Goal: Obtain resource: Download file/media

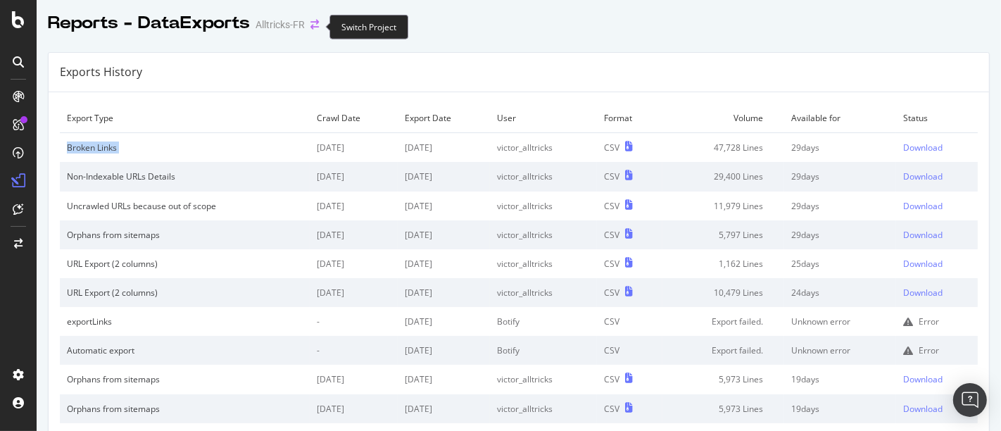
click at [315, 25] on icon "arrow-right-arrow-left" at bounding box center [314, 25] width 8 height 10
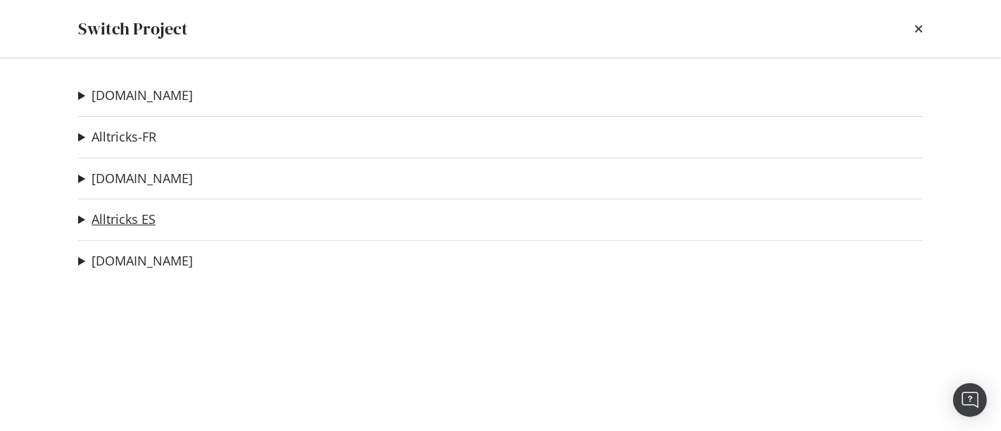
click at [131, 218] on link "Alltricks ES" at bounding box center [124, 219] width 64 height 15
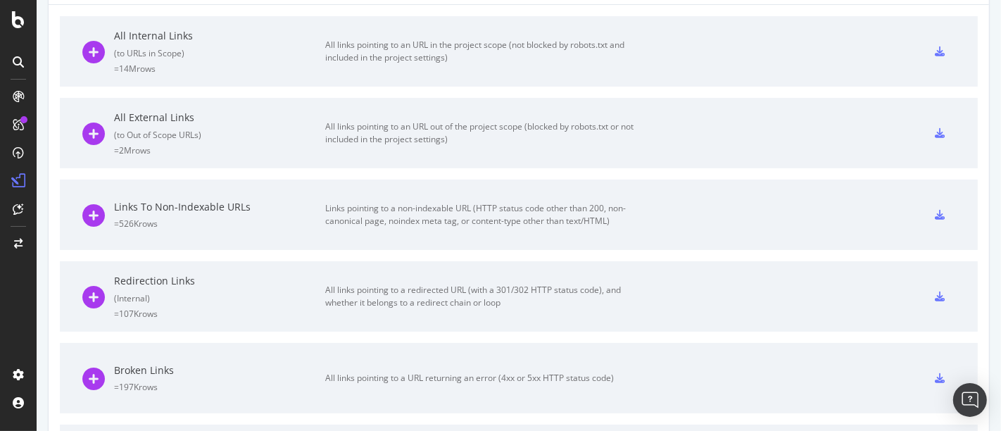
scroll to position [234, 0]
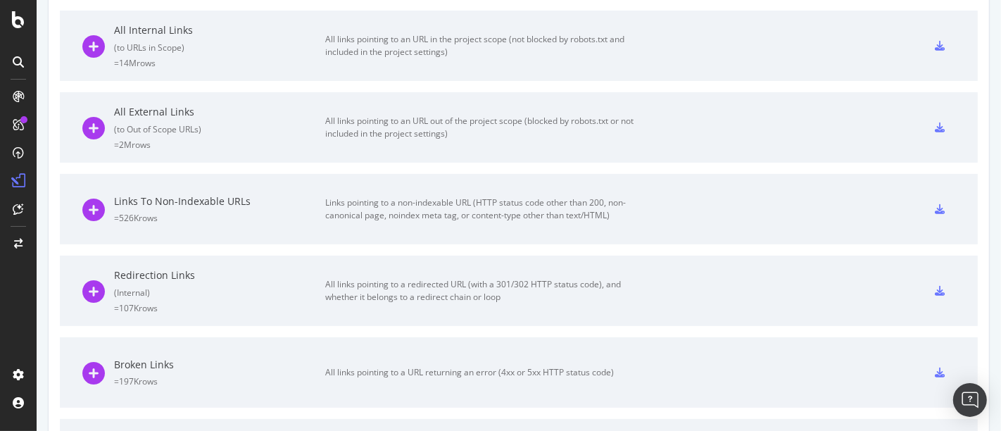
click at [924, 132] on div at bounding box center [939, 127] width 31 height 23
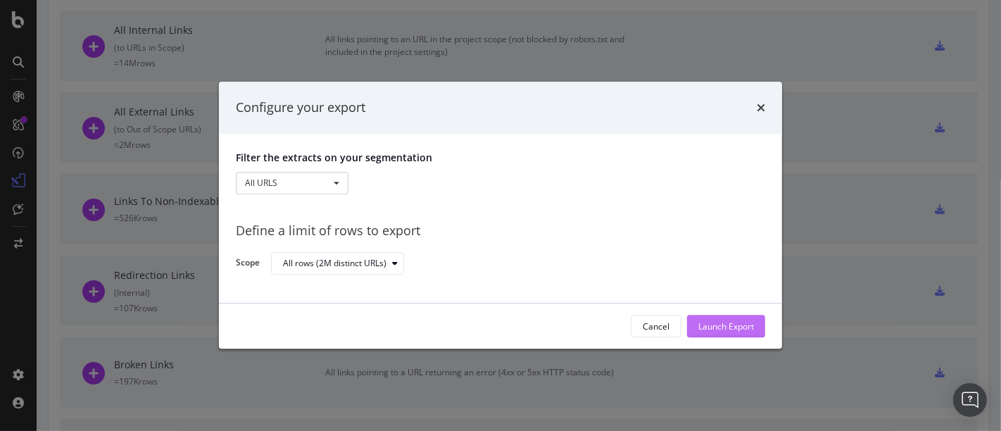
click at [726, 332] on div "Launch Export" at bounding box center [726, 326] width 56 height 12
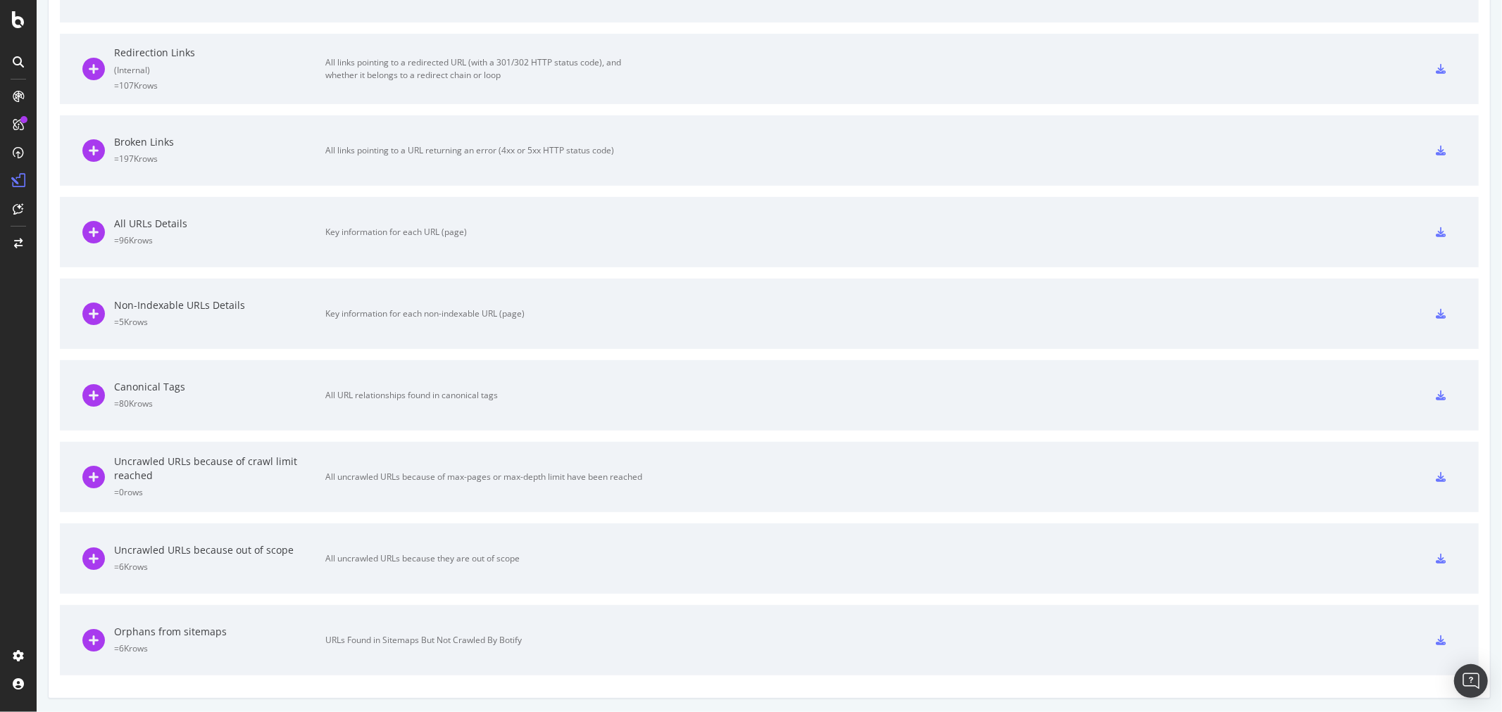
scroll to position [486, 0]
click at [853, 122] on div "Broken Links = 197K rows All links pointing to a URL returning an error (4xx or…" at bounding box center [768, 150] width 1373 height 70
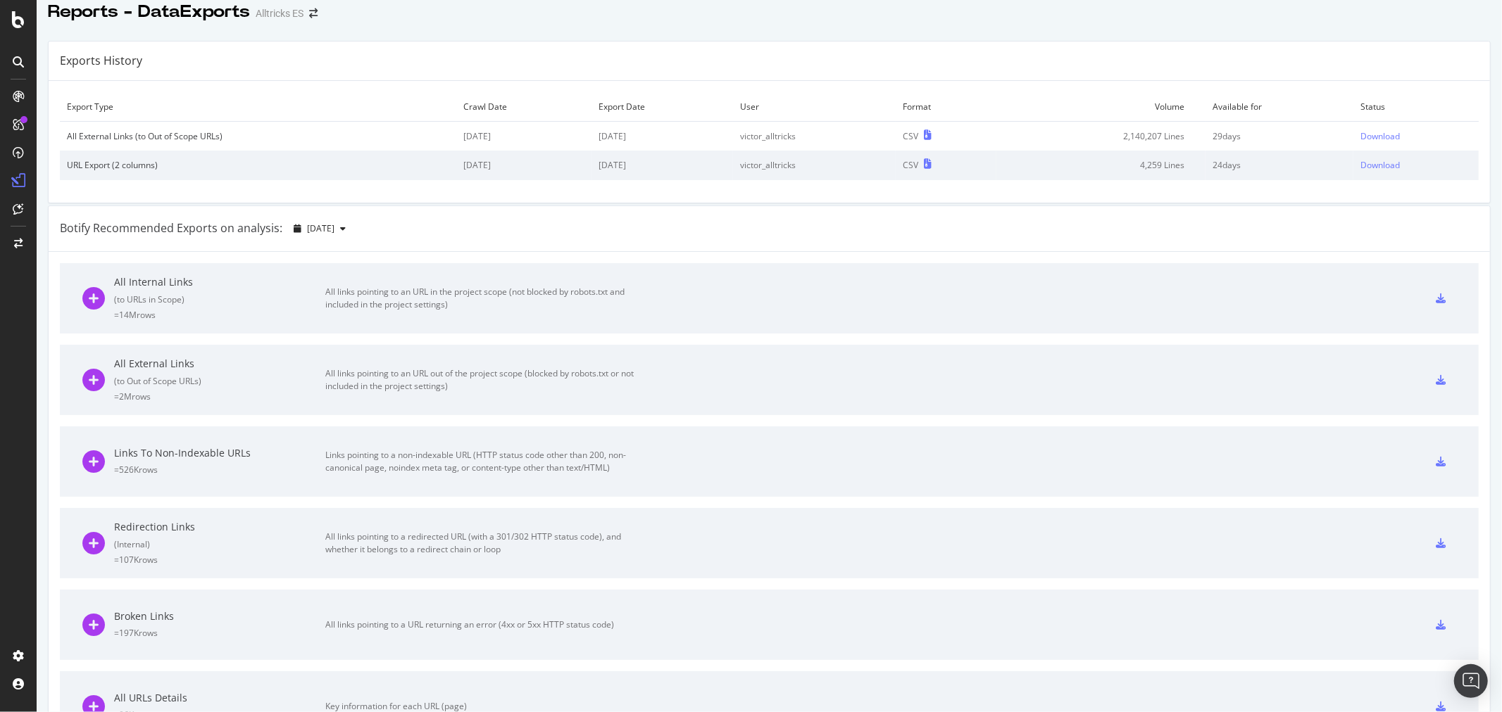
scroll to position [0, 0]
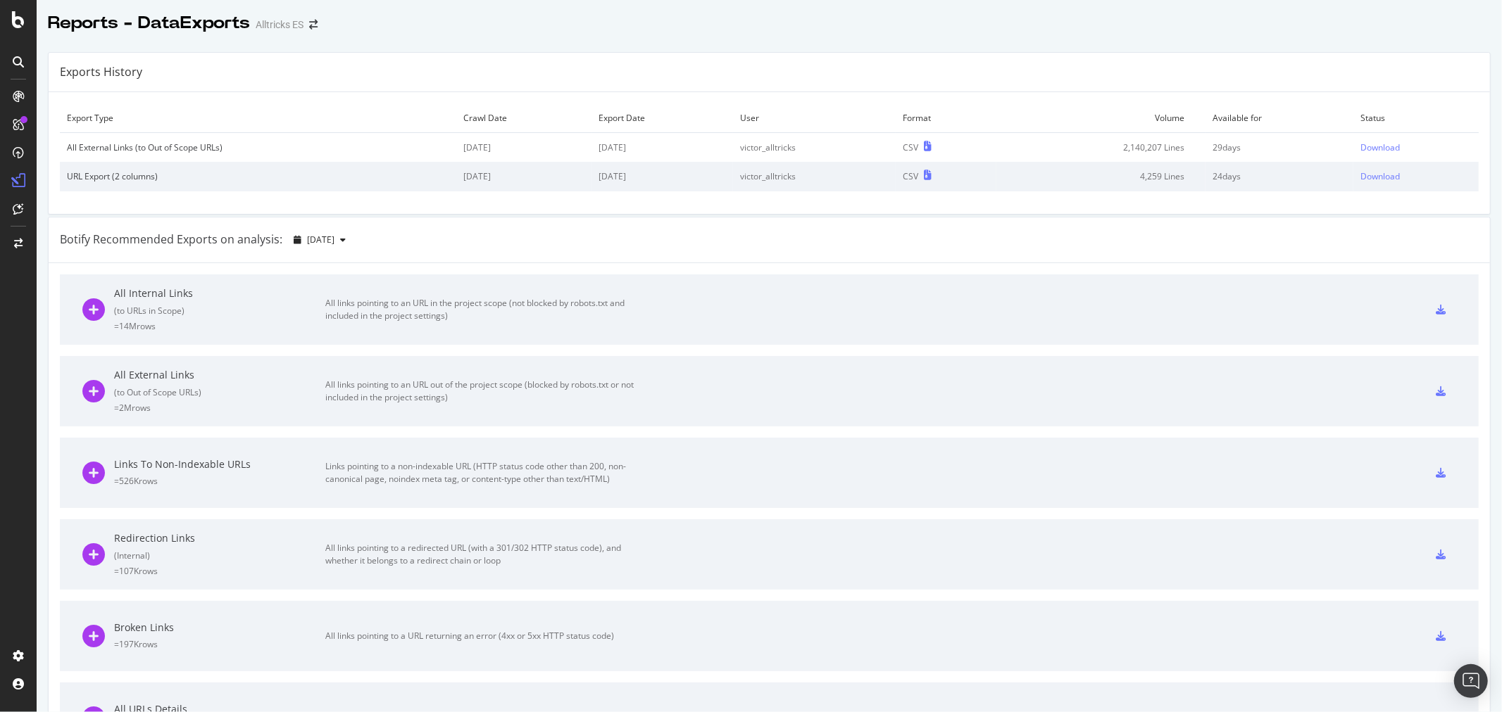
drag, startPoint x: 479, startPoint y: 235, endPoint x: 569, endPoint y: 237, distance: 90.1
click at [479, 235] on div "Botify Recommended Exports on analysis: 2025 Oct. 5th" at bounding box center [769, 241] width 1441 height 46
click at [1000, 143] on div "Download" at bounding box center [1379, 147] width 39 height 12
click at [310, 25] on icon "arrow-right-arrow-left" at bounding box center [313, 25] width 8 height 10
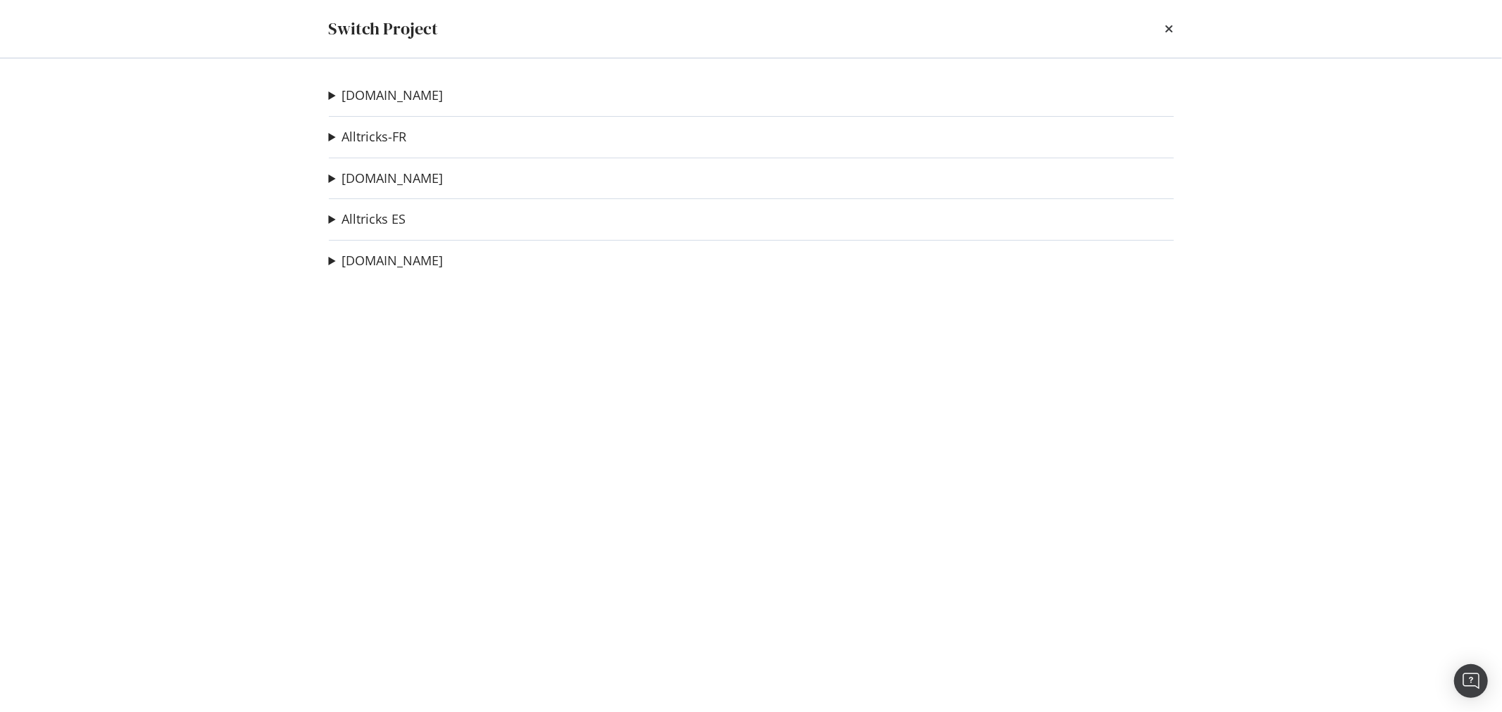
click at [374, 127] on div "alltricks.nl alltricks.com Ad-Hoc Project Bikester CO UK Ad-Hoc Project Bikeste…" at bounding box center [751, 385] width 901 height 654
click at [378, 134] on link "Alltricks-FR" at bounding box center [374, 137] width 65 height 15
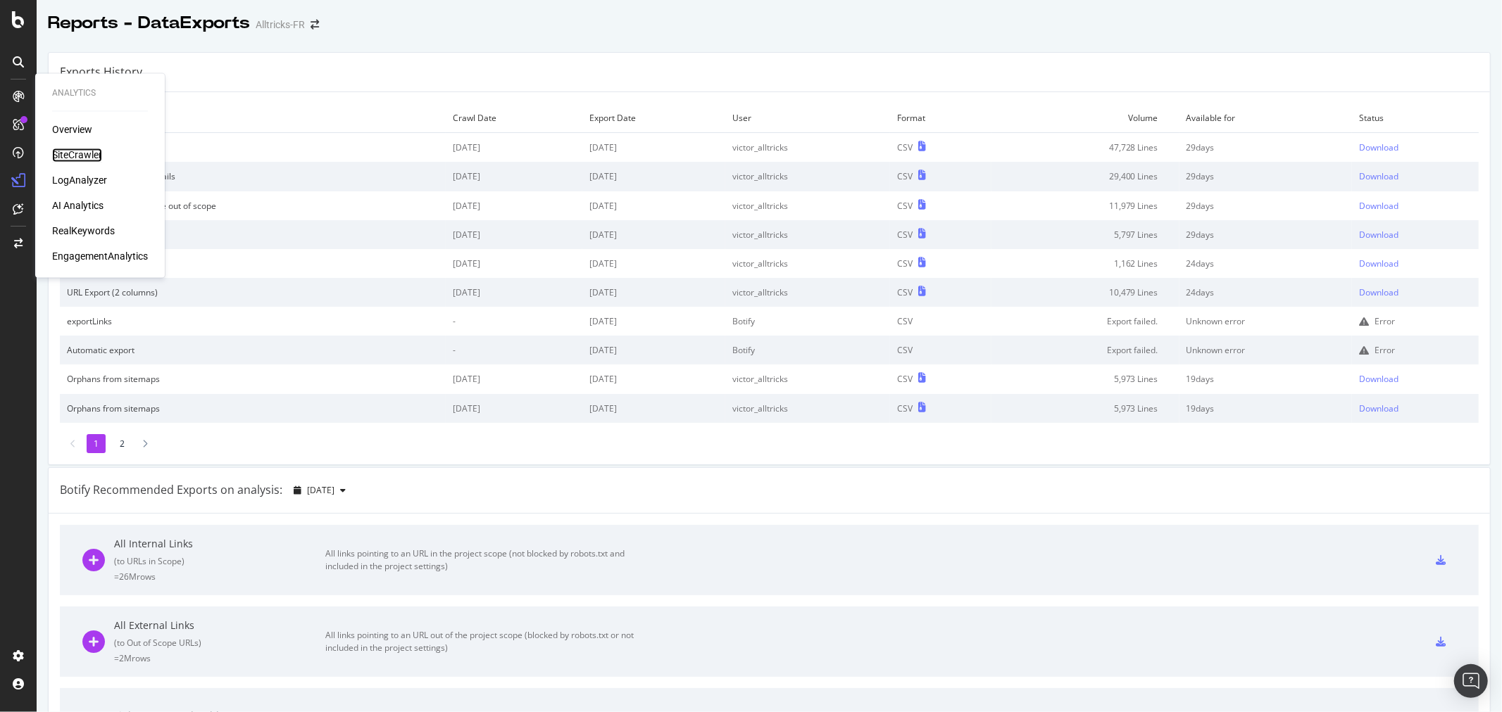
click at [68, 156] on div "SiteCrawler" at bounding box center [77, 156] width 50 height 14
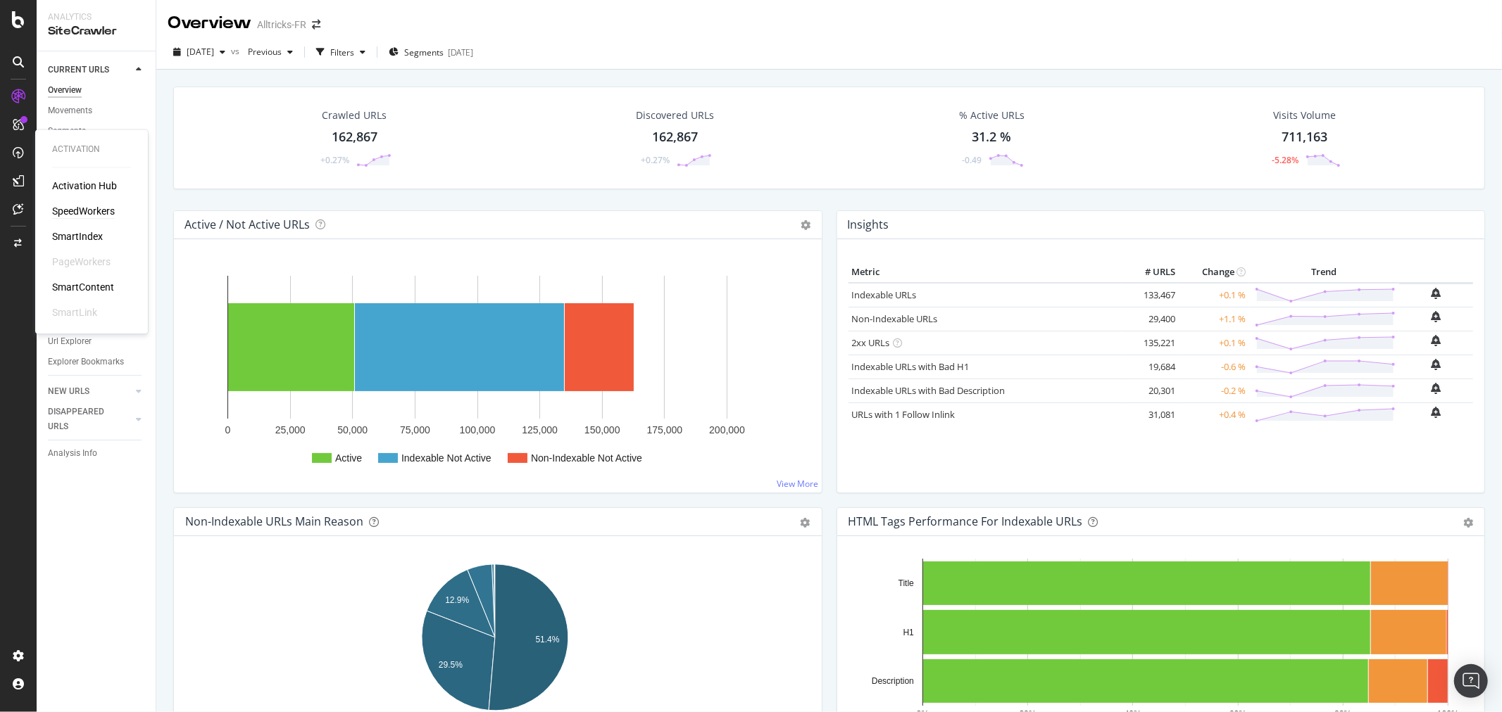
click at [63, 206] on div "SpeedWorkers" at bounding box center [83, 212] width 63 height 14
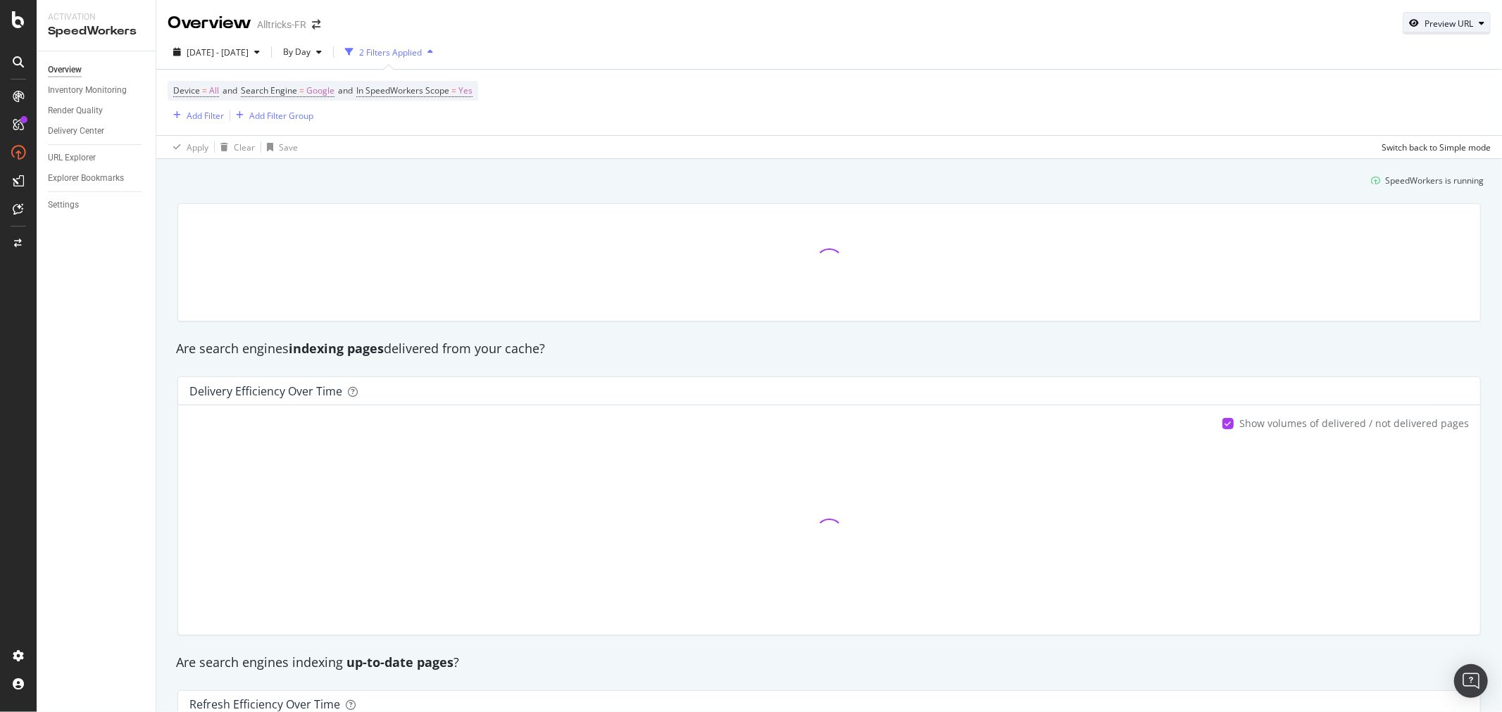
click at [1000, 24] on div "Preview URL" at bounding box center [1448, 24] width 49 height 12
click at [1000, 88] on input "url" at bounding box center [1391, 88] width 153 height 25
paste input "/C-685753-raymon"
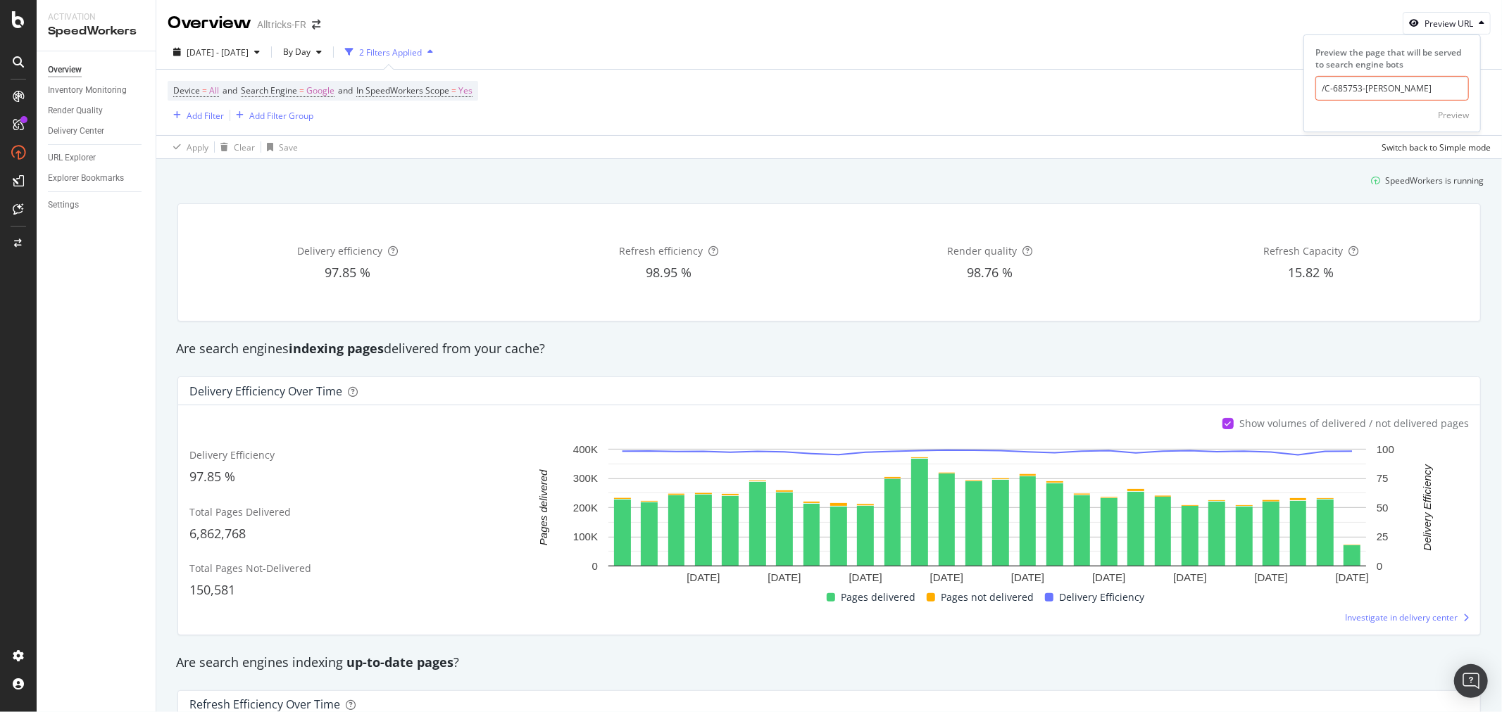
drag, startPoint x: 1410, startPoint y: 82, endPoint x: 1213, endPoint y: 65, distance: 197.9
click at [1000, 65] on div "Overview Alltricks-FR Preview URL Preview the page that will be served to searc…" at bounding box center [828, 356] width 1345 height 712
paste input "https://www.alltricks.fr"
type input "https://www.alltricks.fr/C-685753-raymon"
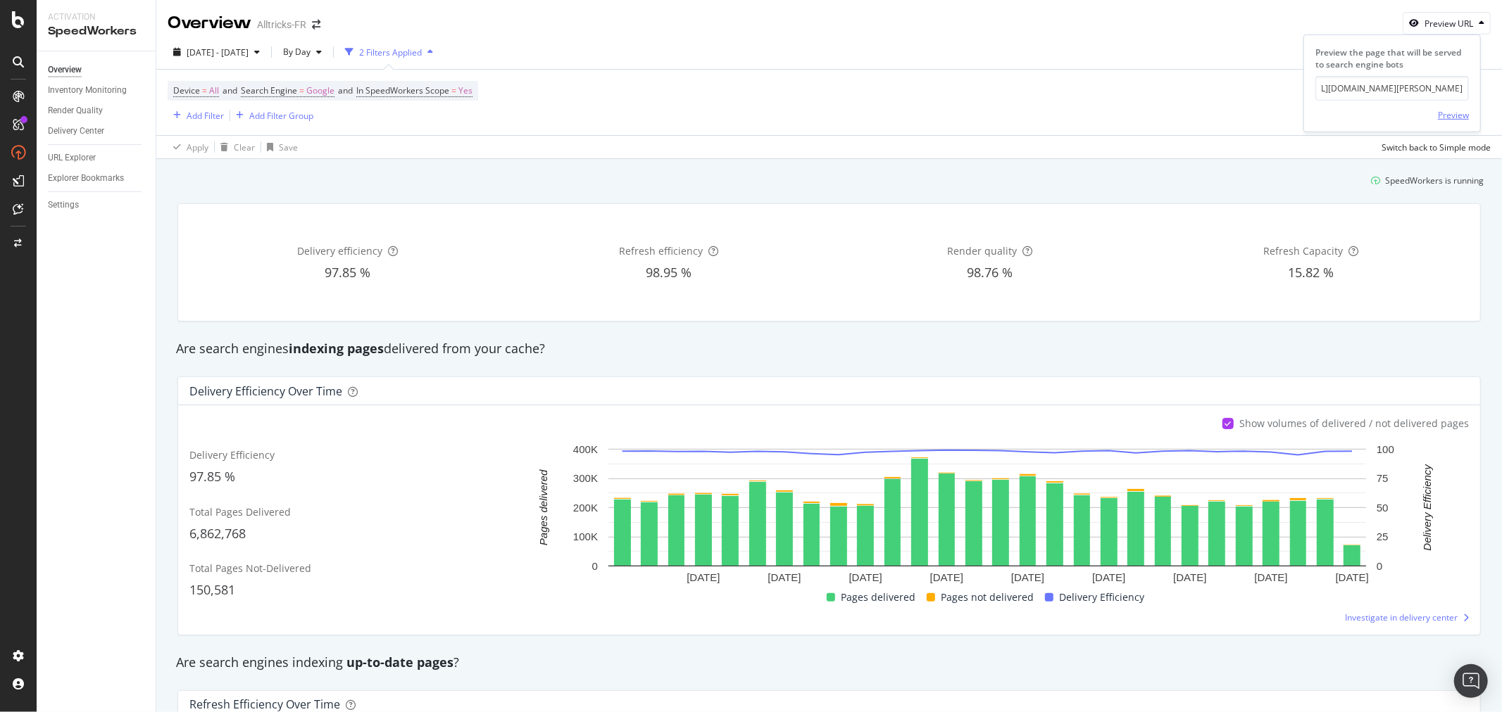
click at [1000, 115] on div "Preview" at bounding box center [1452, 115] width 31 height 12
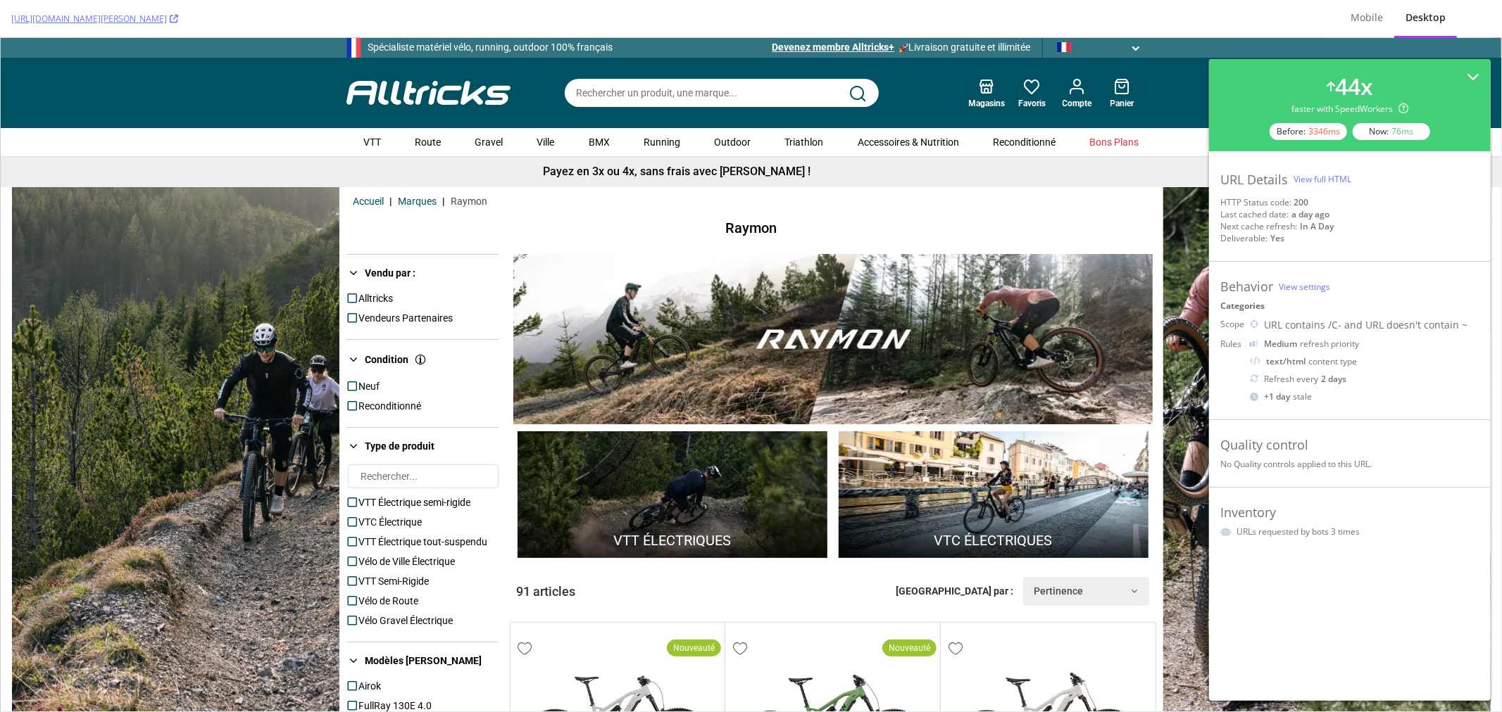
click at [1000, 182] on div "View full HTML" at bounding box center [1322, 179] width 58 height 12
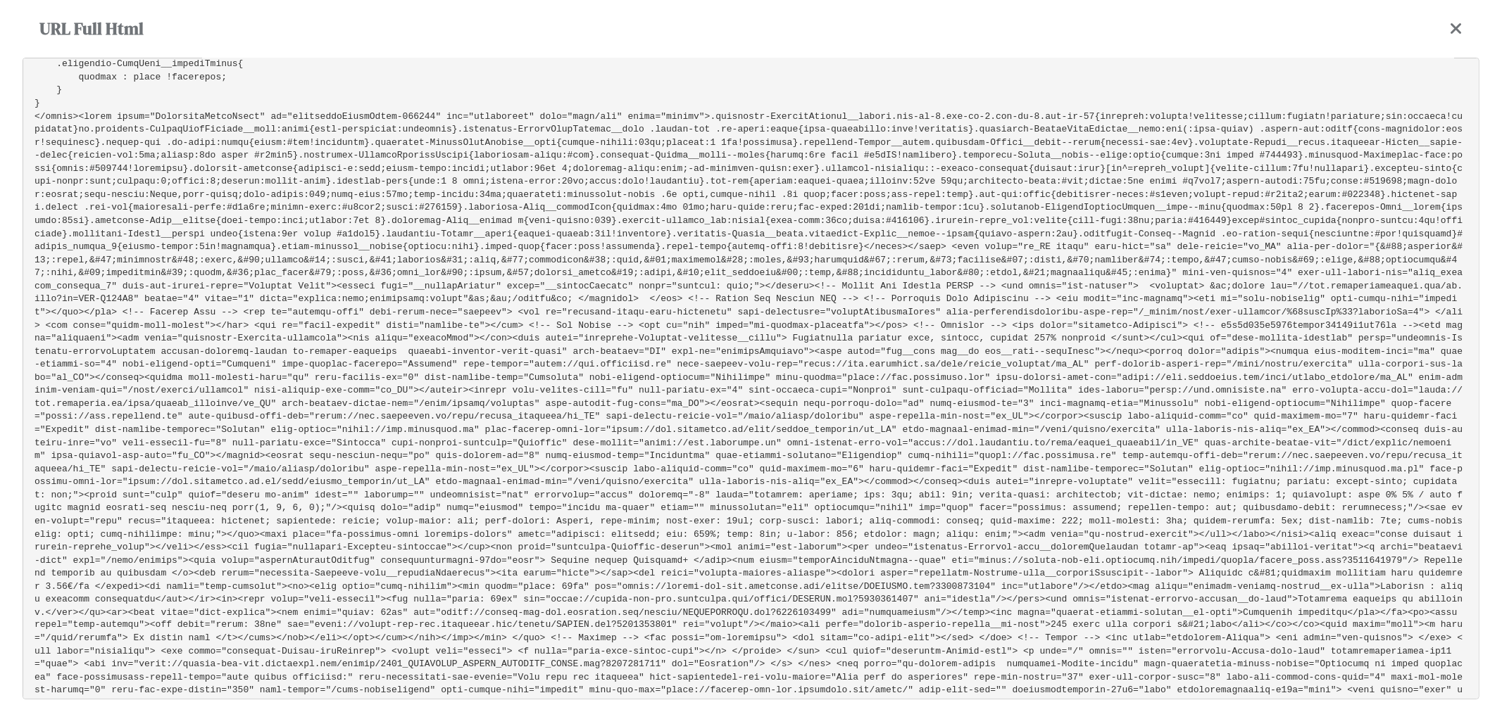
scroll to position [19796, 0]
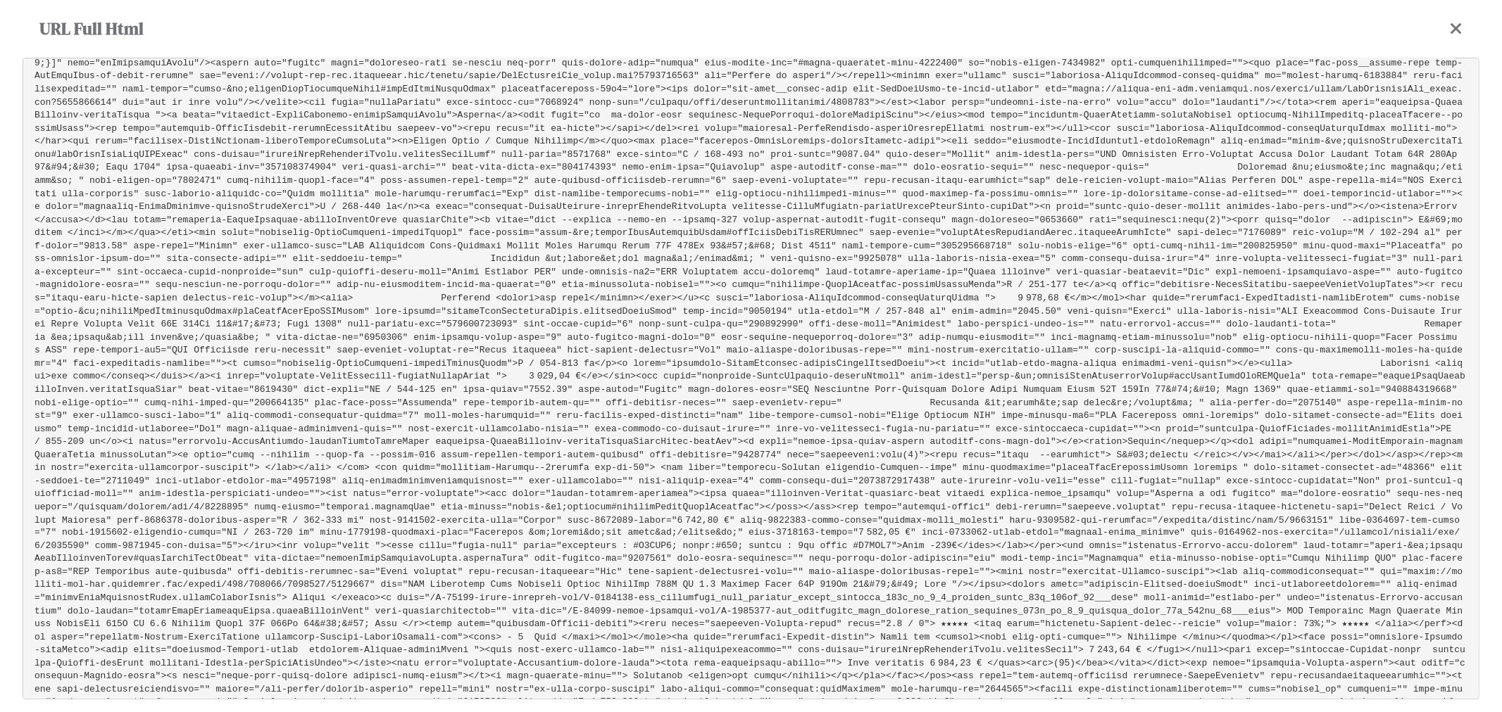
drag, startPoint x: 959, startPoint y: 376, endPoint x: 1425, endPoint y: 365, distance: 465.4
click at [1000, 365] on pre at bounding box center [751, 379] width 1456 height 642
copy pre "<li data-urlredirection="//www.alltricks.pt/ajax/choice_language/pt_PT" data-go…"
click at [1000, 26] on icon at bounding box center [1455, 28] width 13 height 17
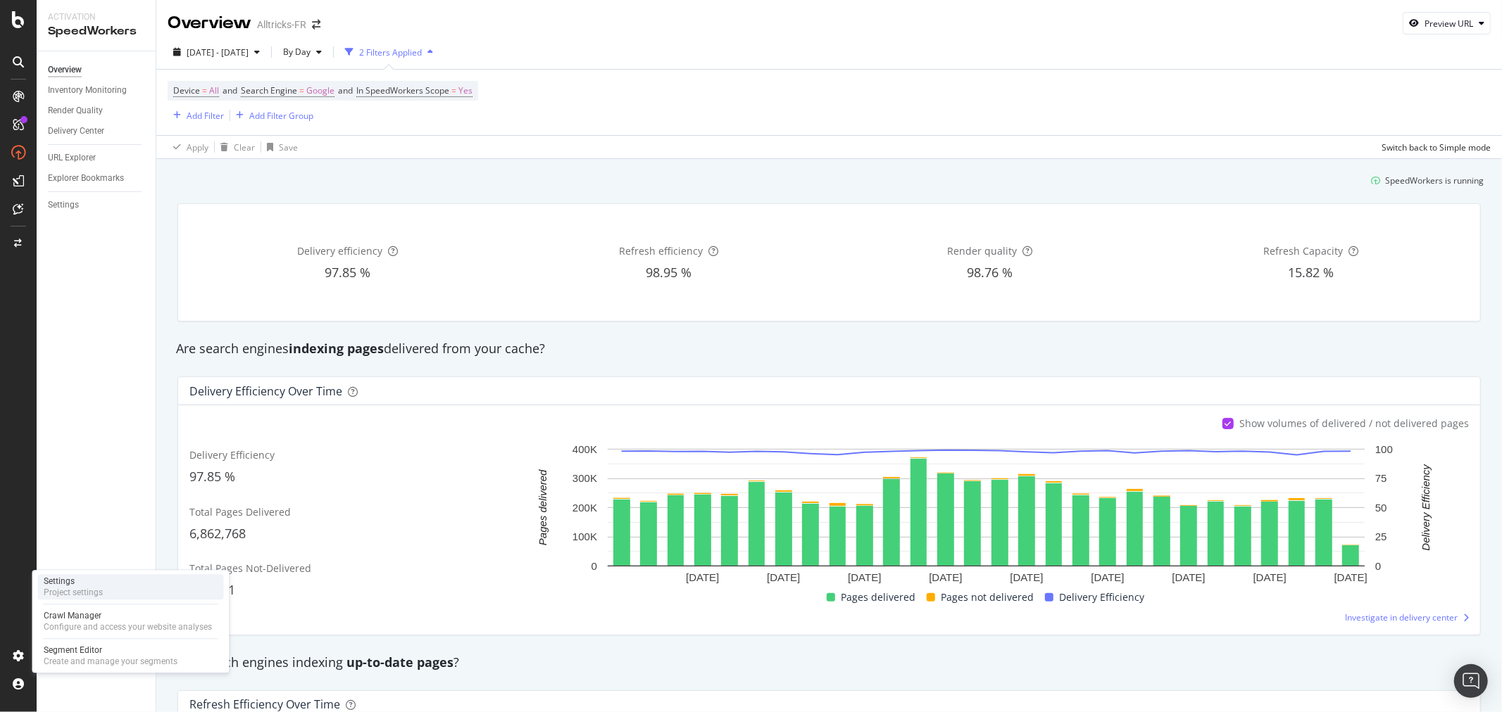
click at [99, 430] on div "Project settings" at bounding box center [73, 592] width 59 height 11
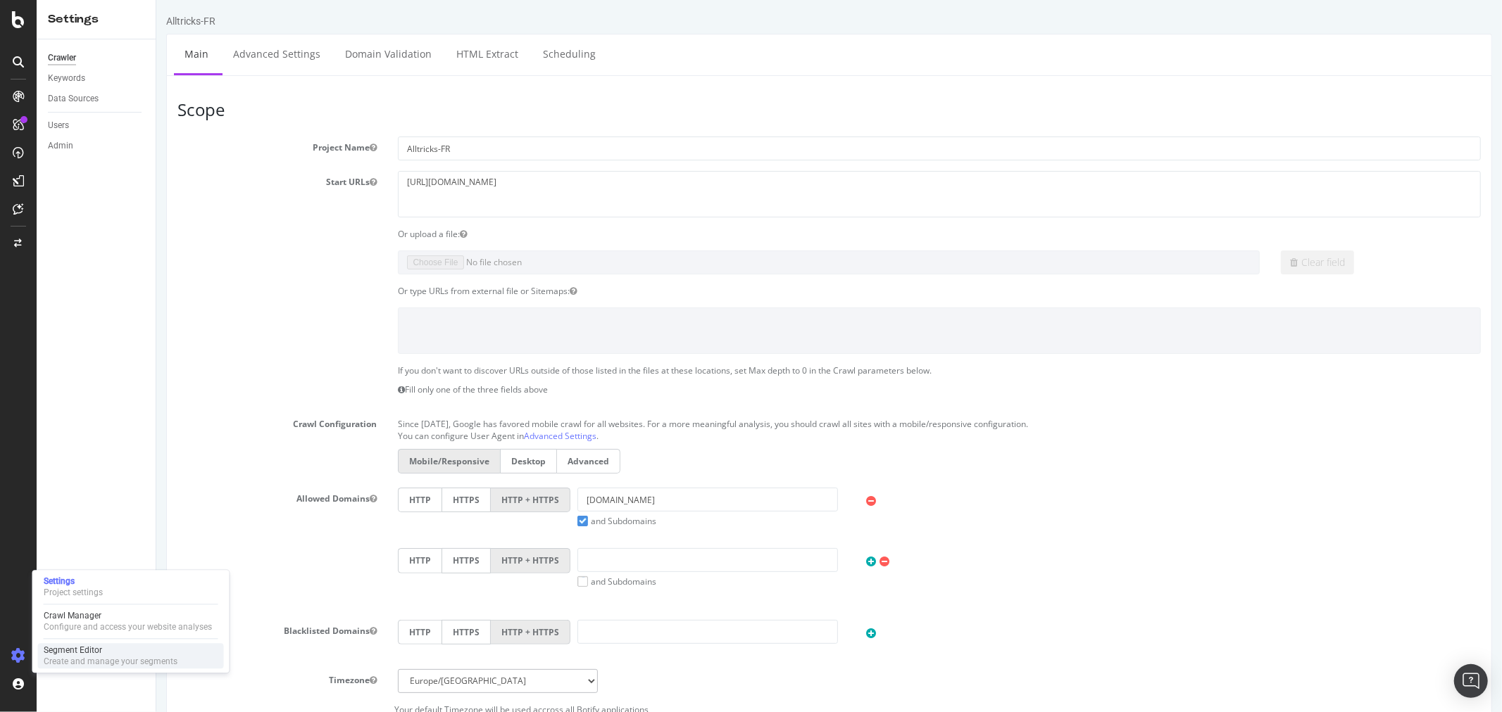
click at [65, 430] on div "Create and manage your segments" at bounding box center [111, 661] width 134 height 11
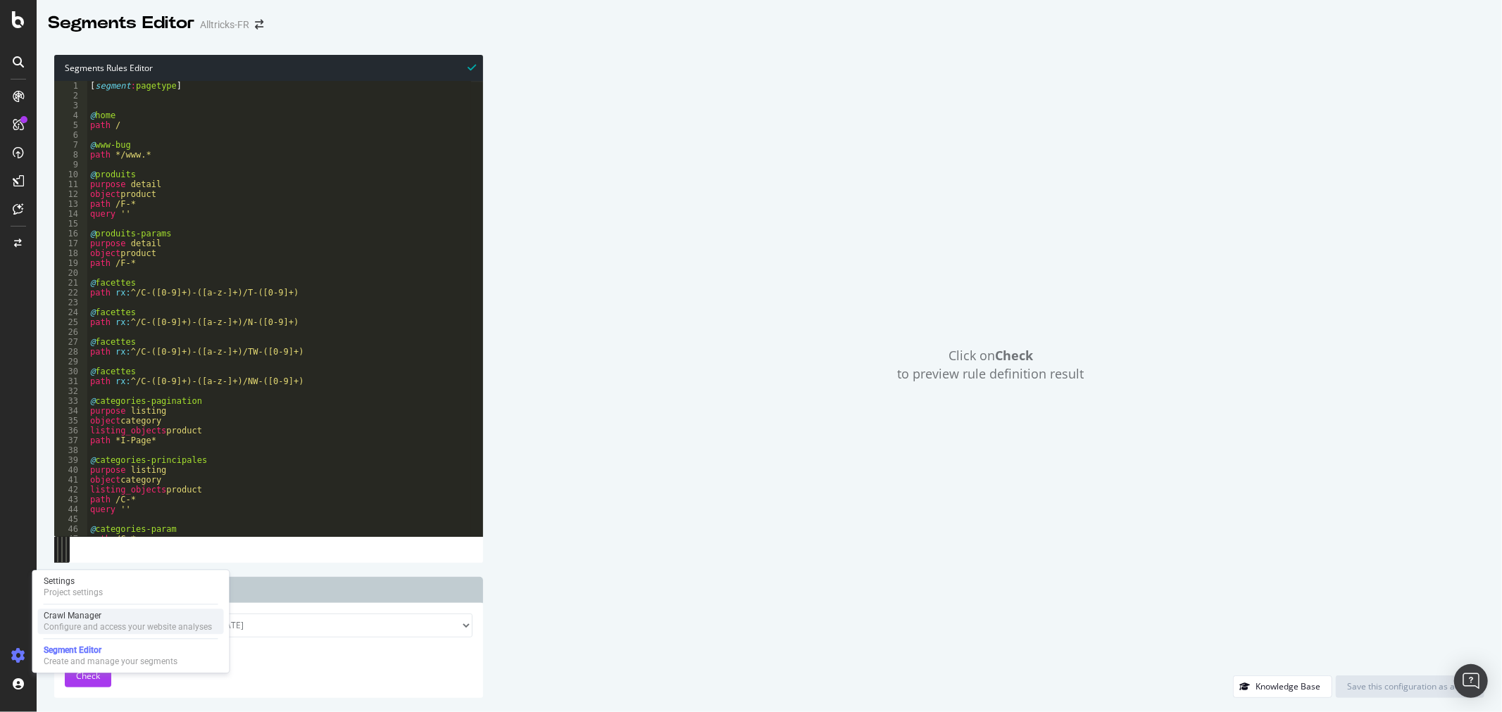
click at [82, 430] on div "Crawl Manager" at bounding box center [128, 615] width 168 height 11
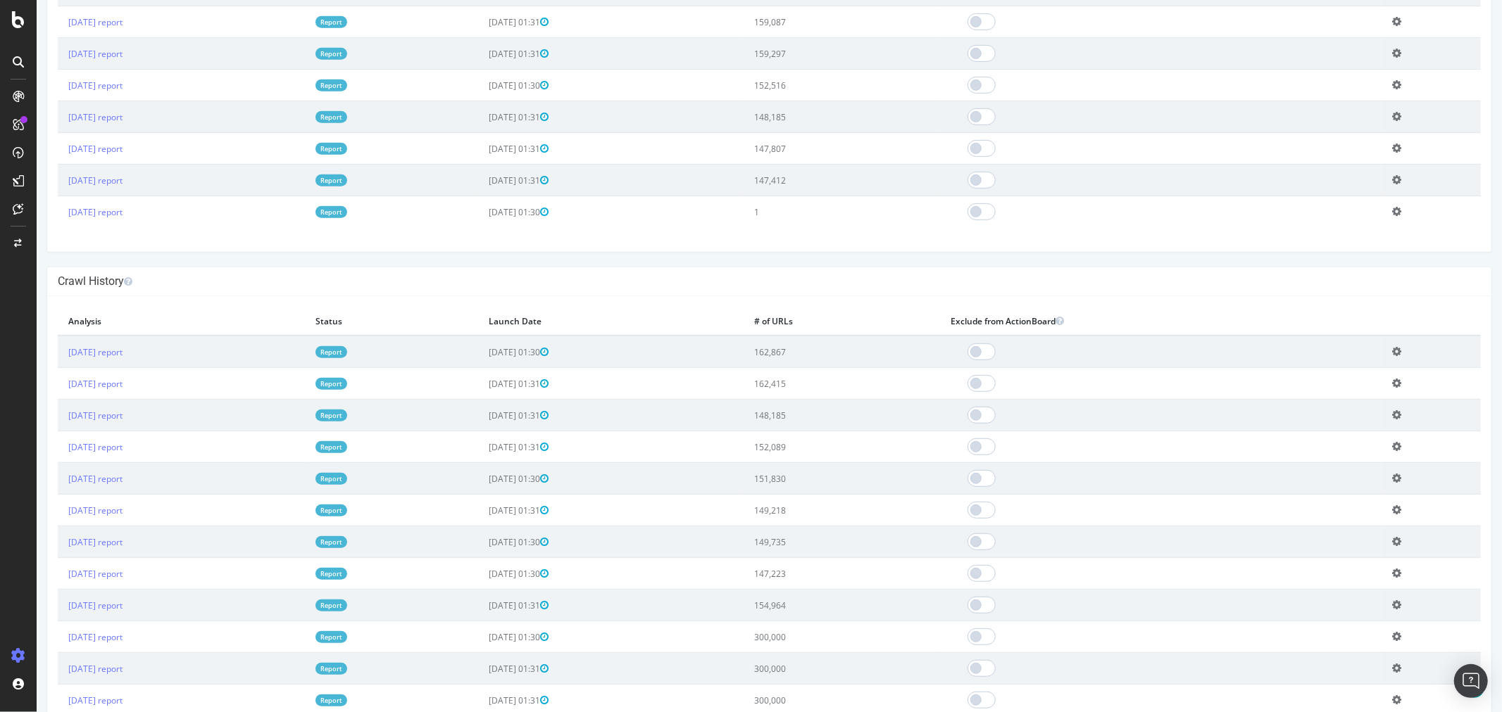
scroll to position [547, 0]
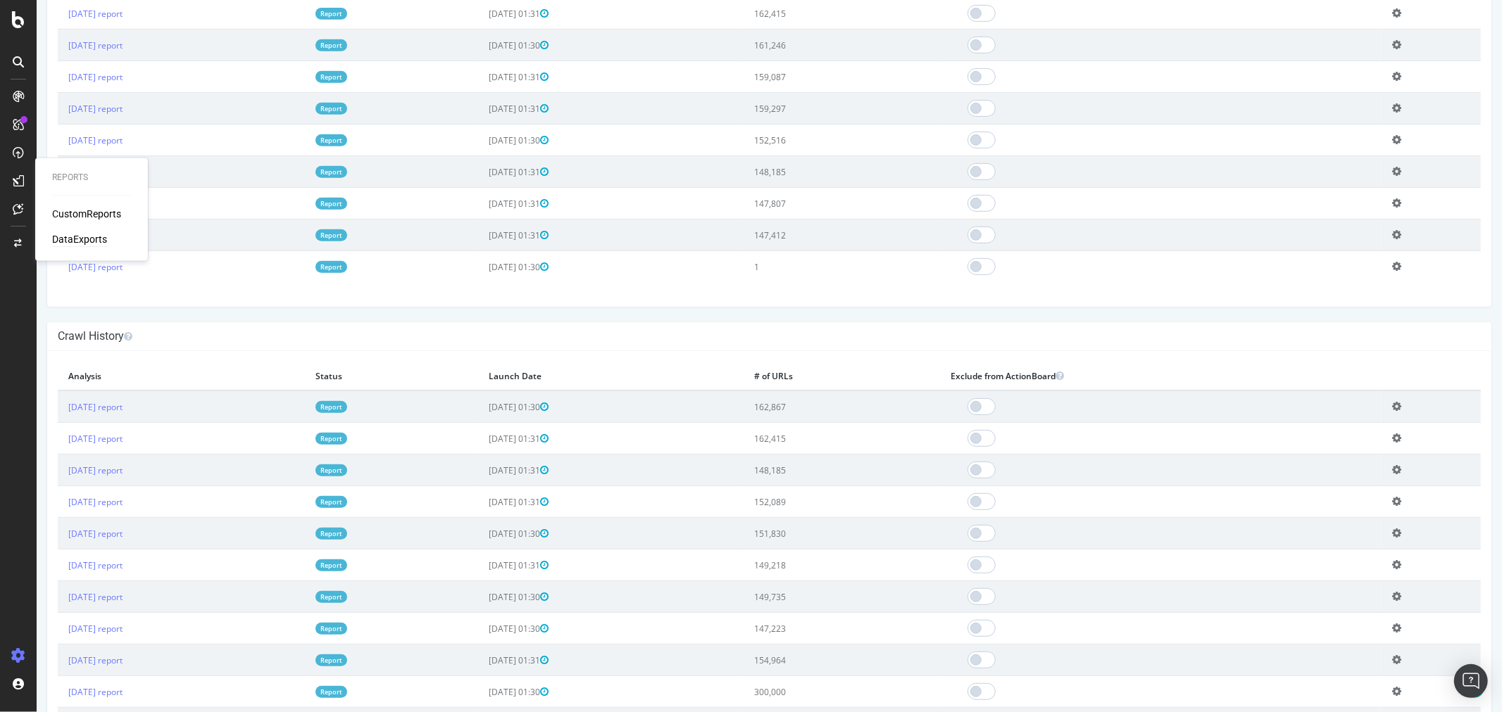
click at [90, 239] on div "DataExports" at bounding box center [79, 240] width 55 height 14
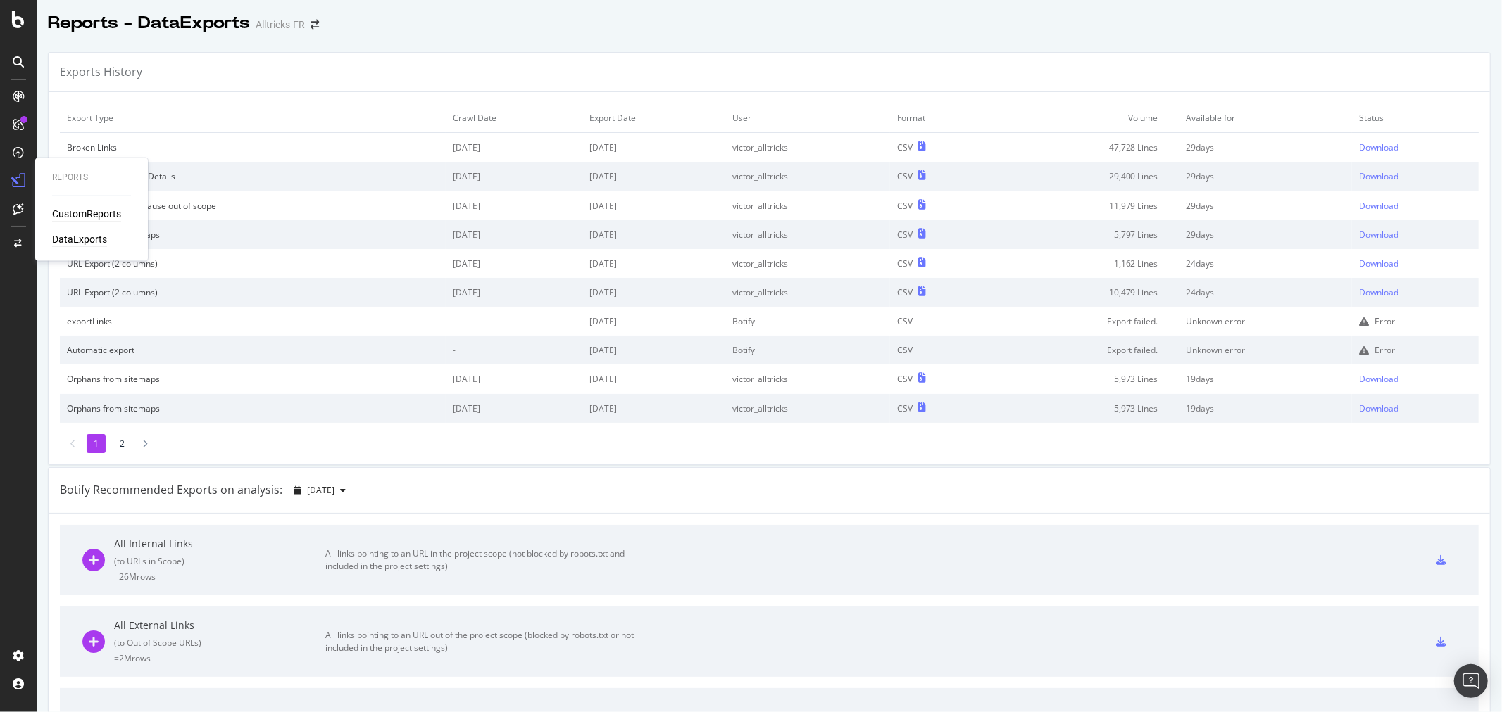
click at [65, 219] on div "CustomReports" at bounding box center [86, 215] width 69 height 14
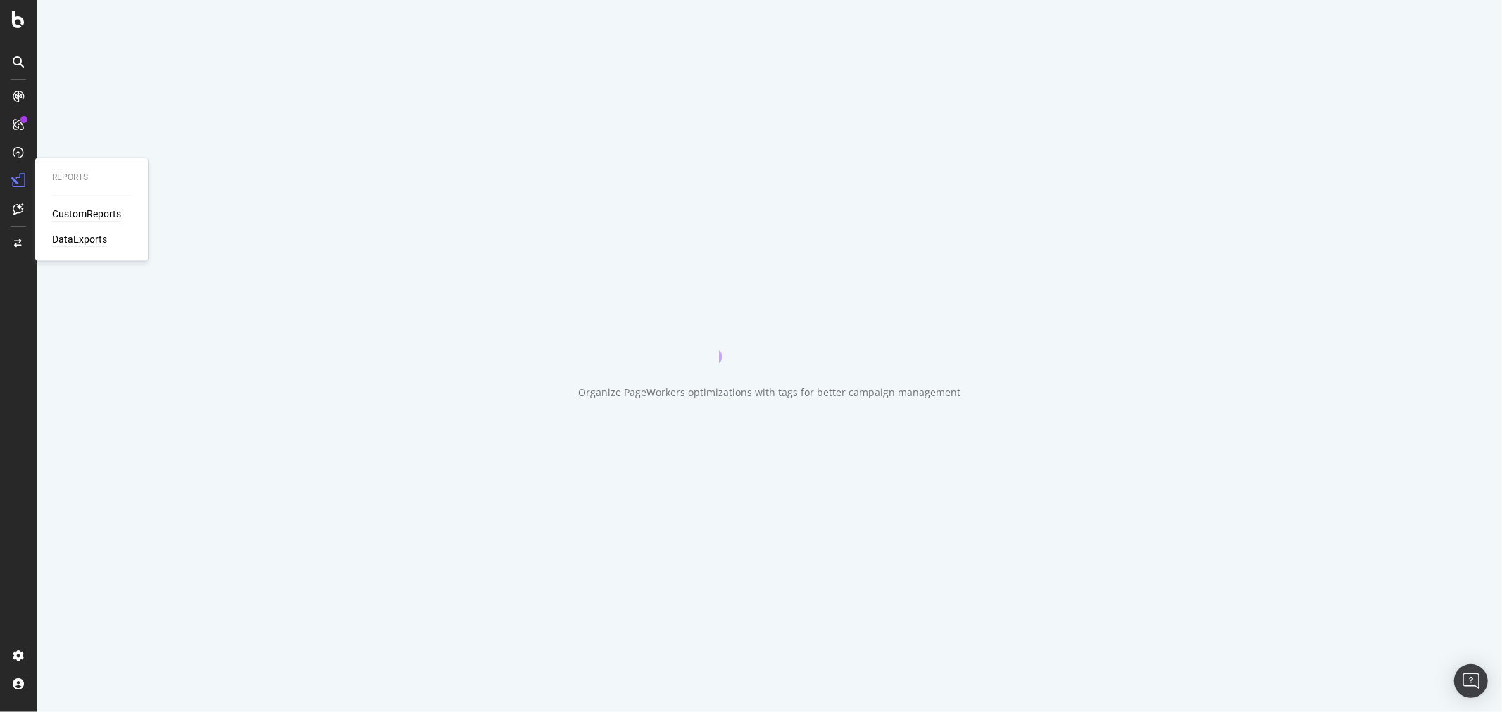
click at [68, 240] on div "DataExports" at bounding box center [79, 240] width 55 height 14
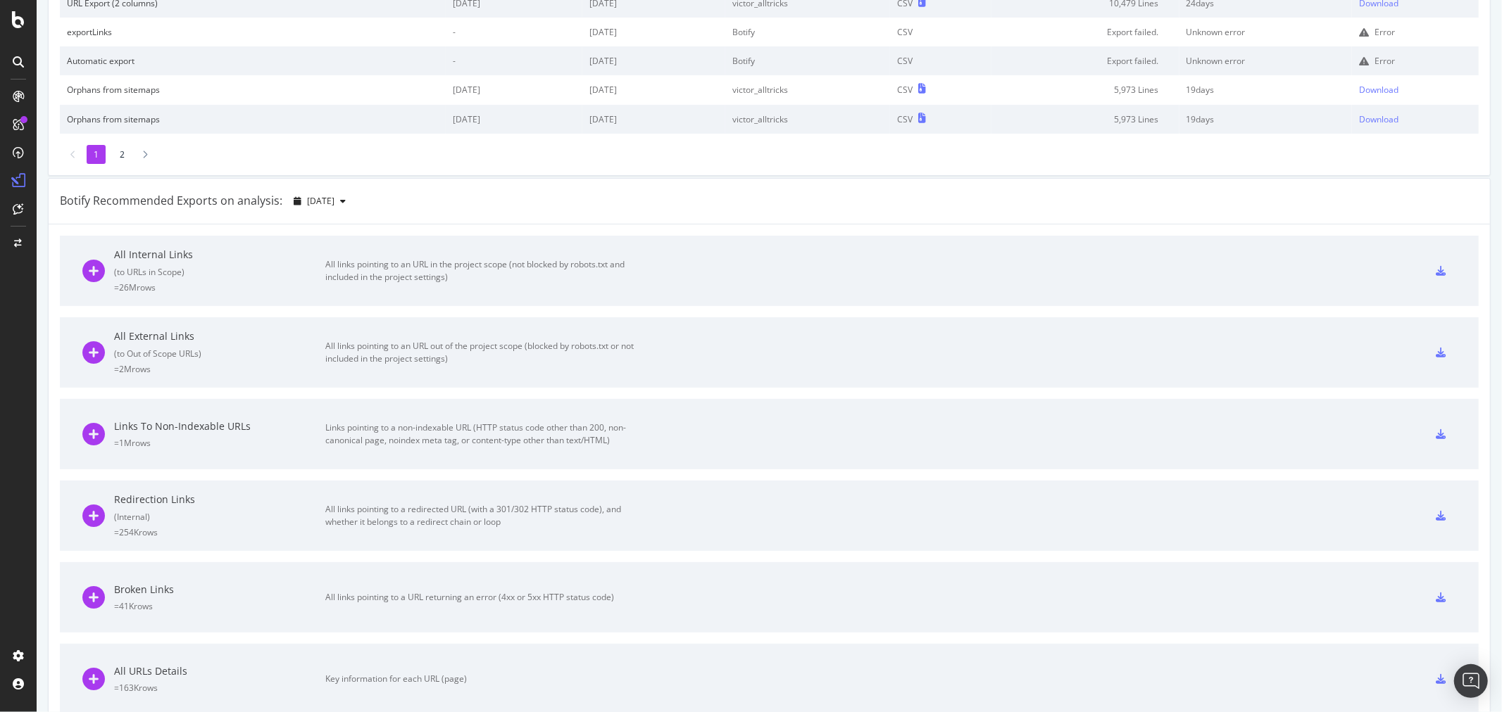
scroll to position [391, 0]
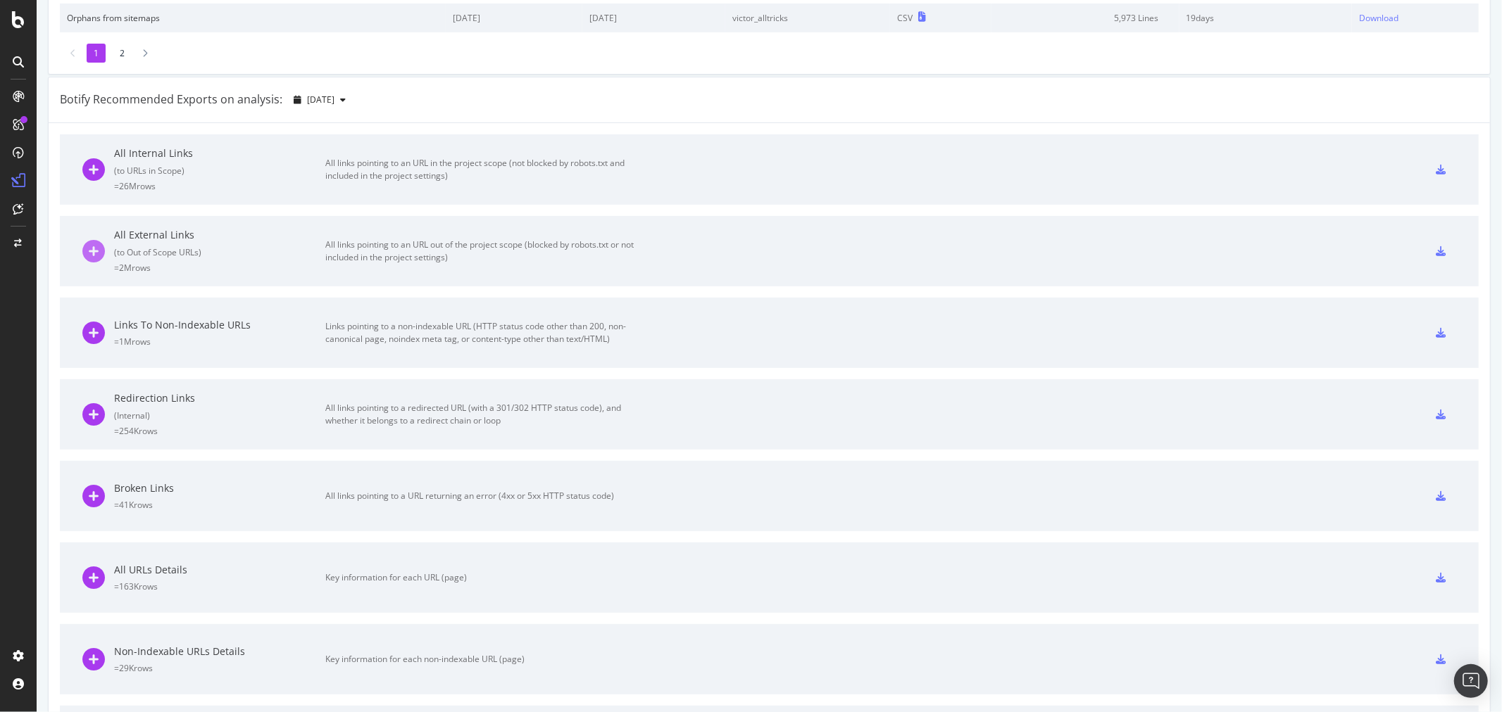
click at [92, 251] on icon at bounding box center [93, 251] width 23 height 23
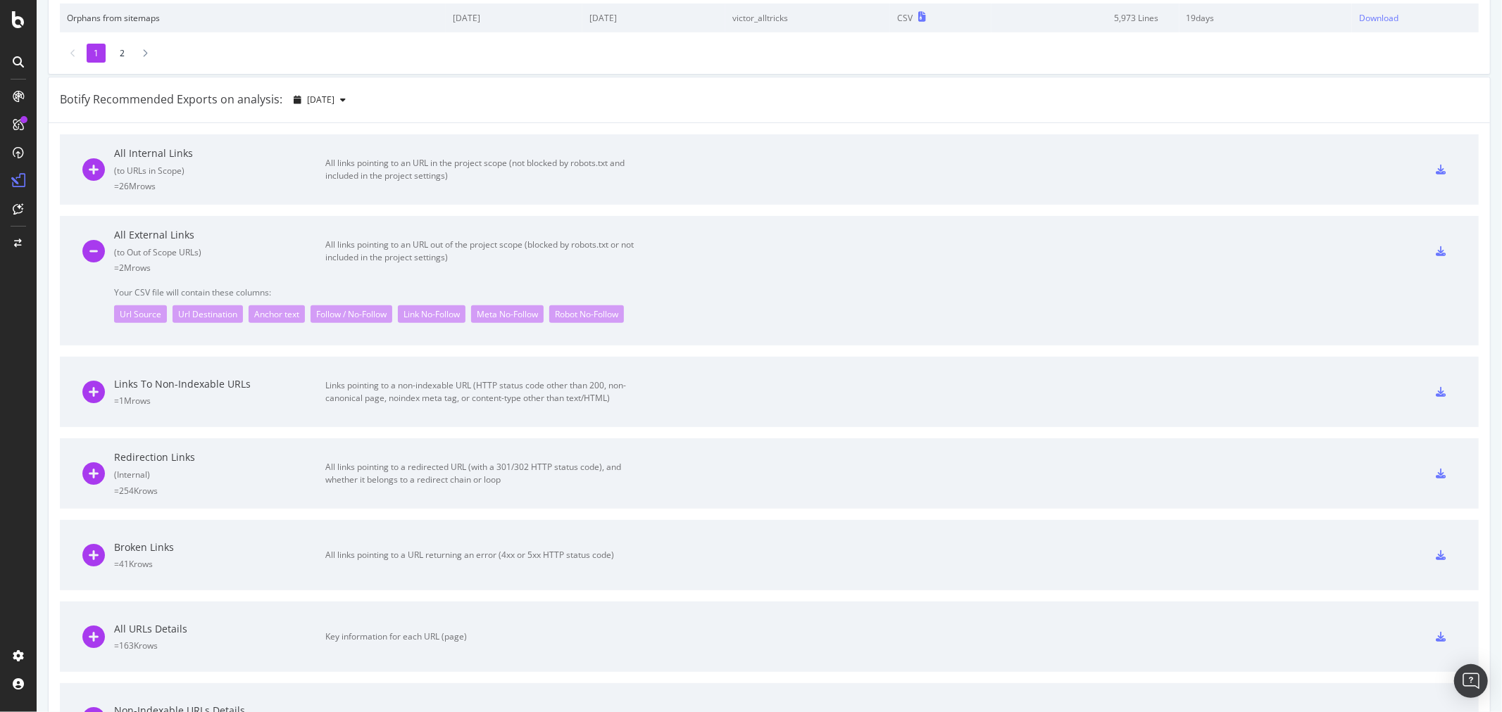
click at [1000, 250] on icon at bounding box center [1440, 251] width 10 height 10
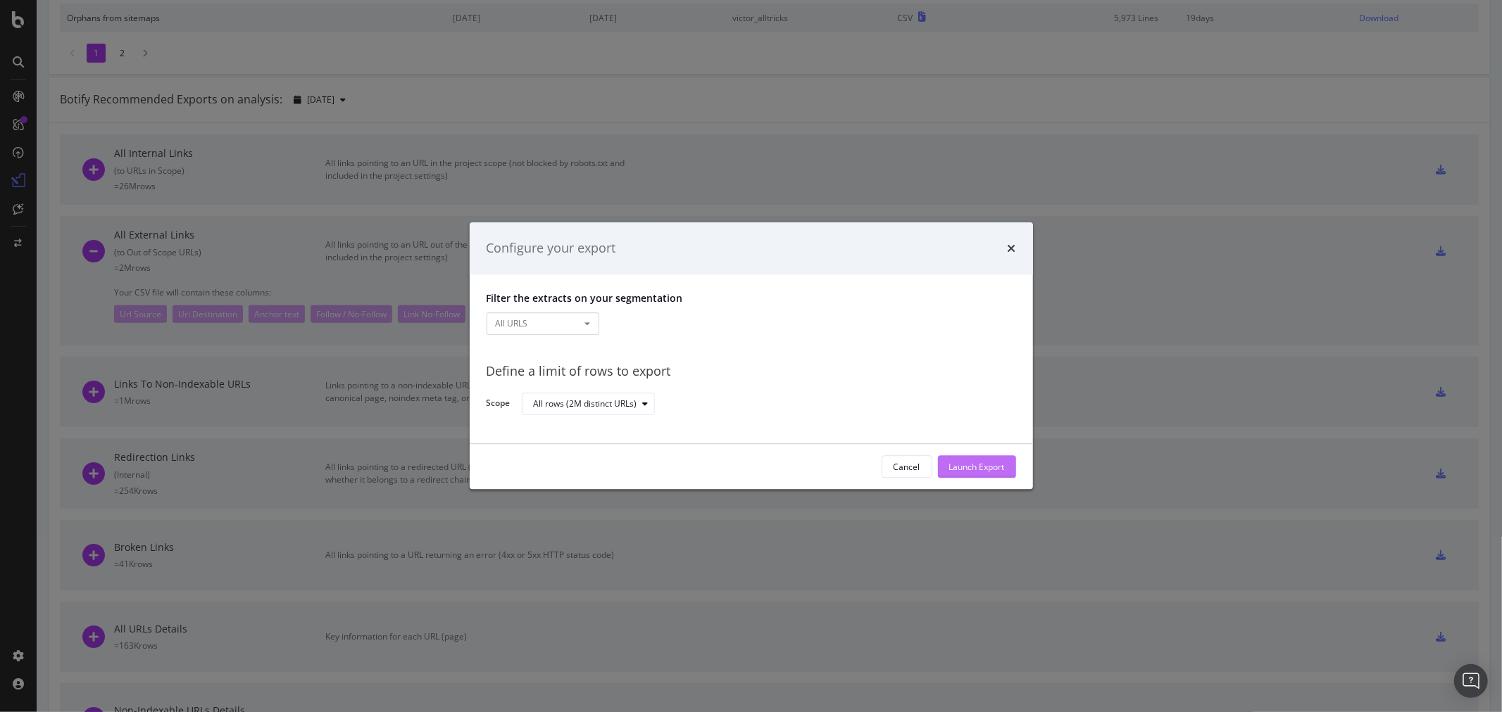
click at [972, 430] on div "Launch Export" at bounding box center [977, 467] width 56 height 12
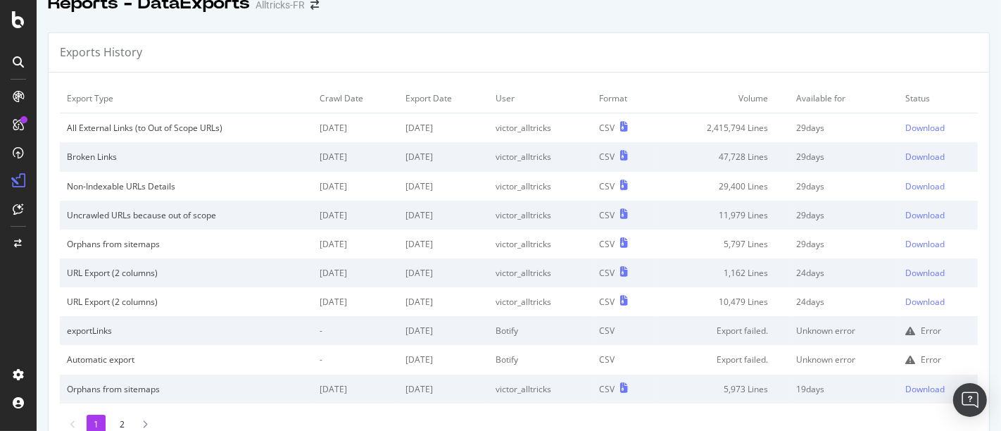
scroll to position [0, 0]
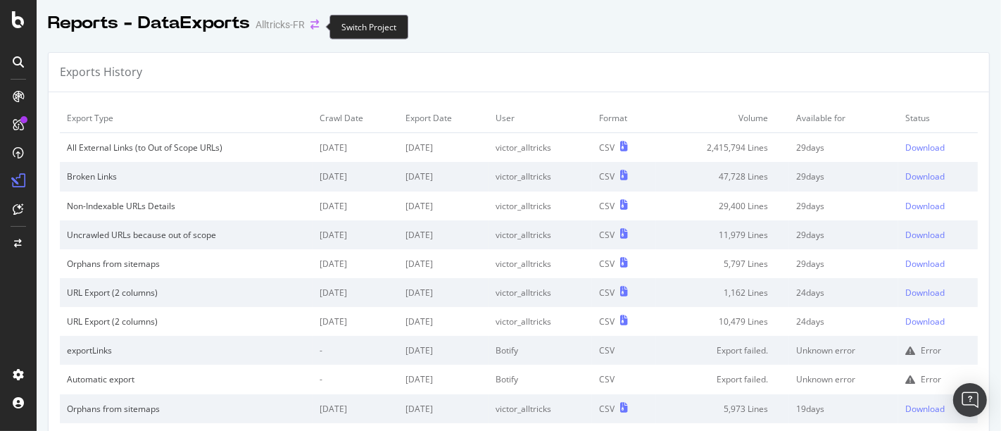
click at [310, 21] on icon "arrow-right-arrow-left" at bounding box center [314, 25] width 8 height 10
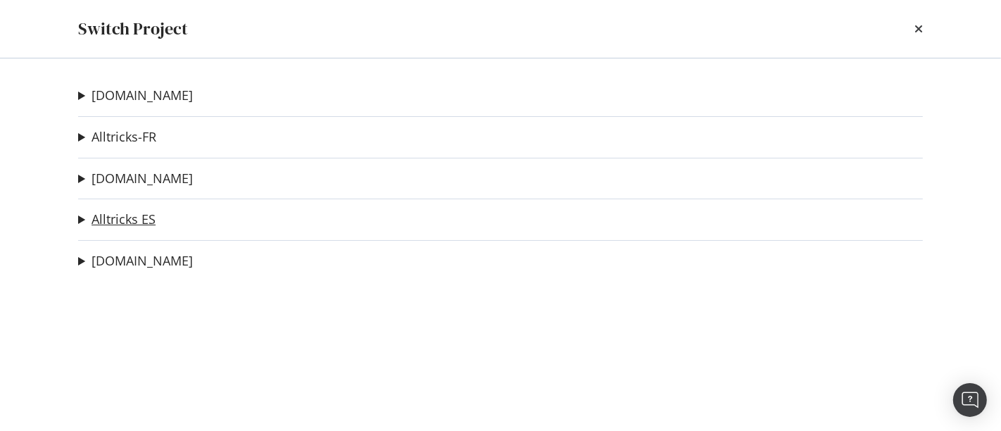
click at [125, 216] on link "Alltricks ES" at bounding box center [124, 219] width 64 height 15
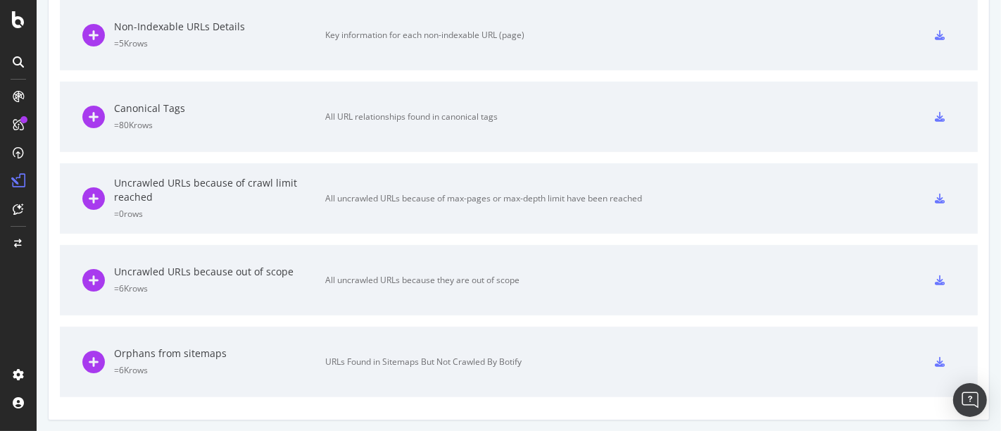
scroll to position [764, 0]
click at [935, 277] on icon at bounding box center [940, 280] width 10 height 10
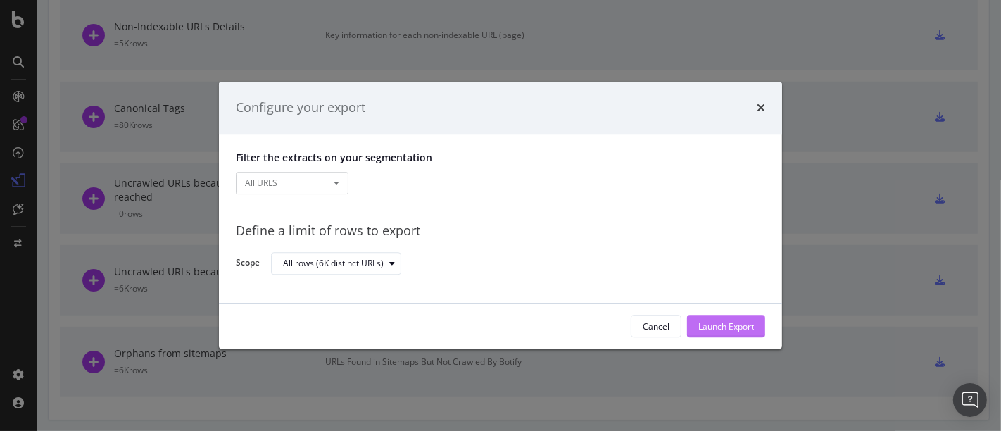
click at [724, 336] on div "Launch Export" at bounding box center [726, 326] width 56 height 21
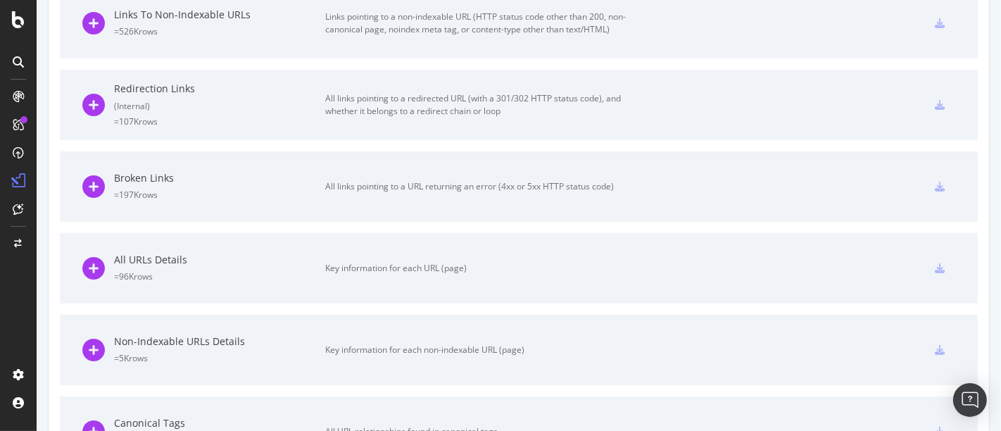
scroll to position [479, 0]
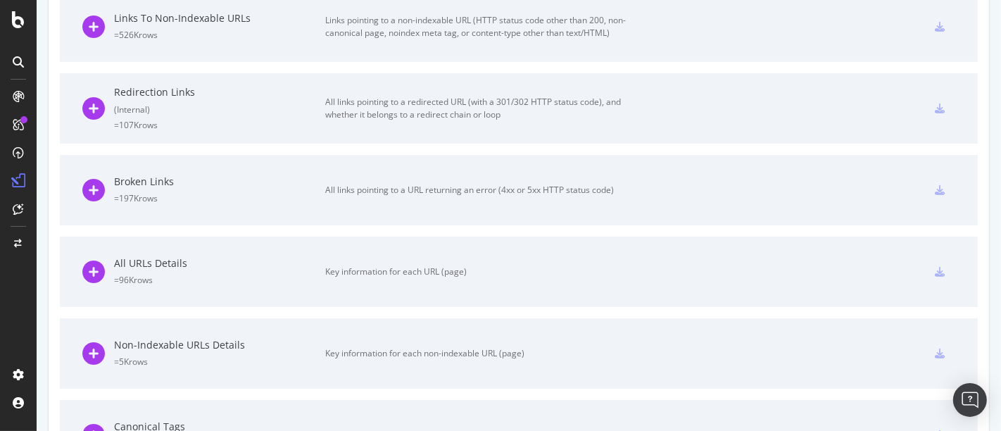
click at [315, 204] on div "Broken Links = 197K rows All links pointing to a URL returning an error (4xx or…" at bounding box center [362, 190] width 560 height 70
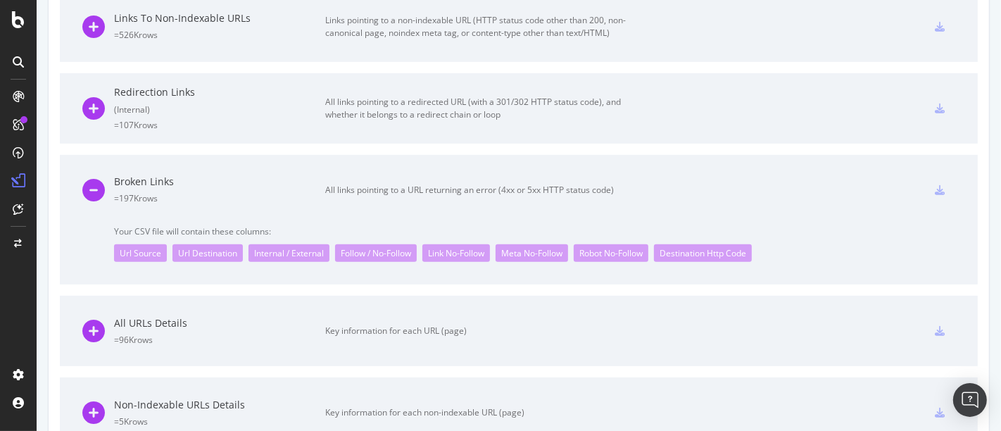
click at [189, 169] on div "Broken Links = 197K rows All links pointing to a URL returning an error (4xx or…" at bounding box center [362, 190] width 560 height 70
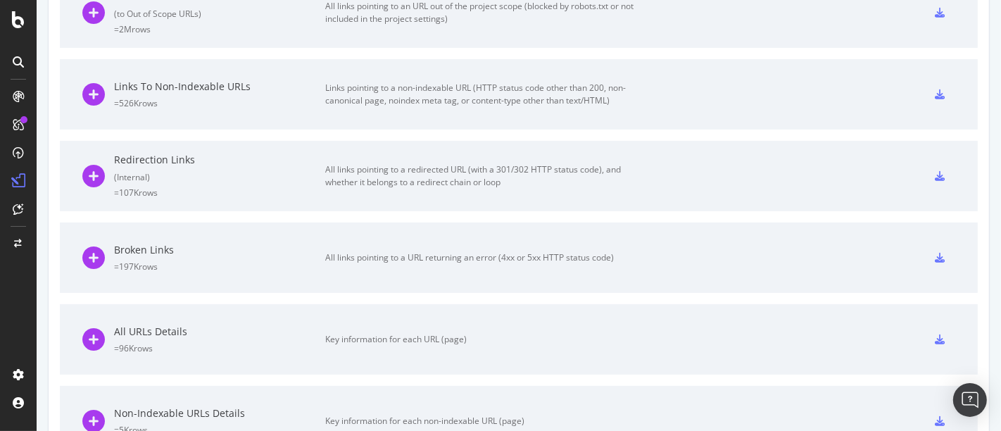
scroll to position [404, 0]
click at [935, 263] on icon at bounding box center [940, 261] width 10 height 10
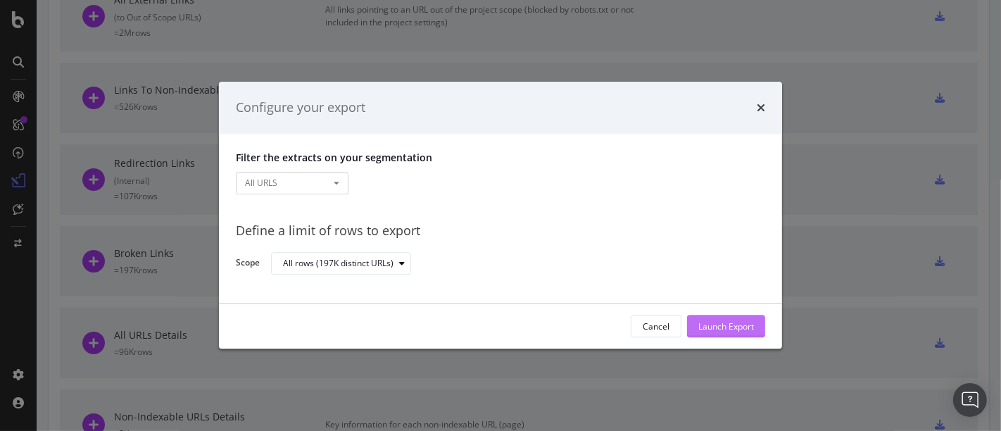
click at [735, 329] on div "Launch Export" at bounding box center [726, 326] width 56 height 12
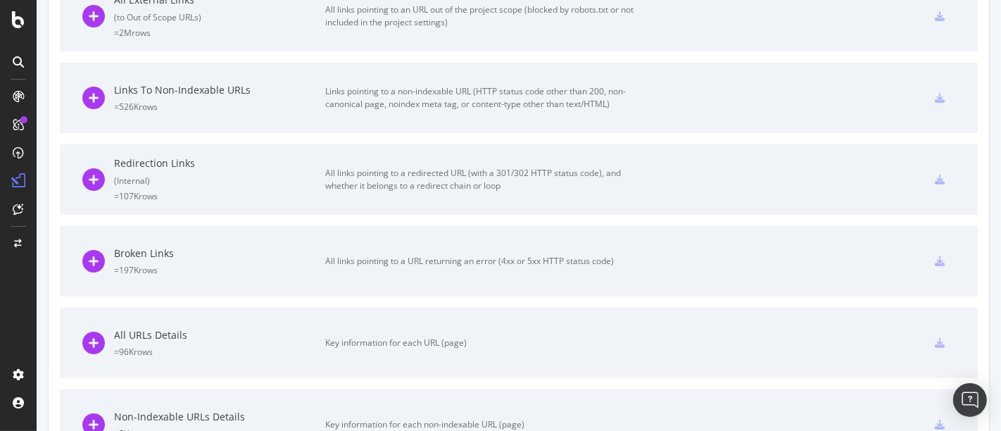
scroll to position [0, 0]
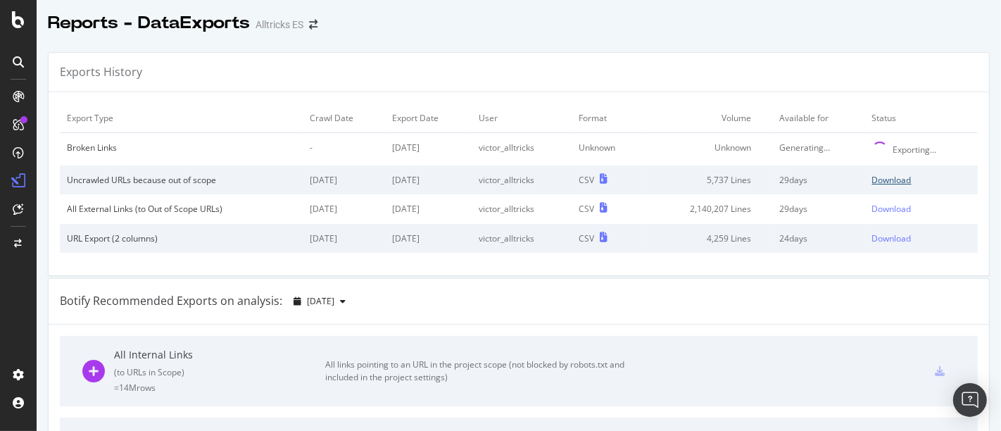
click at [872, 179] on div "Download" at bounding box center [891, 180] width 39 height 12
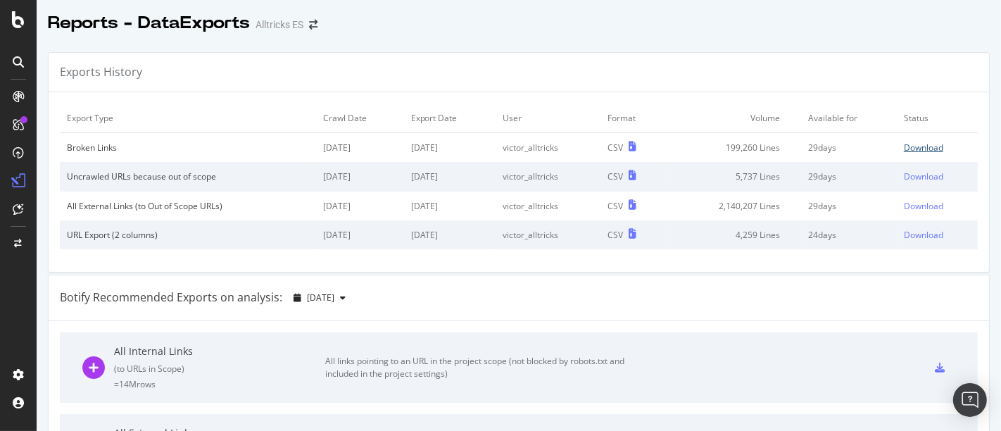
click at [904, 148] on div "Download" at bounding box center [923, 147] width 39 height 12
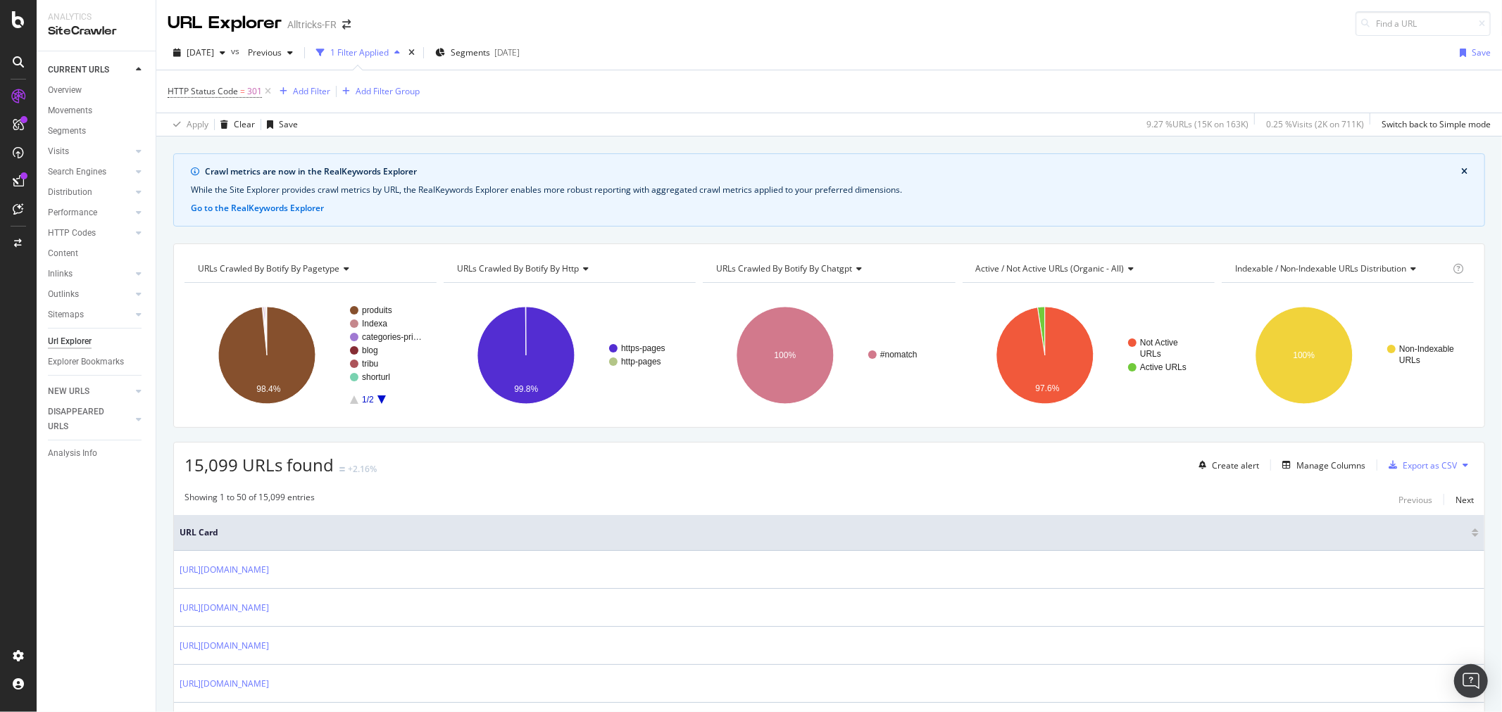
scroll to position [391, 0]
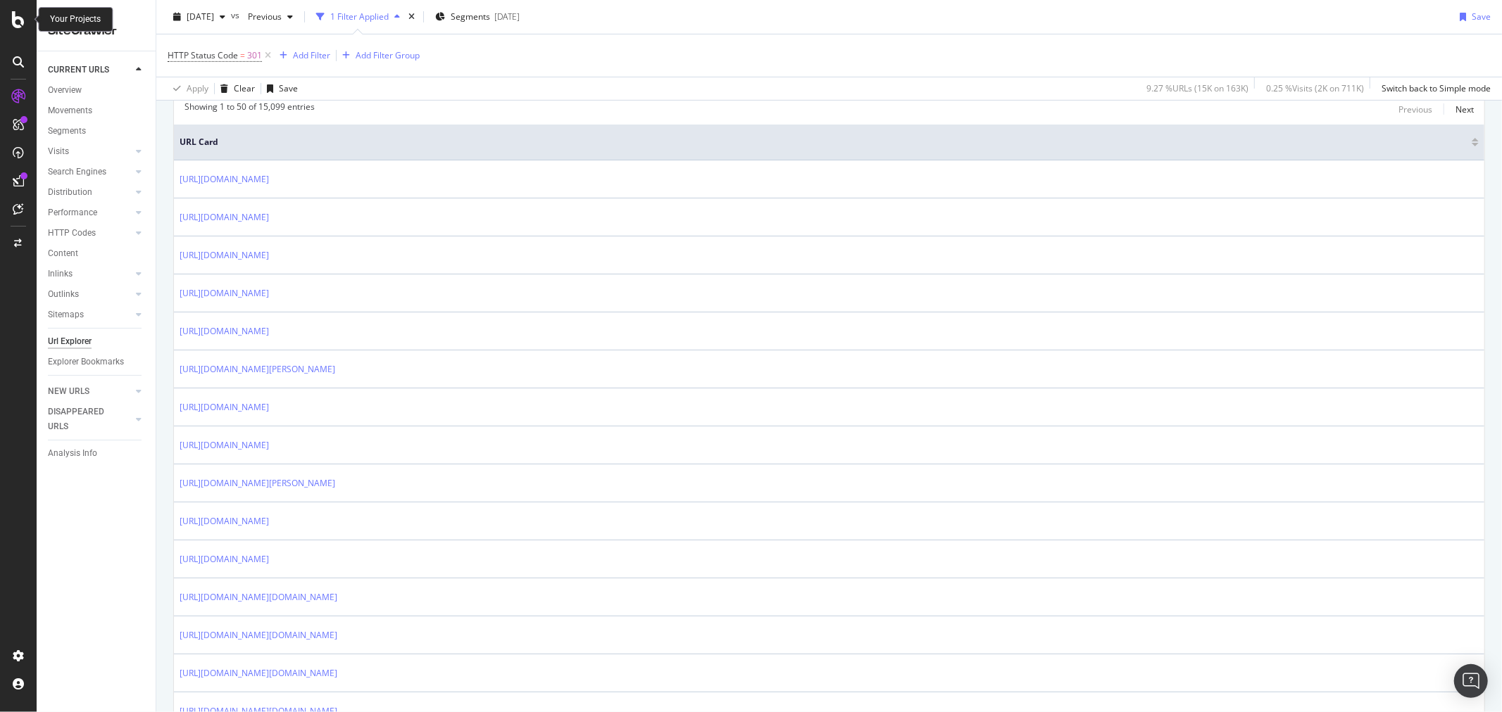
click at [12, 25] on icon at bounding box center [18, 19] width 13 height 17
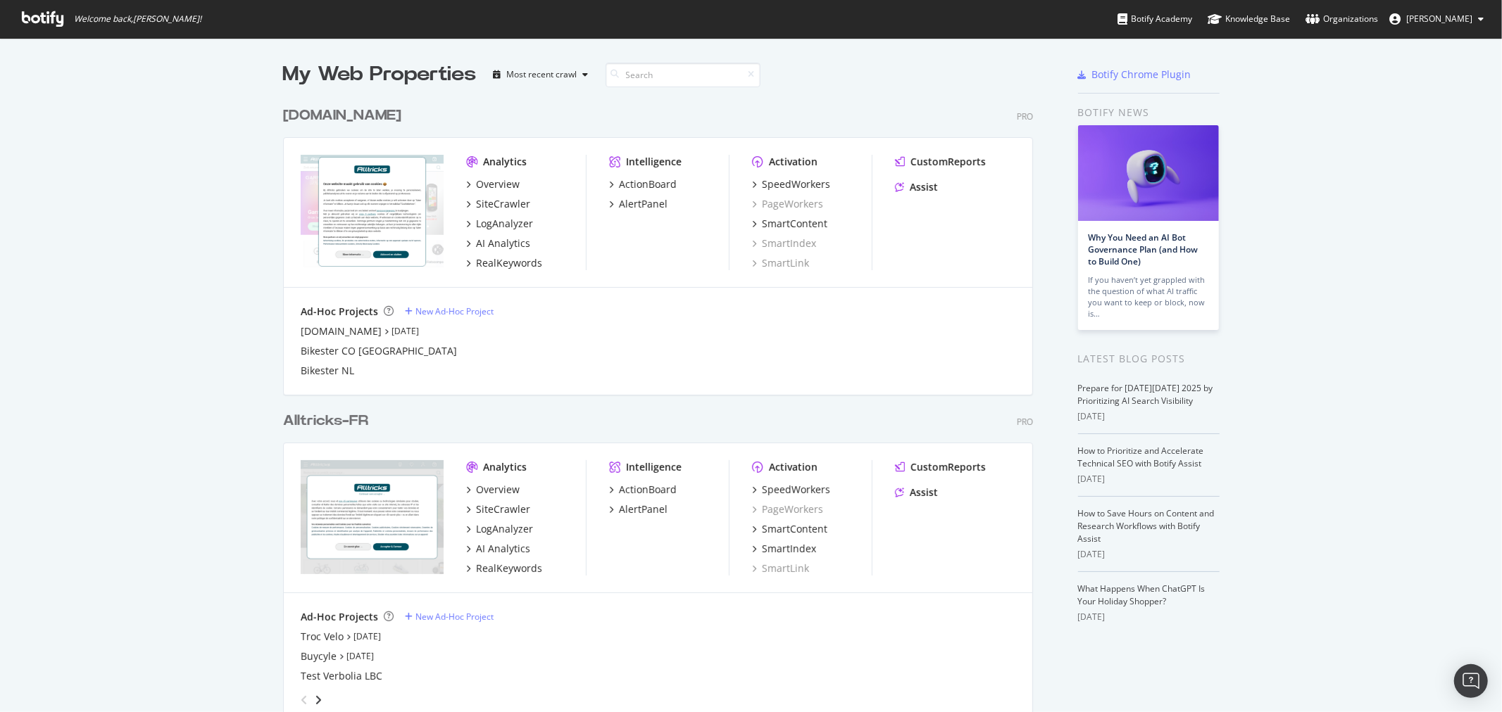
scroll to position [700, 1478]
click at [482, 505] on div "SiteCrawler" at bounding box center [503, 510] width 54 height 14
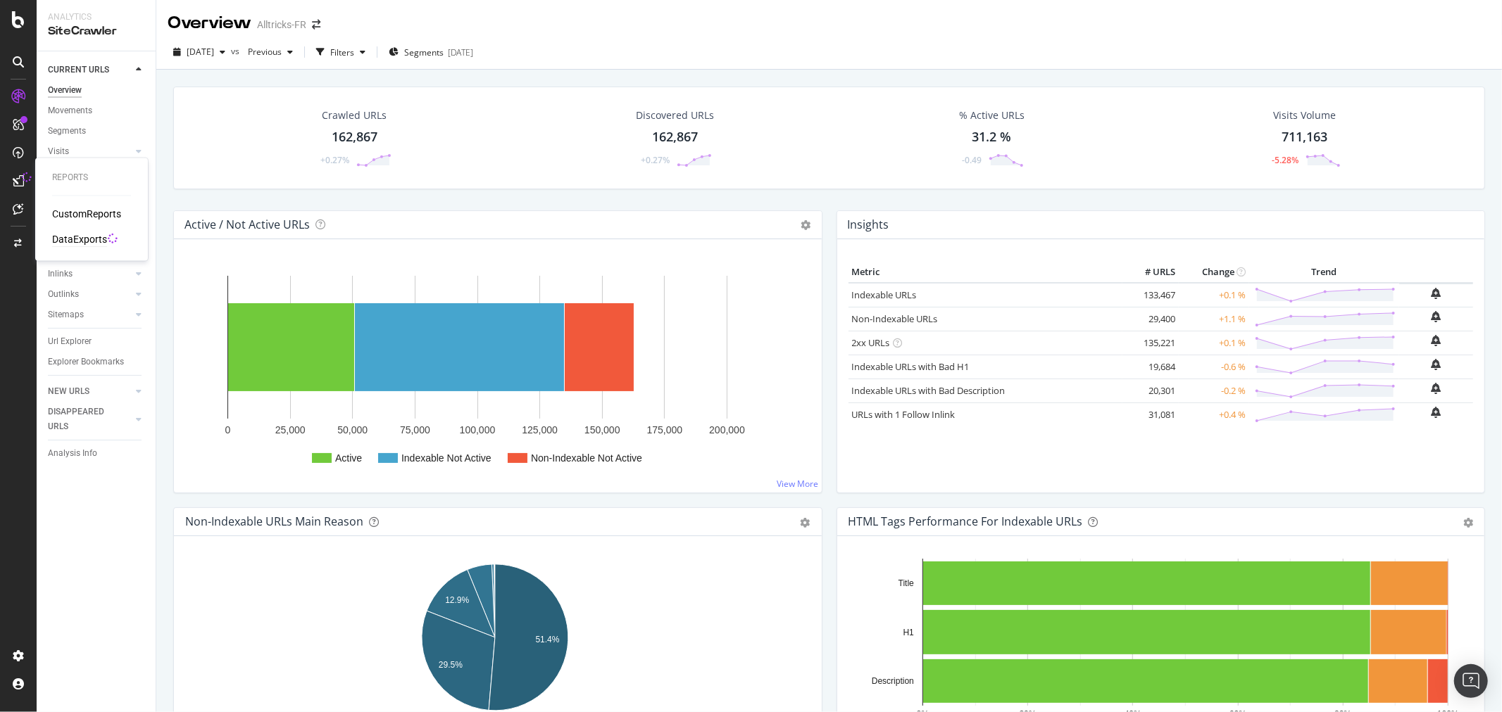
click at [87, 235] on div "DataExports" at bounding box center [79, 240] width 55 height 14
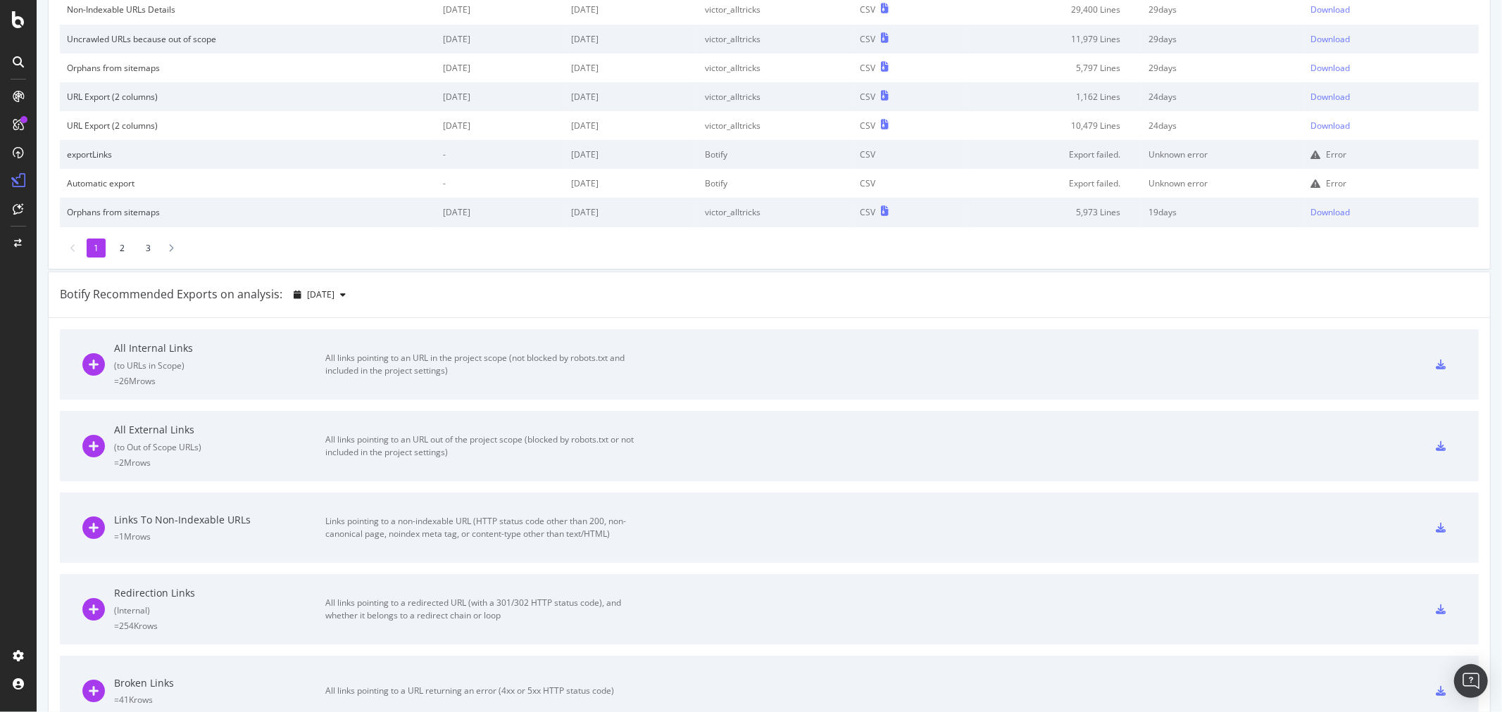
scroll to position [234, 0]
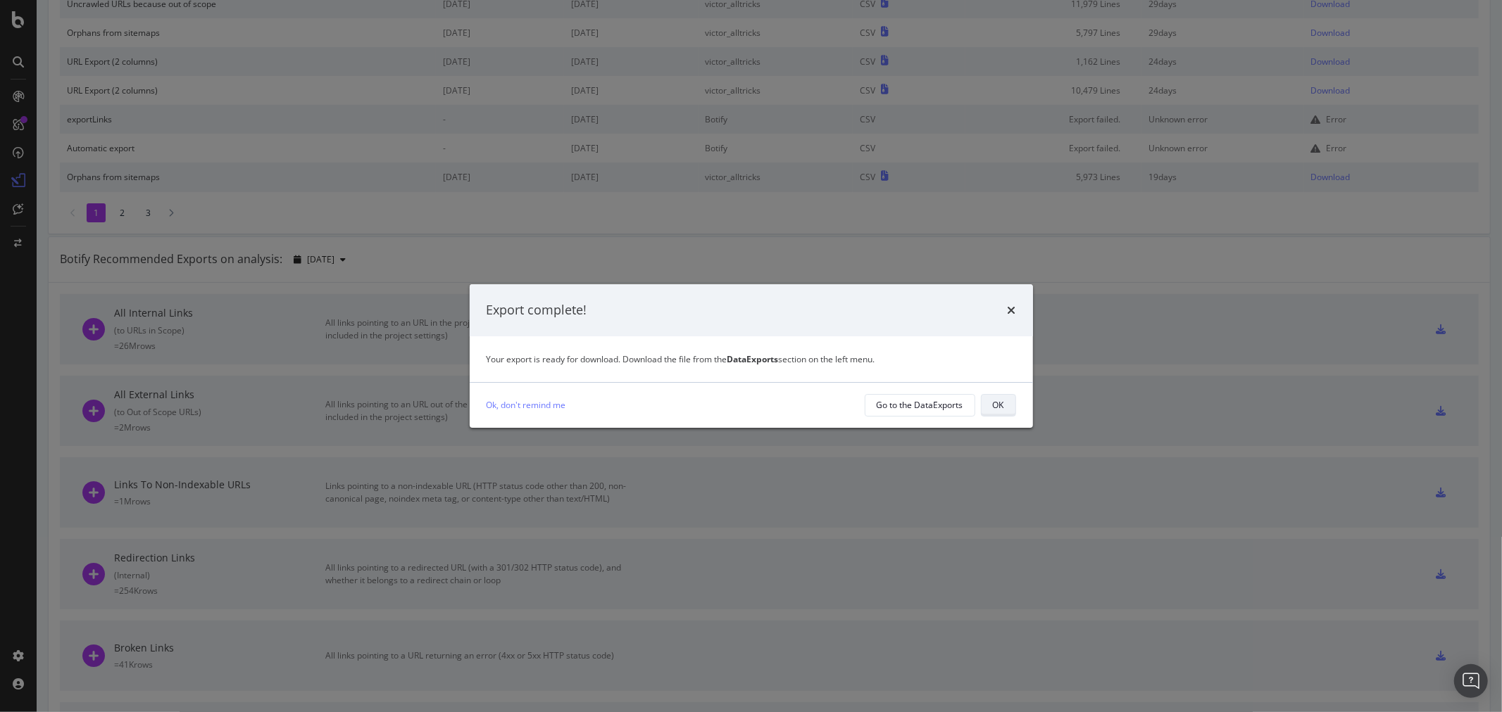
click at [988, 405] on button "OK" at bounding box center [998, 405] width 35 height 23
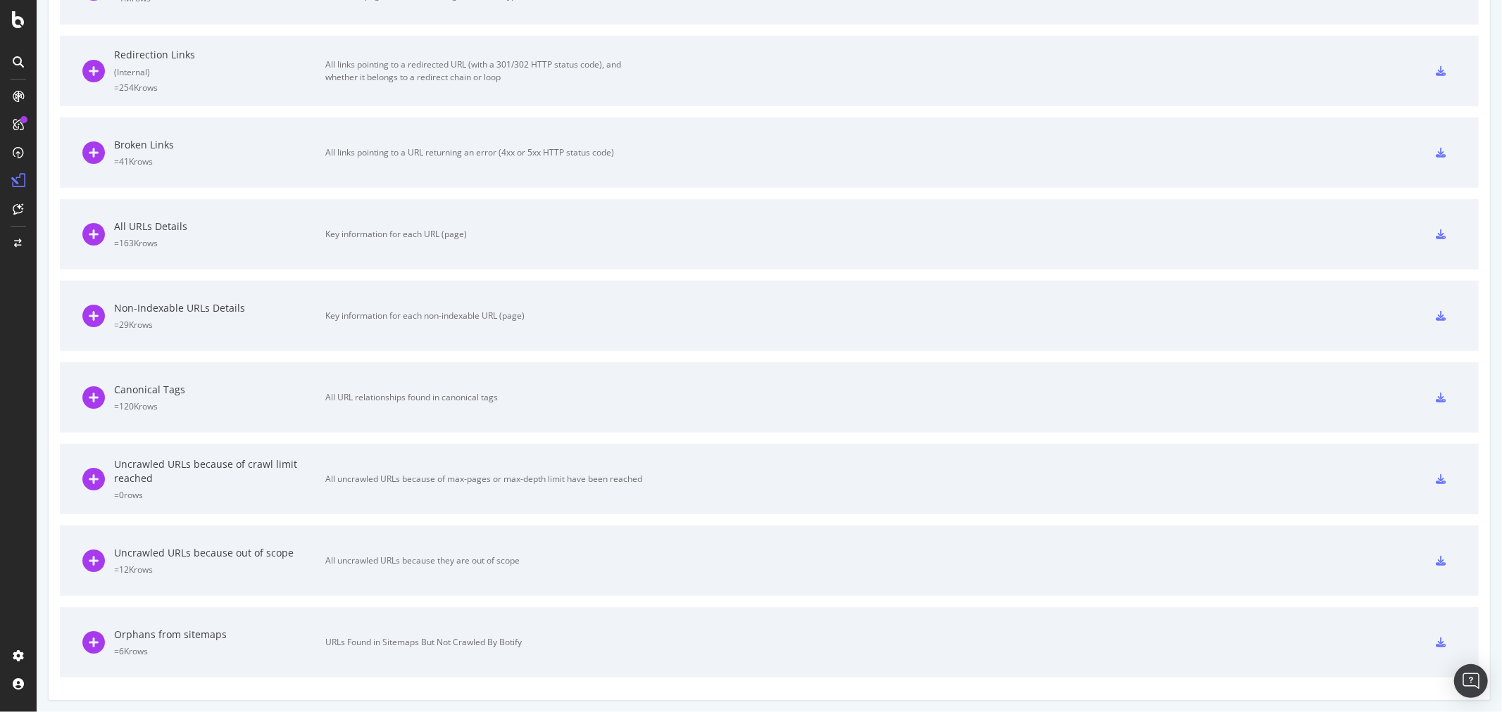
scroll to position [740, 0]
click at [1425, 562] on div at bounding box center [1440, 559] width 31 height 23
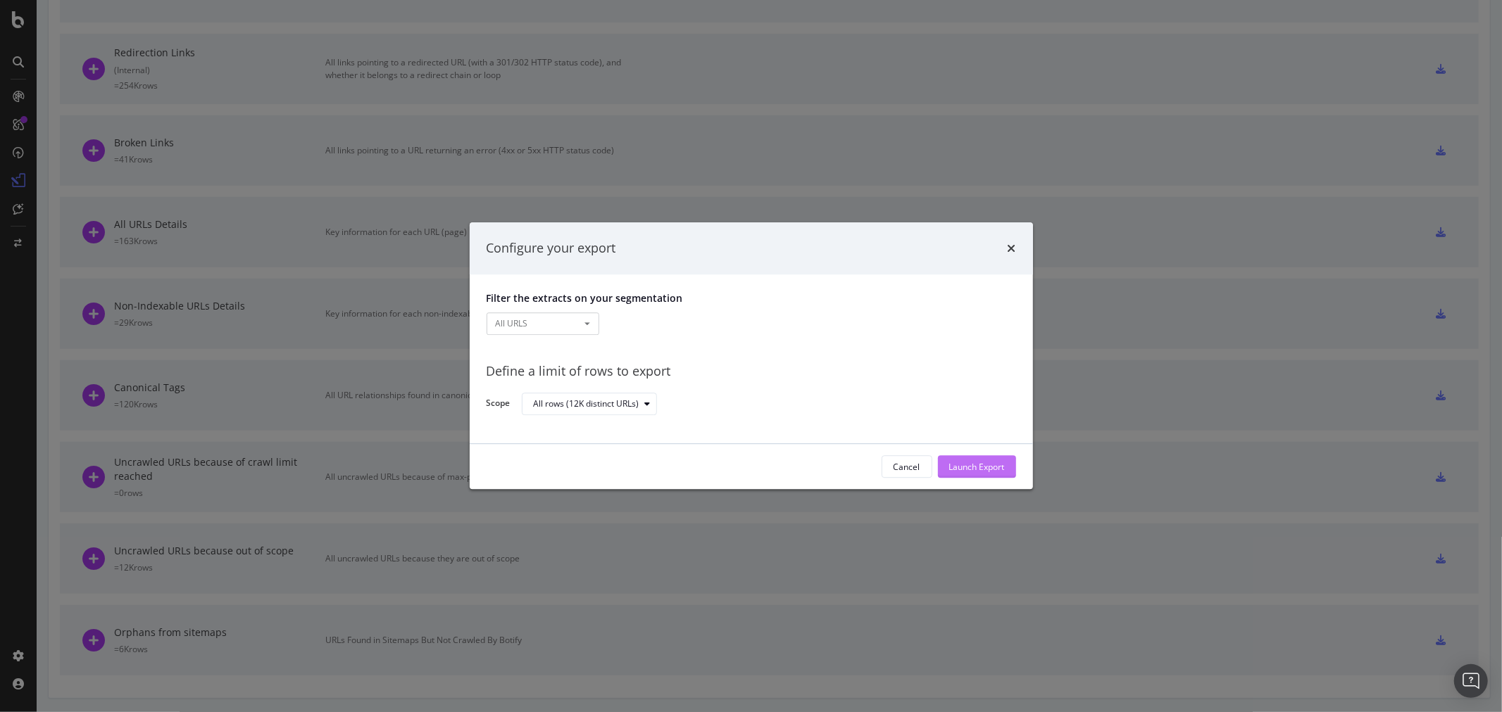
click at [949, 465] on div "Launch Export" at bounding box center [977, 467] width 56 height 12
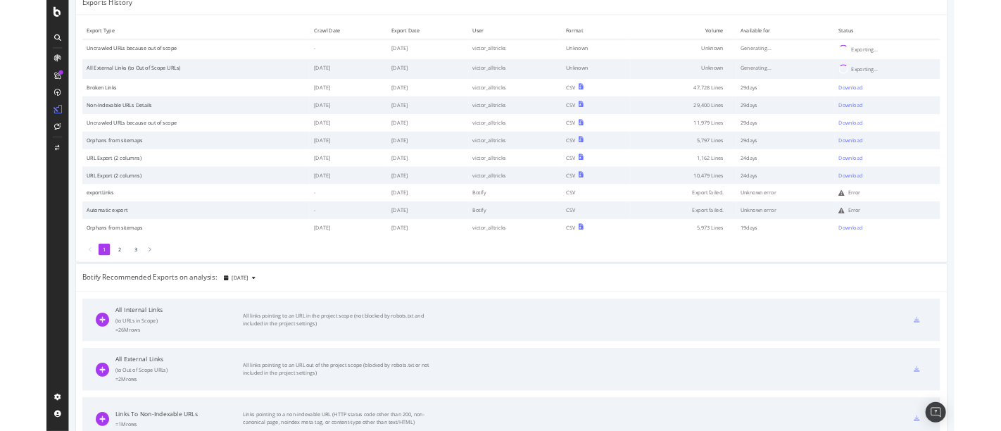
scroll to position [68, 0]
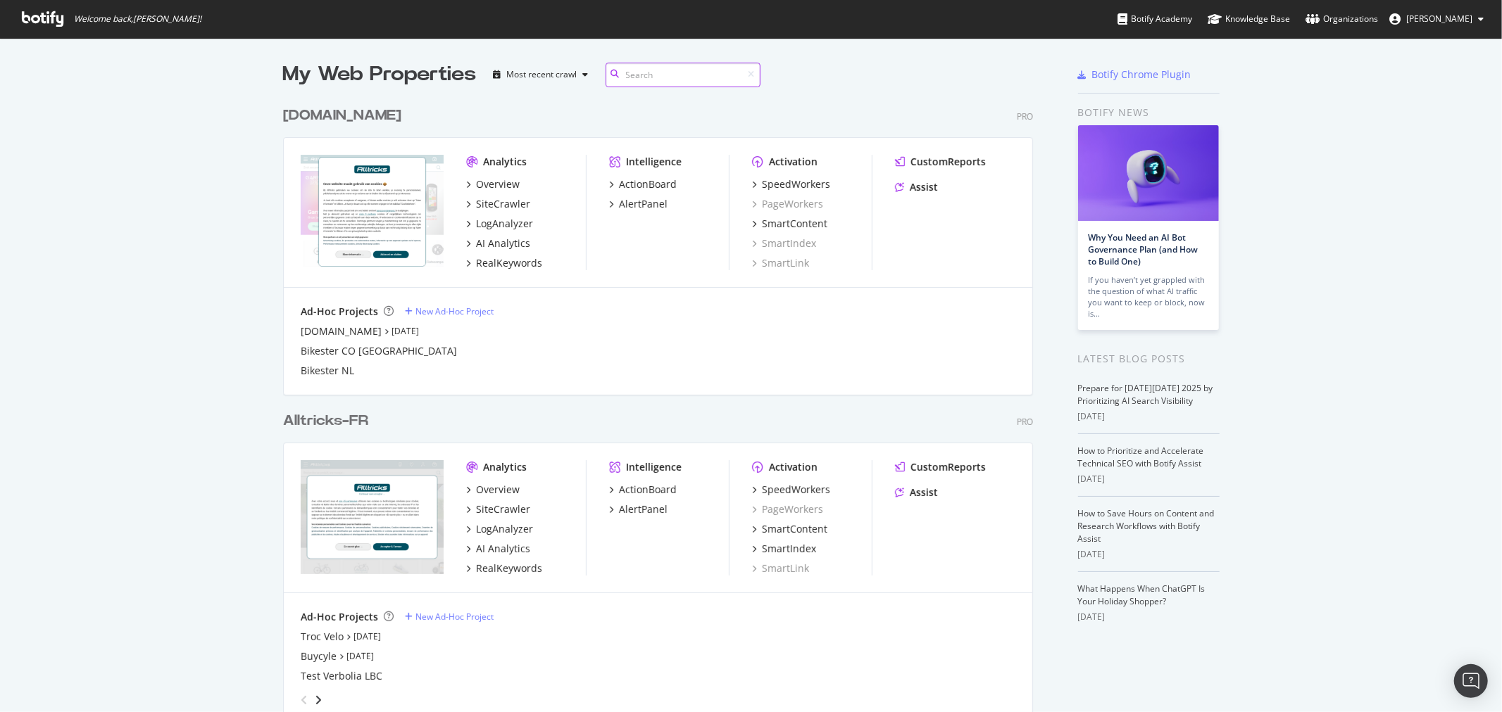
scroll to position [1566, 749]
click at [812, 484] on div "SpeedWorkers" at bounding box center [796, 490] width 68 height 14
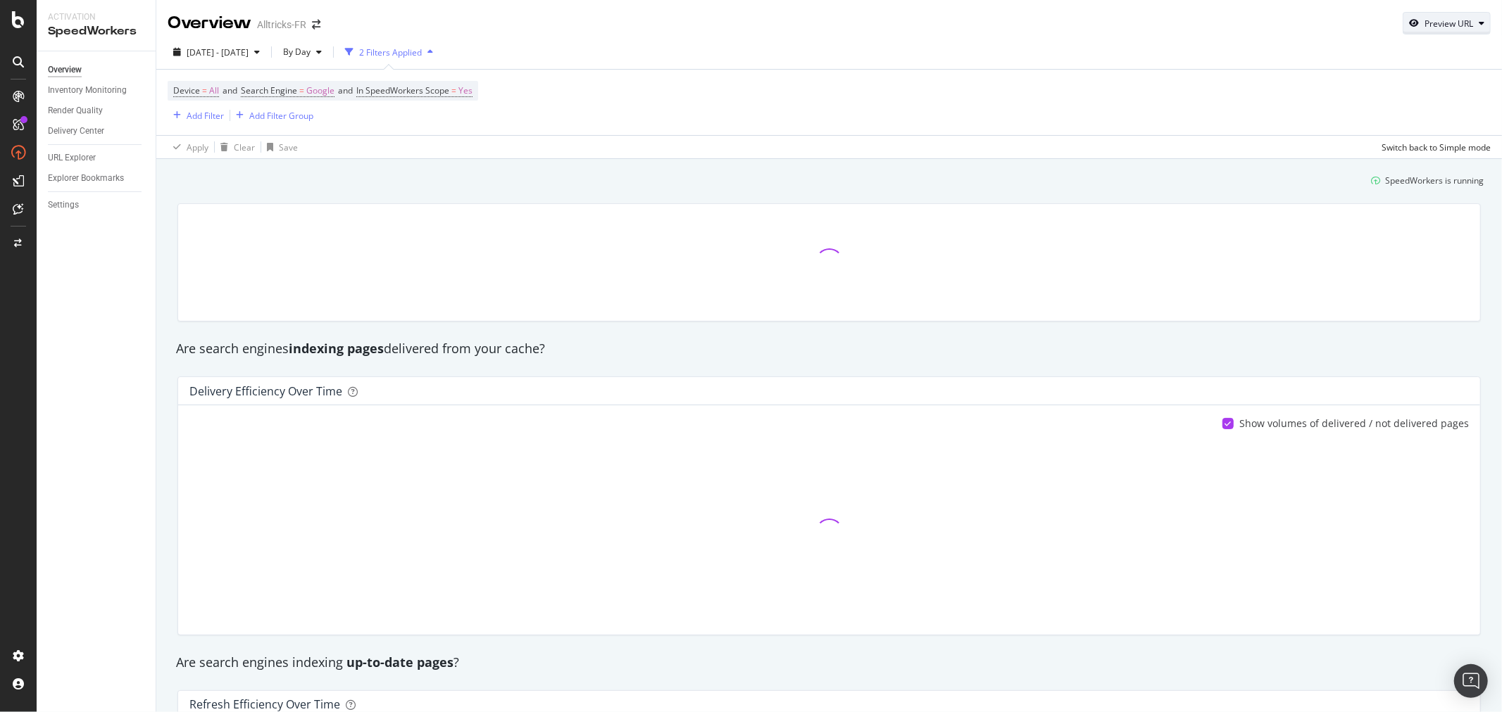
click at [1351, 25] on div "Preview URL" at bounding box center [1448, 24] width 49 height 12
click at [1351, 89] on input "url" at bounding box center [1391, 88] width 153 height 25
paste input "https://www.alltricks.fr/C-685753-raymon"
type input "https://www.alltricks.fr/C-685753-raymon"
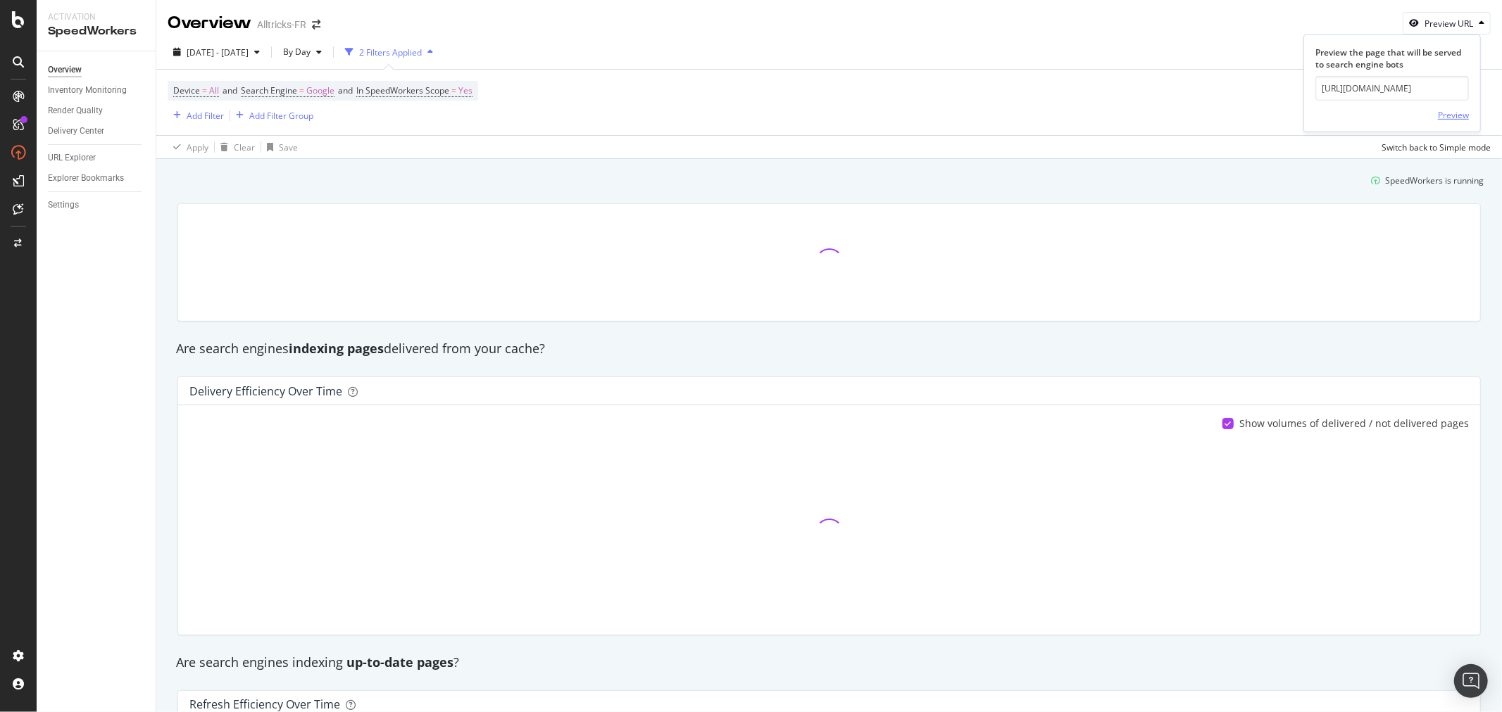
click at [1351, 114] on div "Preview" at bounding box center [1452, 115] width 31 height 12
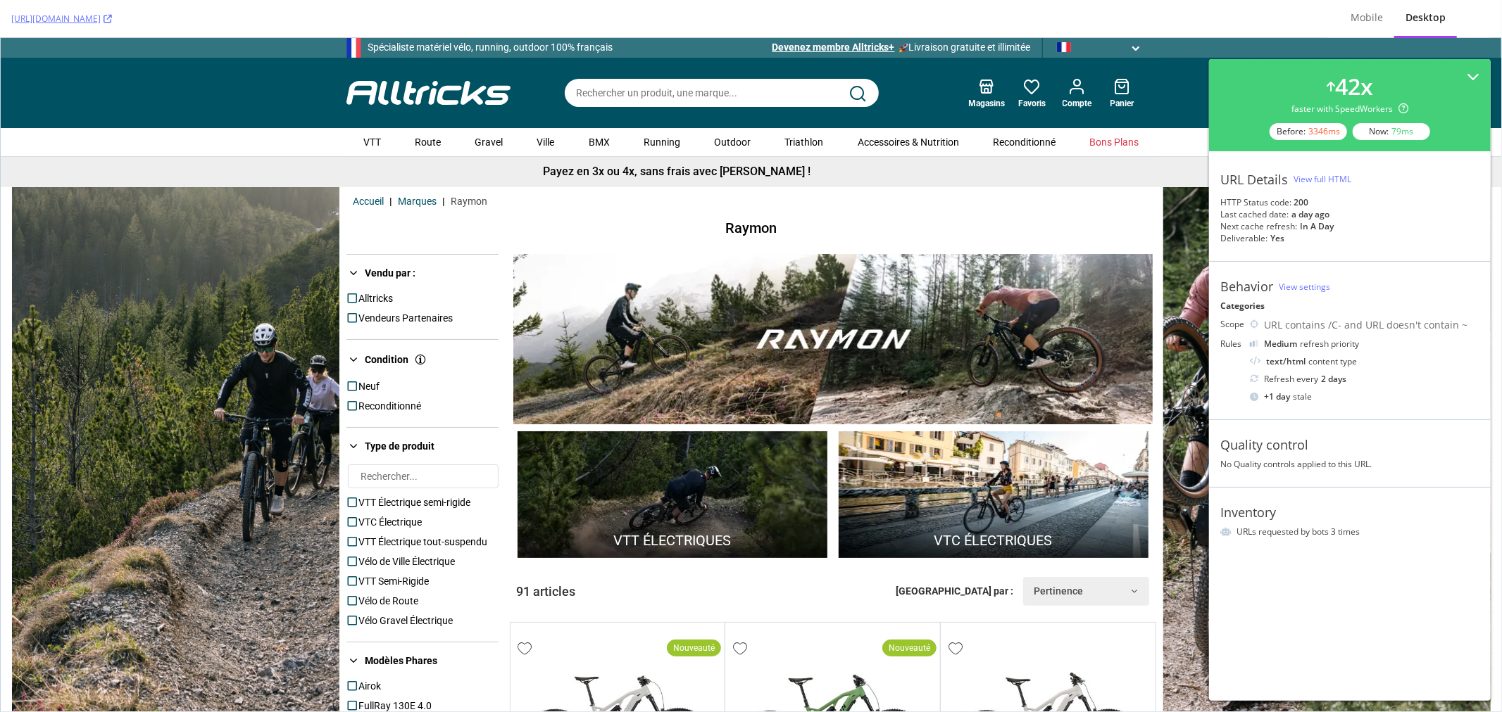
click at [1325, 182] on div "View full HTML" at bounding box center [1322, 179] width 58 height 12
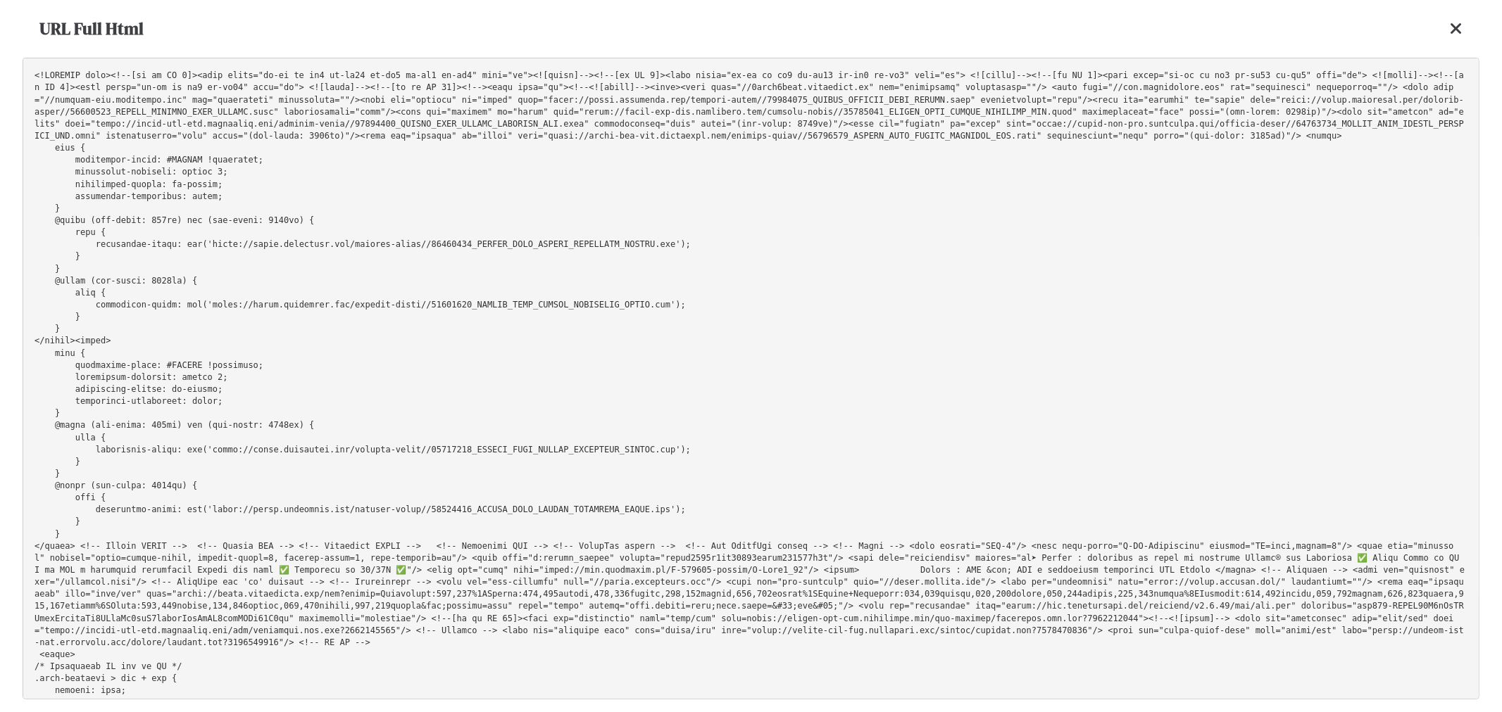
click at [462, 111] on pre at bounding box center [751, 379] width 1456 height 642
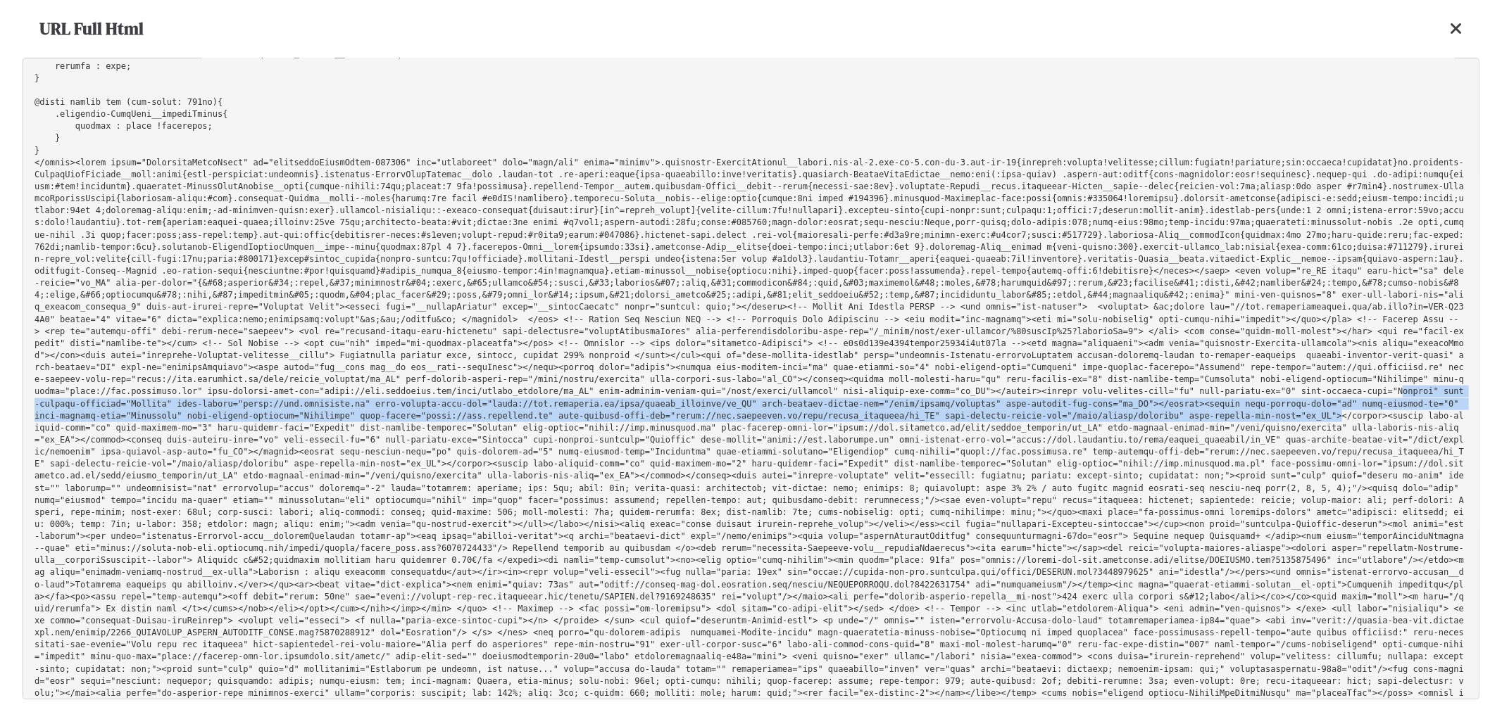
drag, startPoint x: 551, startPoint y: 369, endPoint x: 231, endPoint y: 388, distance: 320.9
click at [231, 388] on pre at bounding box center [751, 379] width 1456 height 642
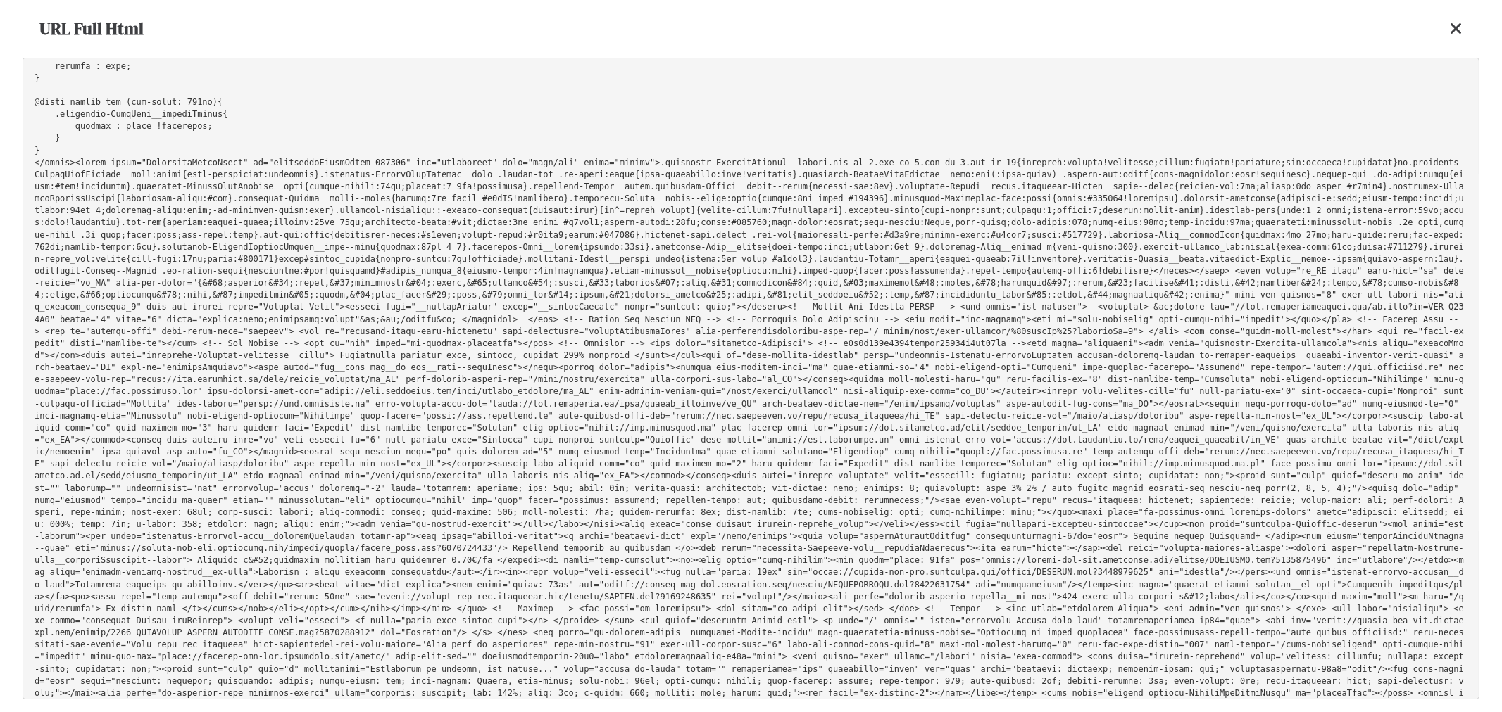
click at [662, 398] on pre at bounding box center [751, 379] width 1456 height 642
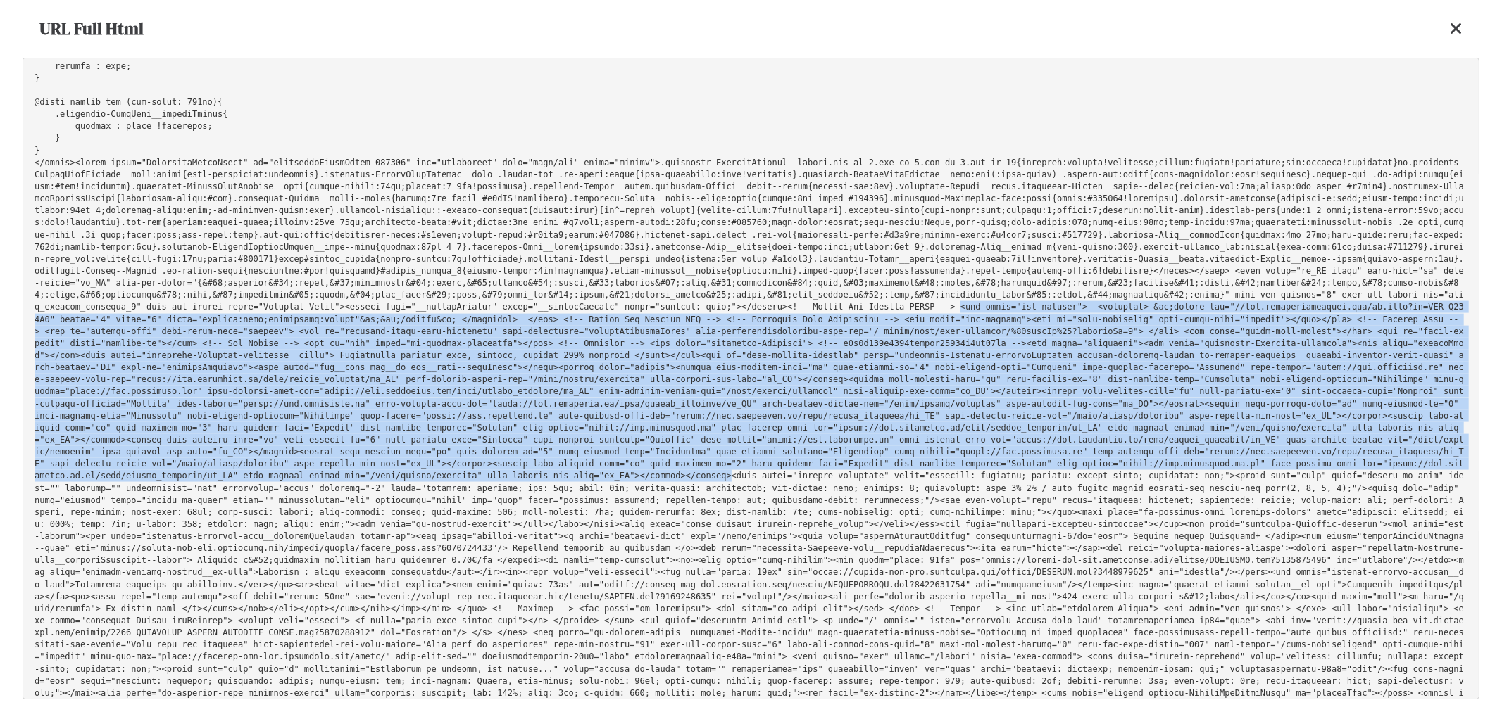
drag, startPoint x: 911, startPoint y: 282, endPoint x: 510, endPoint y: 442, distance: 432.2
click at [510, 442] on pre at bounding box center [751, 379] width 1456 height 642
copy pre "<div class="frz-nocache"> <noscript> &lt;iframe src="//www.googletagmanager.com…"
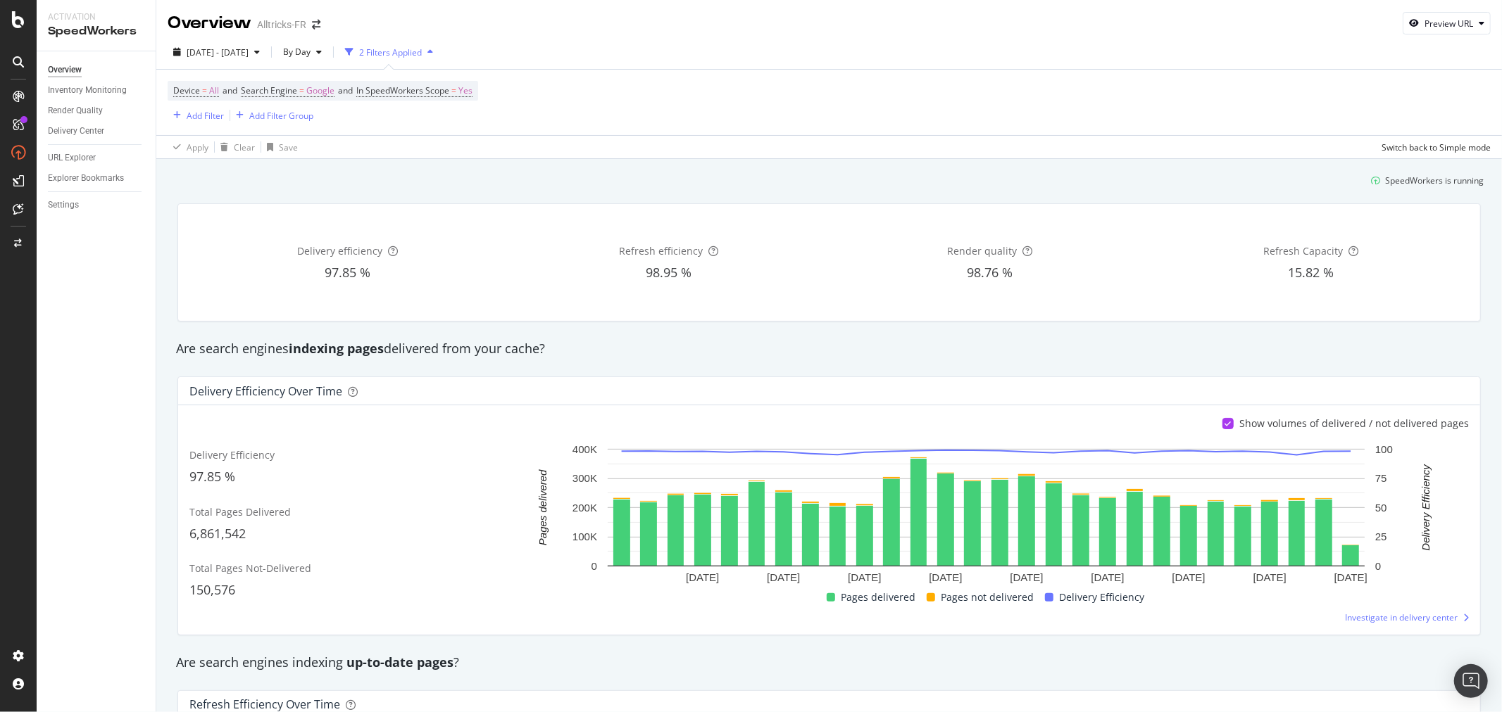
click at [322, 21] on div "Overview Alltricks-FR" at bounding box center [251, 23] width 167 height 24
click at [319, 24] on icon "arrow-right-arrow-left" at bounding box center [316, 25] width 8 height 10
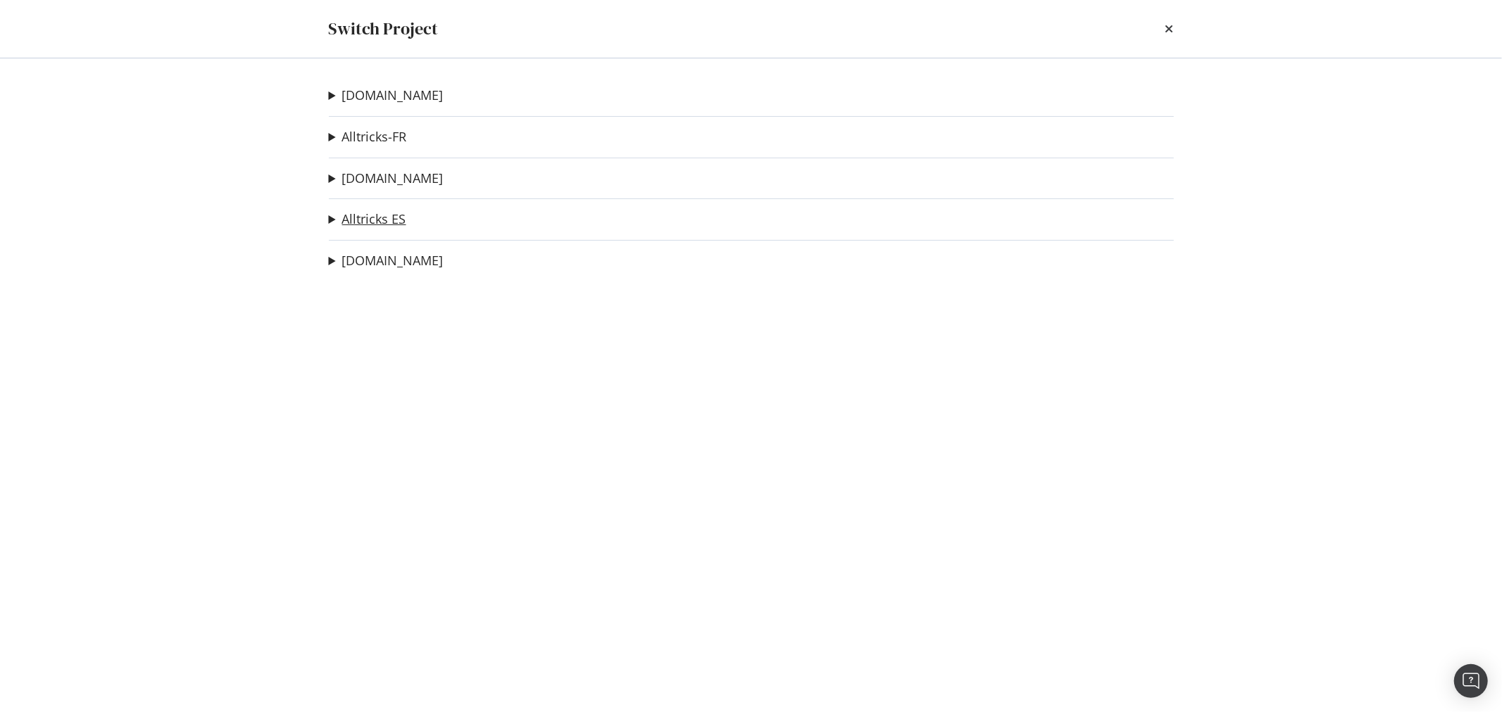
click at [384, 215] on link "Alltricks ES" at bounding box center [374, 219] width 64 height 15
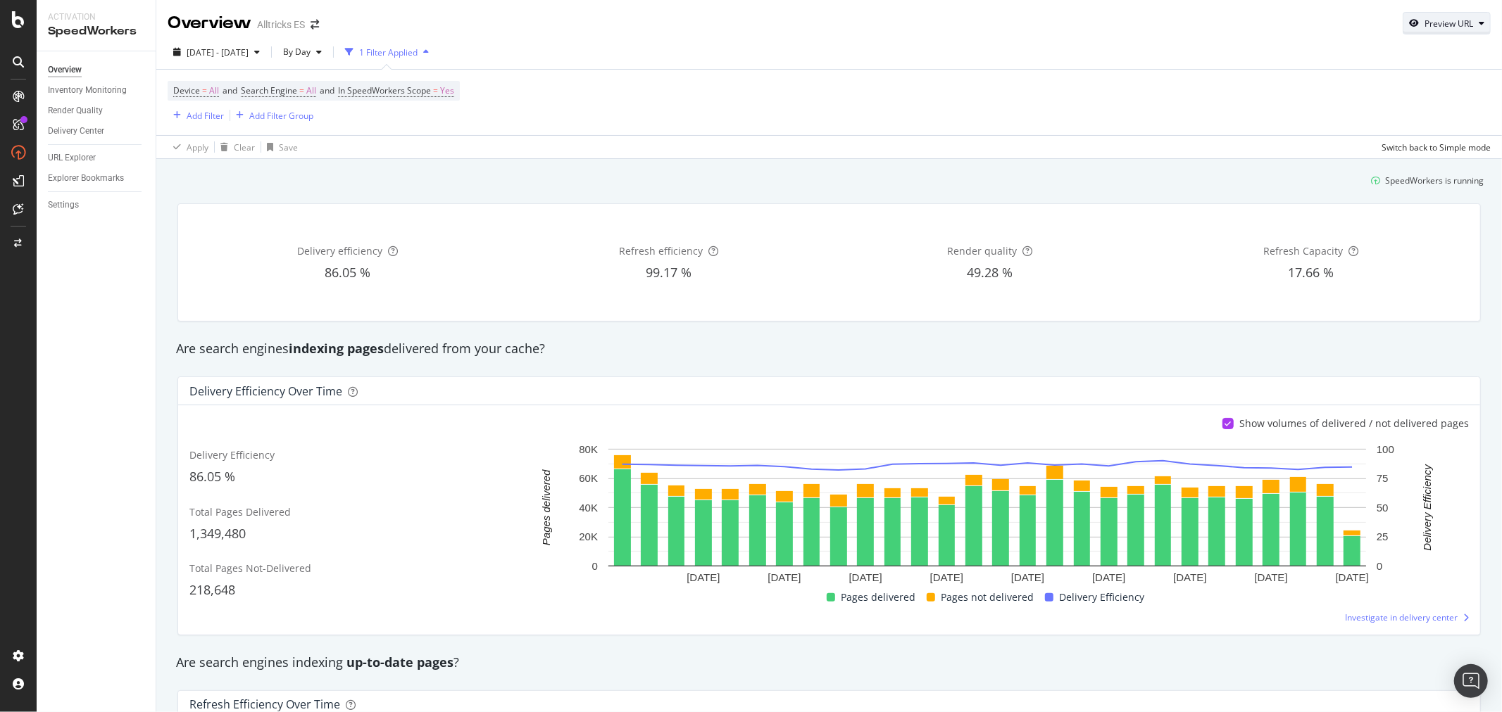
click at [1351, 21] on div "Preview URL" at bounding box center [1448, 24] width 49 height 12
click at [1351, 84] on input "url" at bounding box center [1391, 88] width 153 height 25
paste input "C-685753-raymon"
drag, startPoint x: 1413, startPoint y: 86, endPoint x: 902, endPoint y: 36, distance: 513.5
click at [904, 37] on div "Overview Alltricks ES Preview URL Preview the page that will be served to searc…" at bounding box center [828, 356] width 1345 height 712
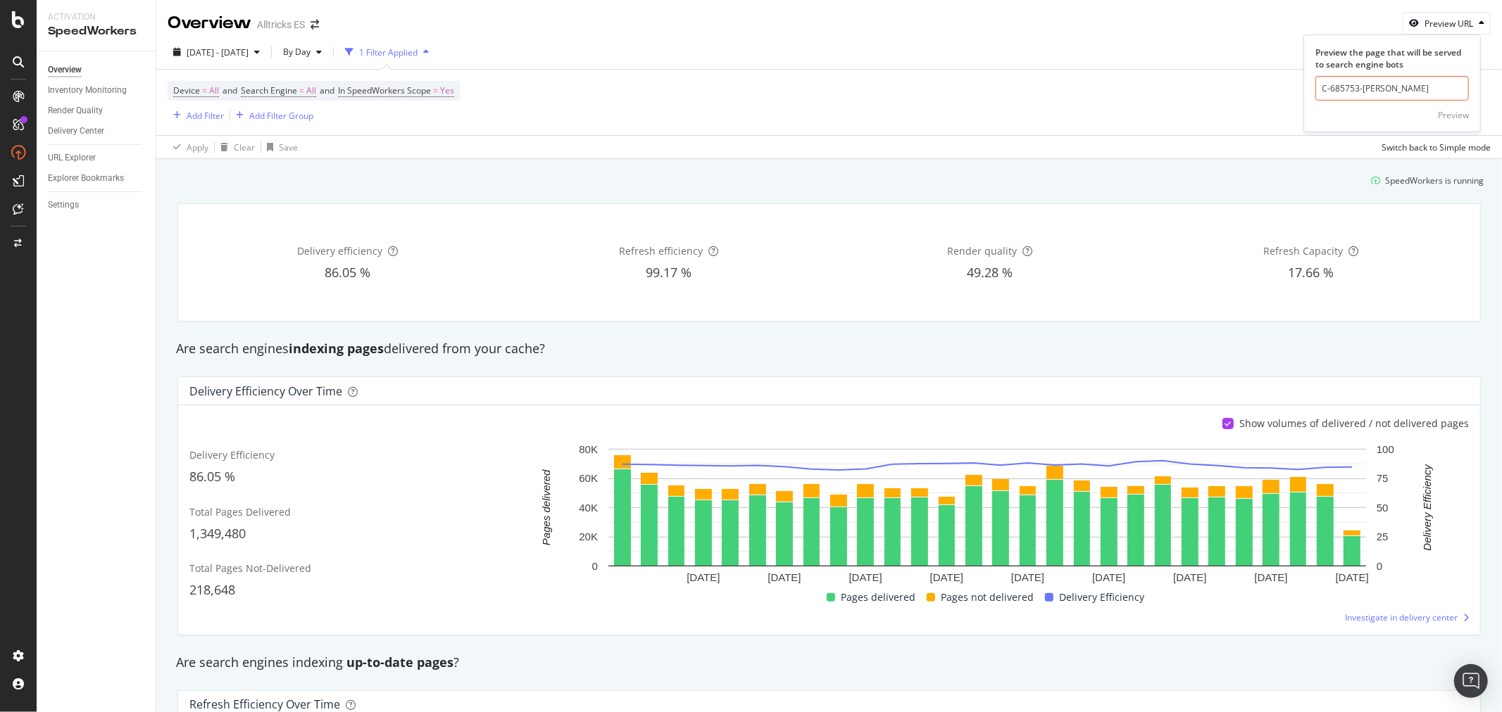
paste input "https://www.alltricks.es/C-685753-r"
type input "https://www.alltricks.es/C-685753-r-raymon"
click at [1351, 109] on div "Preview" at bounding box center [1452, 115] width 31 height 12
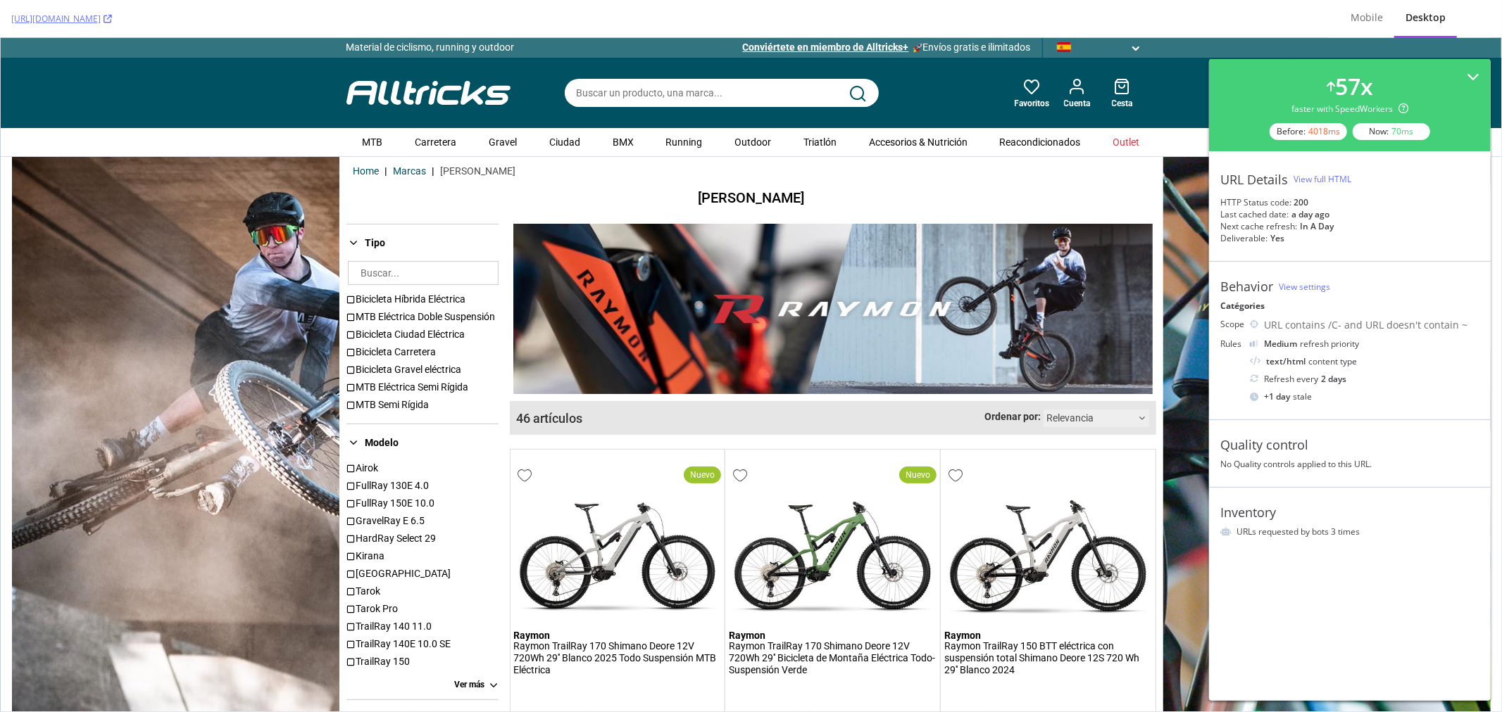
click at [1333, 174] on div "View full HTML" at bounding box center [1322, 179] width 58 height 12
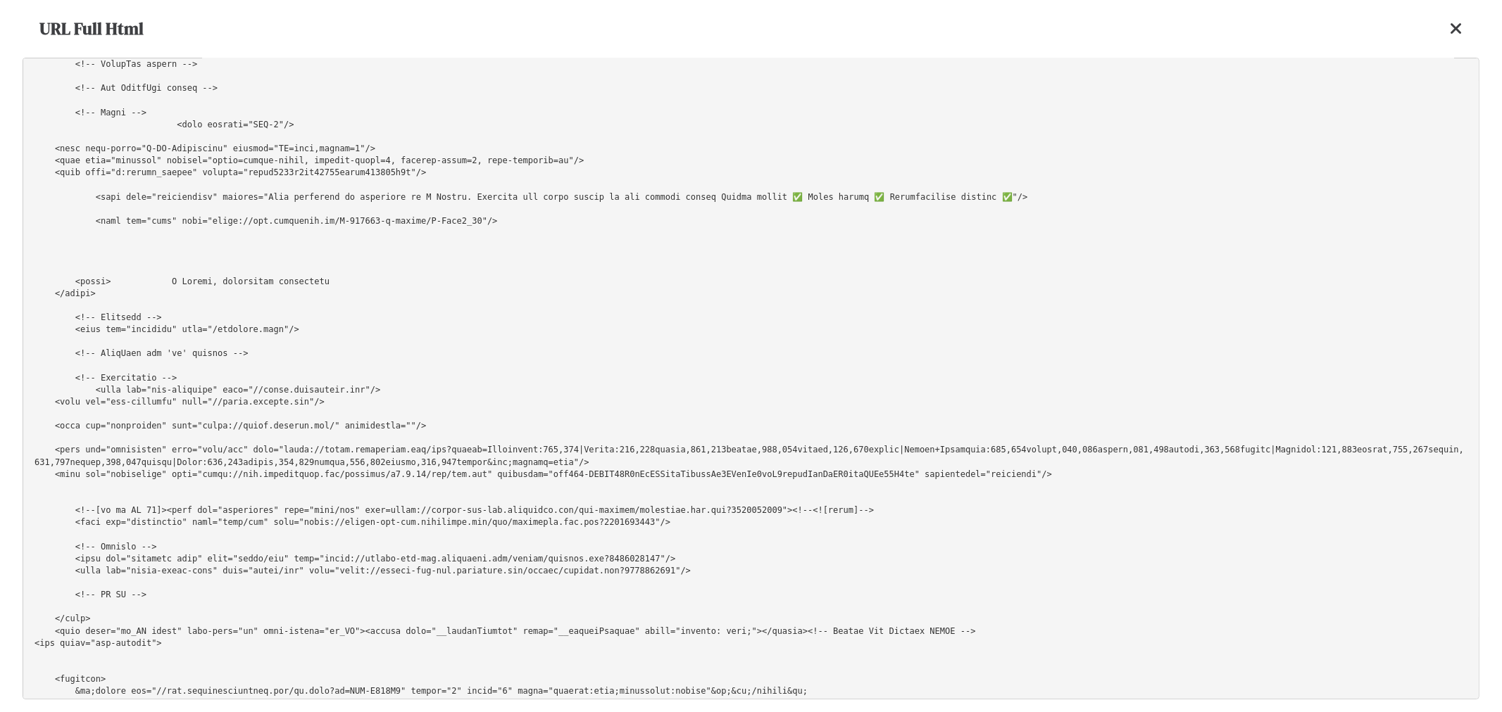
scroll to position [831, 0]
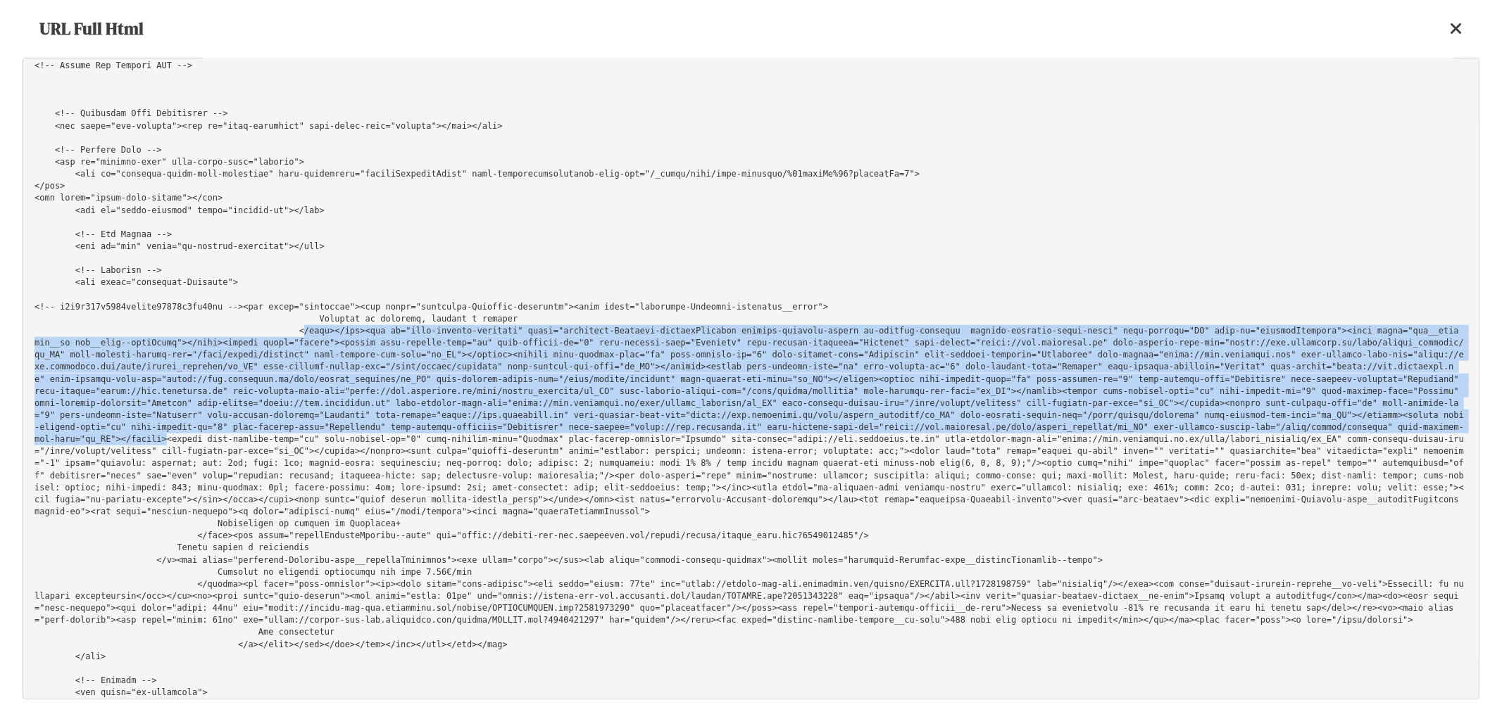
drag, startPoint x: 282, startPoint y: 329, endPoint x: 523, endPoint y: 427, distance: 259.6
click at [523, 427] on pre at bounding box center [751, 379] width 1456 height 642
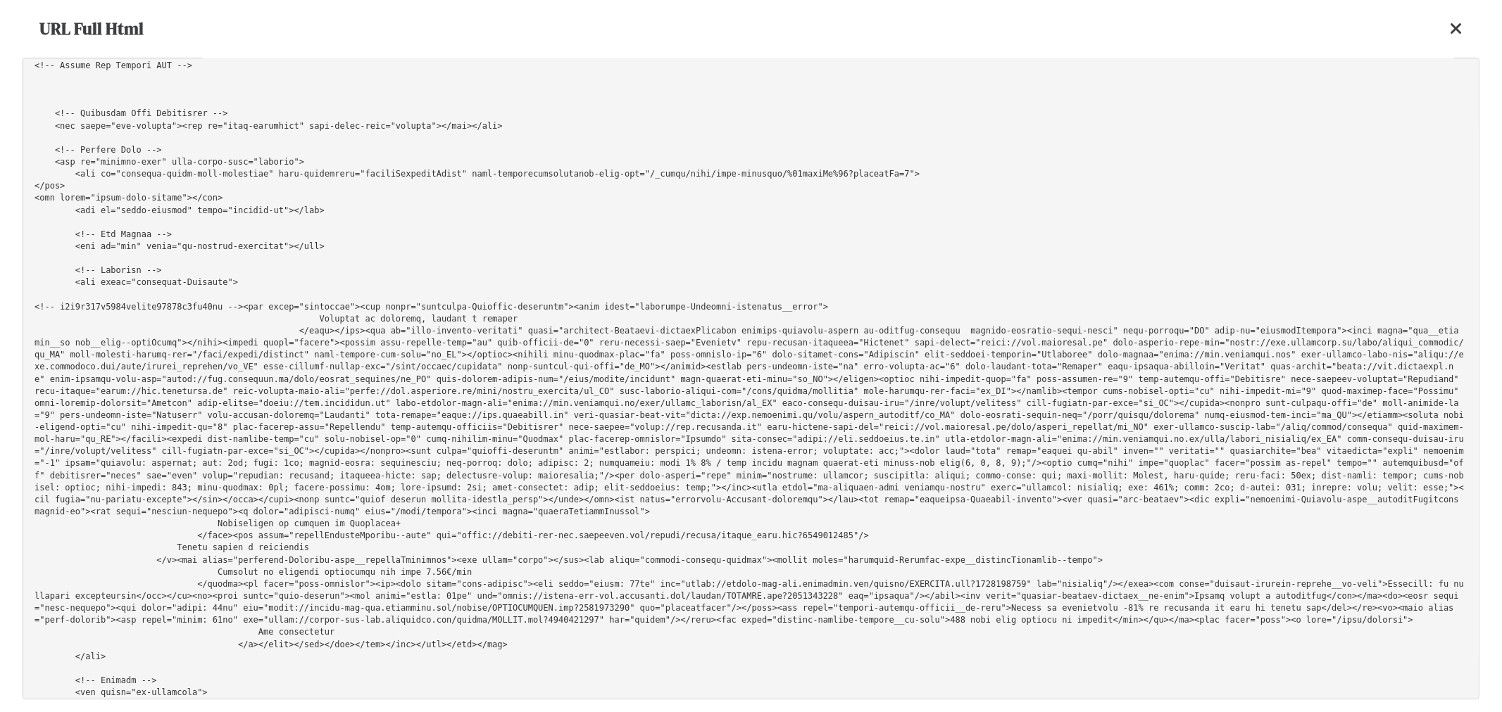
click at [580, 435] on pre at bounding box center [751, 379] width 1456 height 642
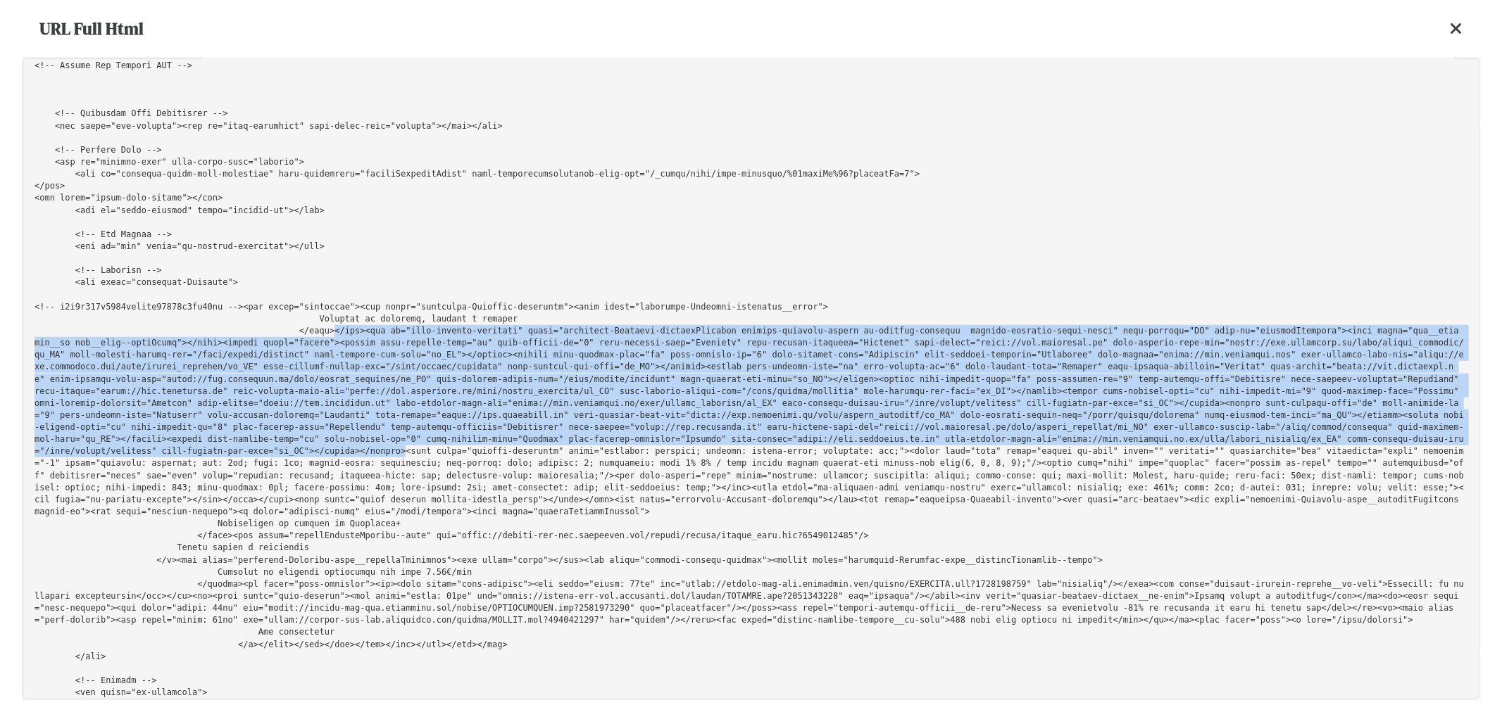
drag, startPoint x: 623, startPoint y: 439, endPoint x: 308, endPoint y: 327, distance: 334.9
click at [308, 327] on pre at bounding box center [751, 379] width 1456 height 642
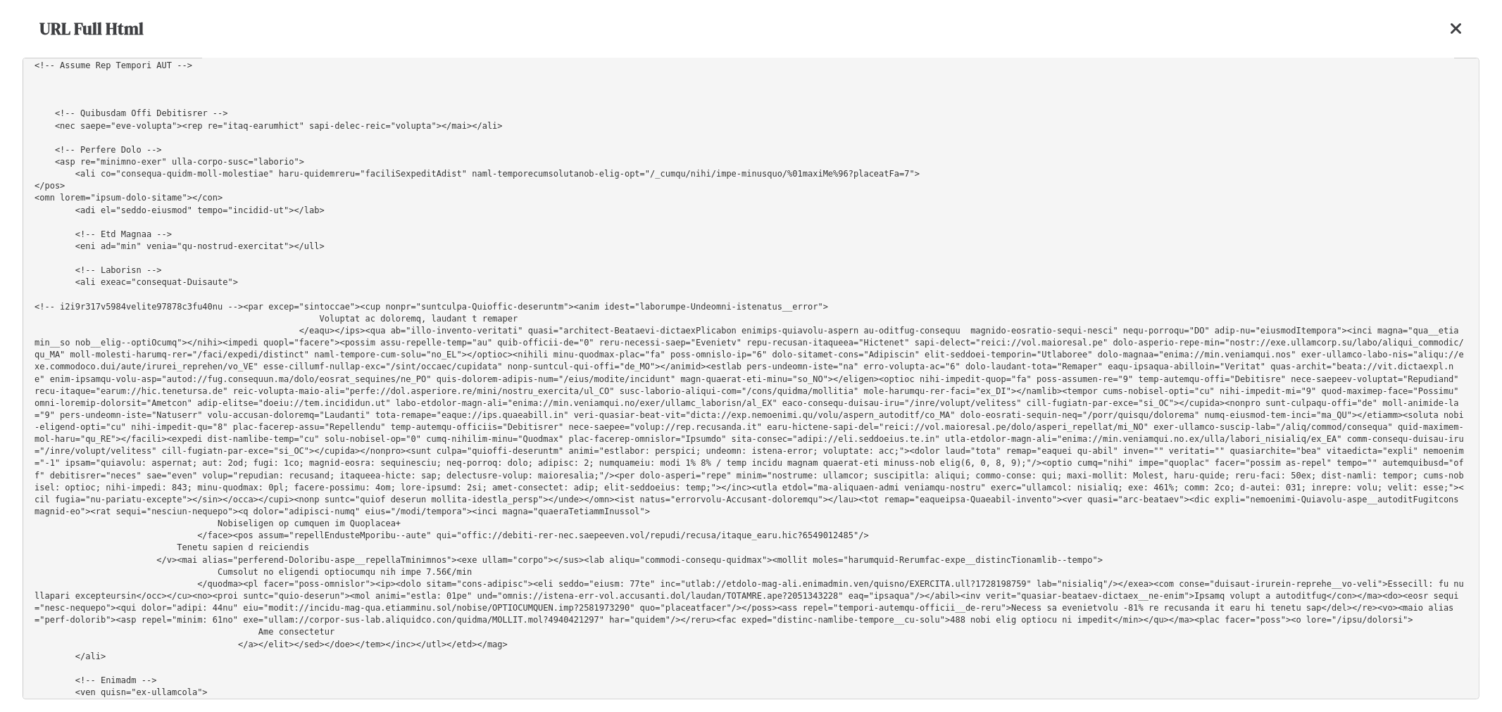
scroll to position [39285, 0]
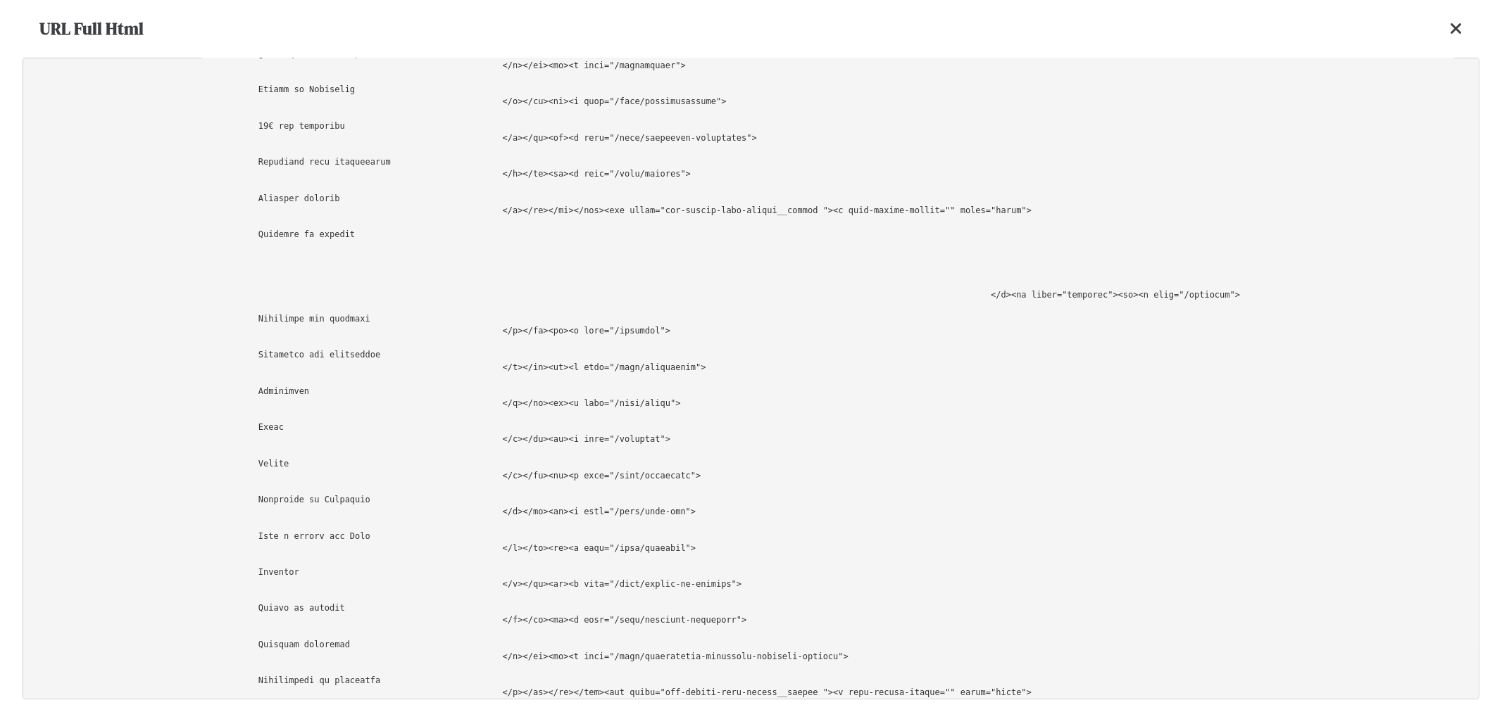
drag, startPoint x: 501, startPoint y: 377, endPoint x: 505, endPoint y: 388, distance: 11.4
click at [505, 388] on pre at bounding box center [751, 379] width 1456 height 642
copy pre "><li data-urlredirection="//www.alltricks.pt/ajax/choice_language/pt_PT" data-g…"
click at [1351, 29] on div "URL Full Html" at bounding box center [751, 29] width 1456 height 58
click at [1351, 22] on icon at bounding box center [1455, 28] width 13 height 17
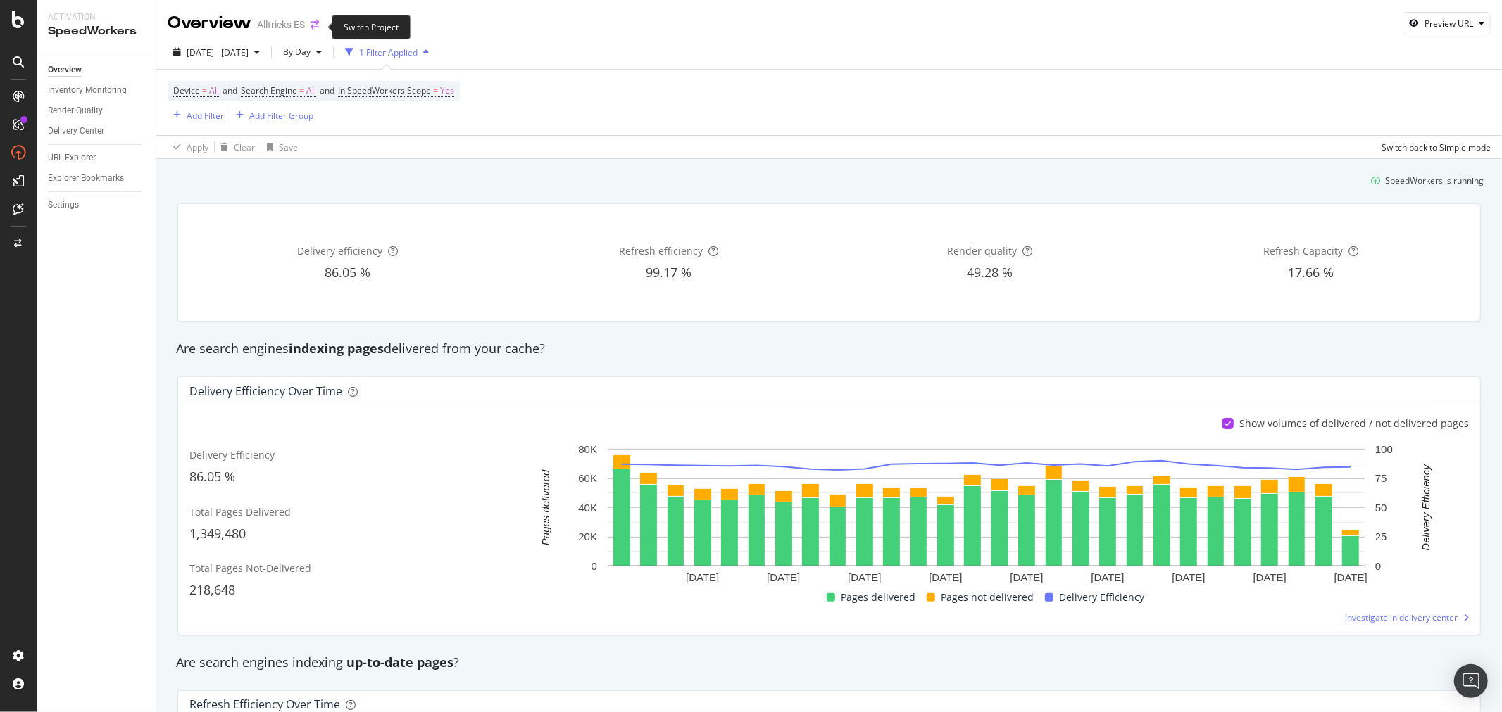
click at [320, 22] on span at bounding box center [315, 25] width 20 height 10
click at [313, 26] on icon "arrow-right-arrow-left" at bounding box center [314, 25] width 8 height 10
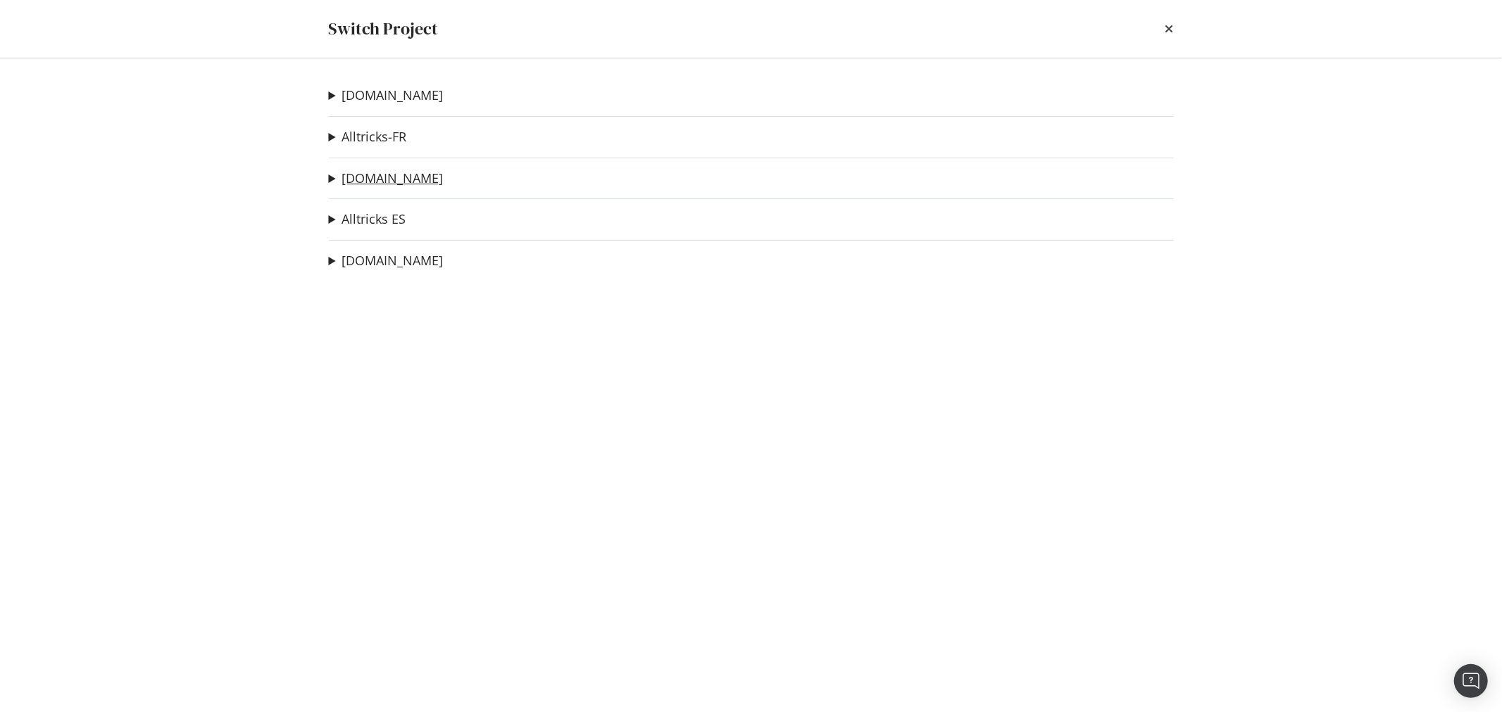
click at [366, 174] on link "[DOMAIN_NAME]" at bounding box center [392, 178] width 101 height 15
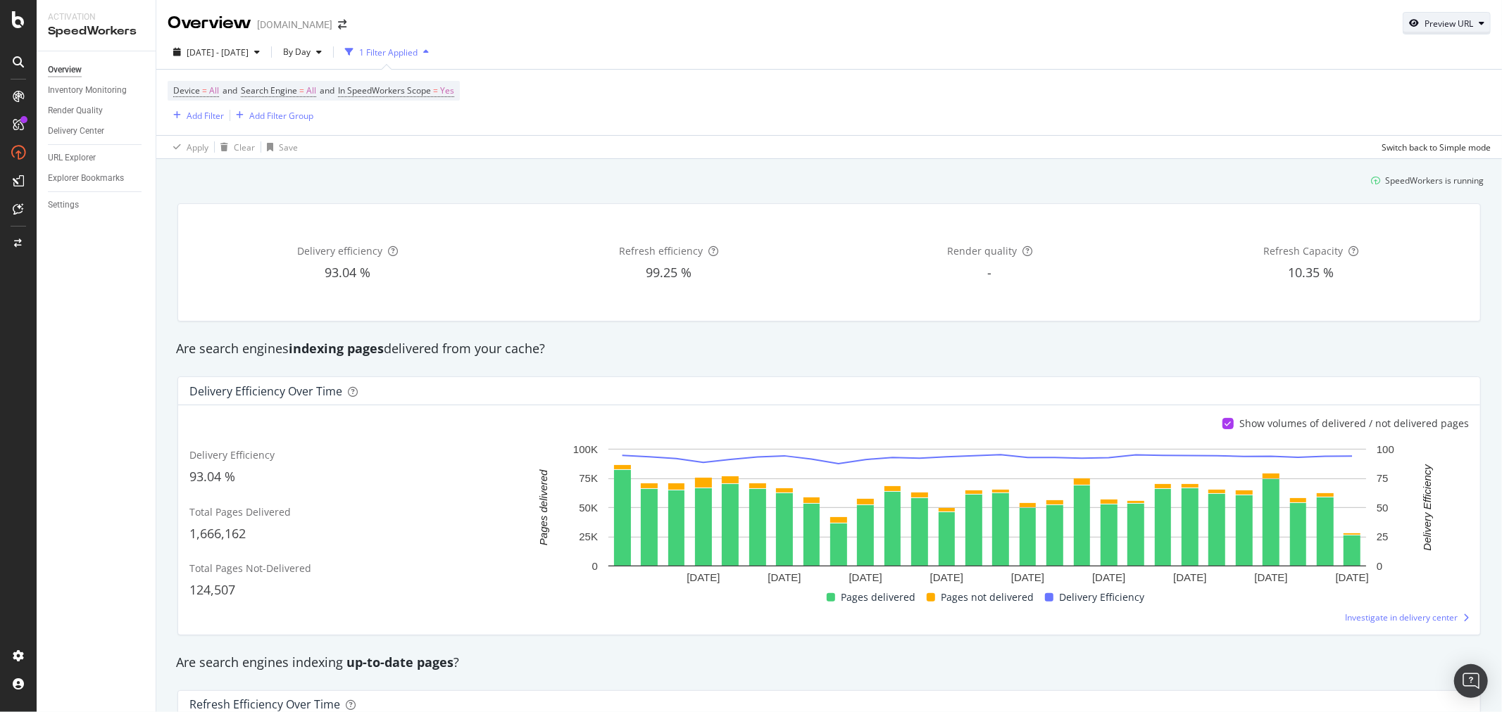
click at [1351, 21] on div "Preview URL" at bounding box center [1448, 24] width 49 height 12
click at [1351, 94] on input "url" at bounding box center [1391, 88] width 153 height 25
paste input "https://www.alltricks.de/C-685753-r-raymon"
type input "https://www.alltricks.de/C-685753-r-raymon"
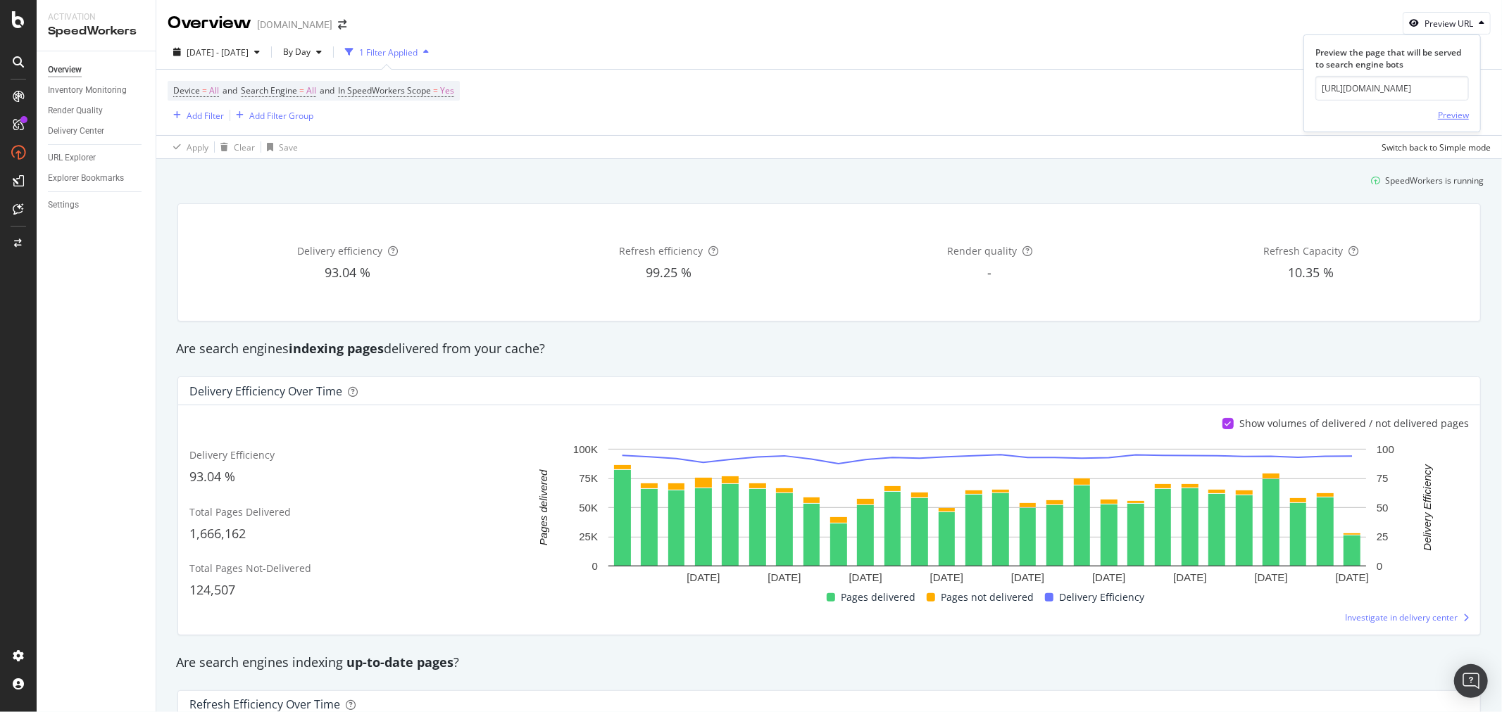
click at [1351, 114] on div "Preview" at bounding box center [1452, 115] width 31 height 12
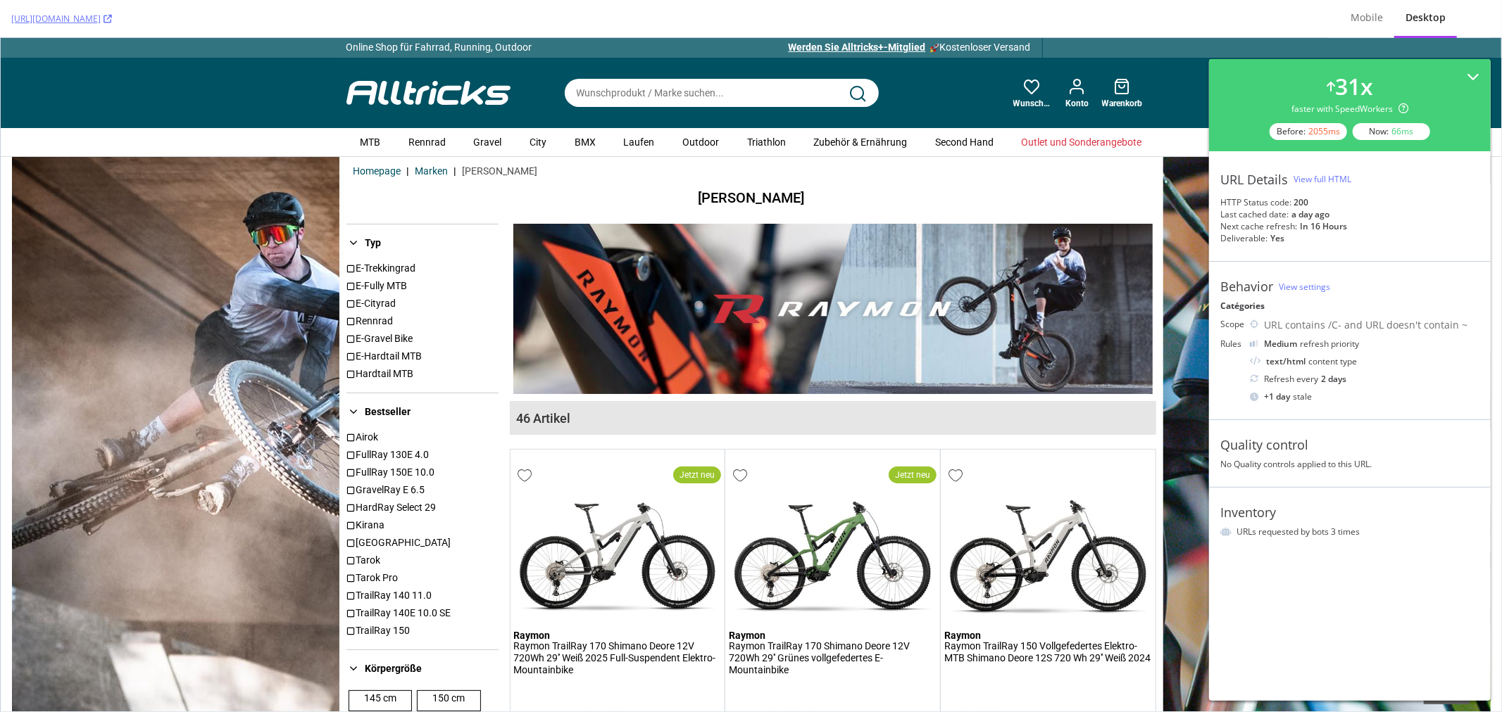
click at [1333, 184] on div "View full HTML" at bounding box center [1322, 179] width 58 height 12
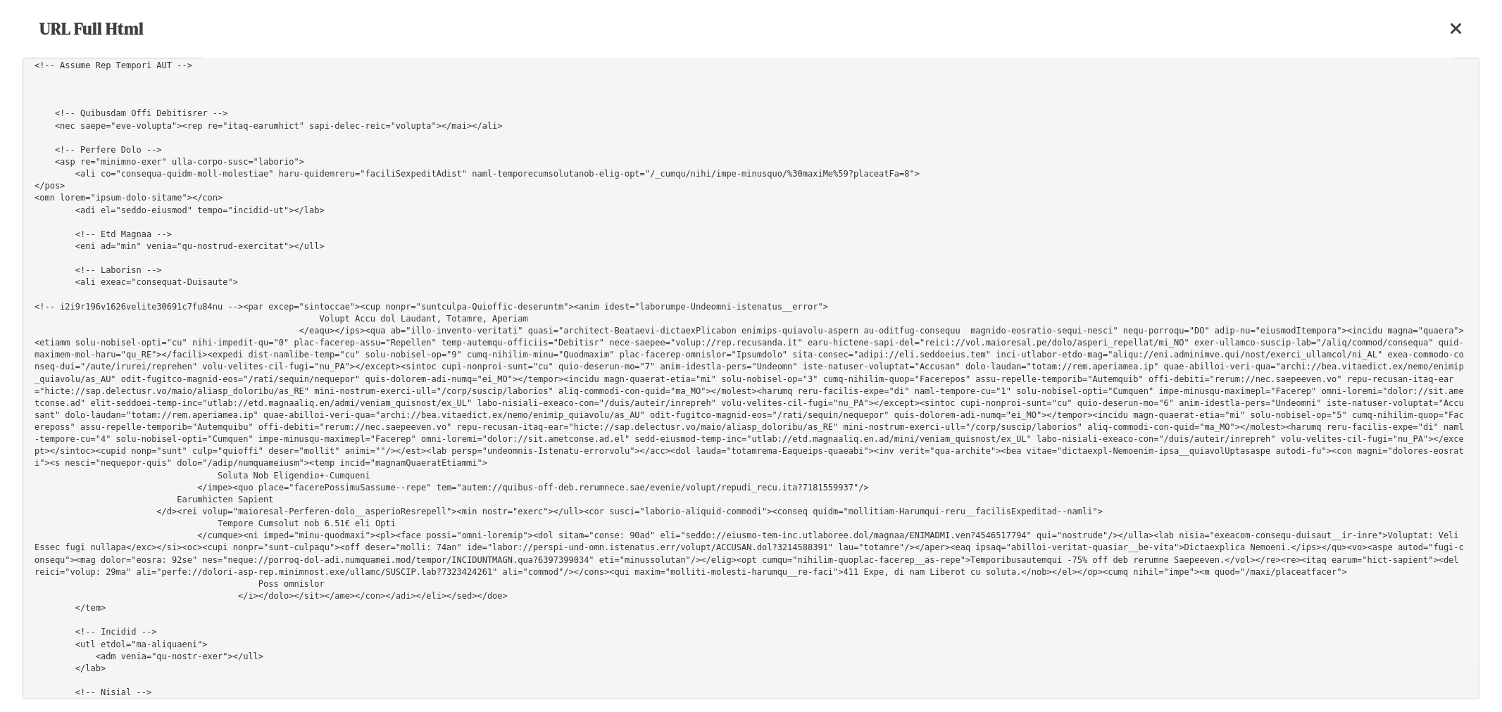
scroll to position [39683, 0]
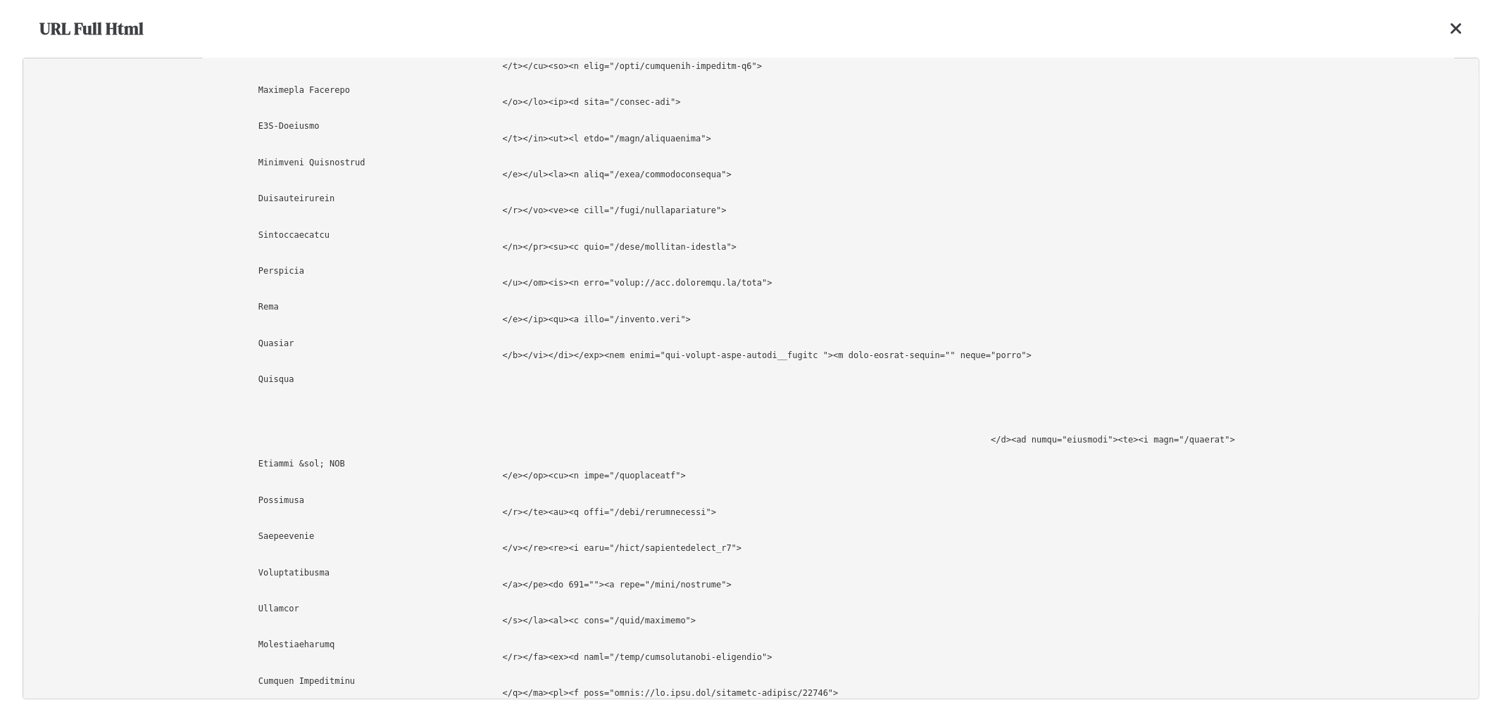
drag, startPoint x: 502, startPoint y: 381, endPoint x: 1382, endPoint y: 375, distance: 879.9
click at [1351, 375] on pre at bounding box center [751, 379] width 1456 height 642
copy pre "<li data-urlredirection="//www.alltricks.pt/ajax/choice_language/pt_PT" data-go…"
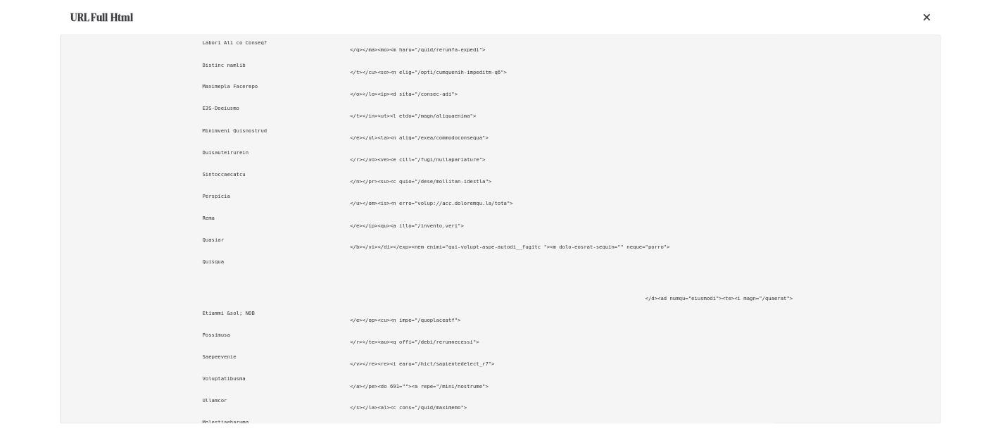
scroll to position [39604, 0]
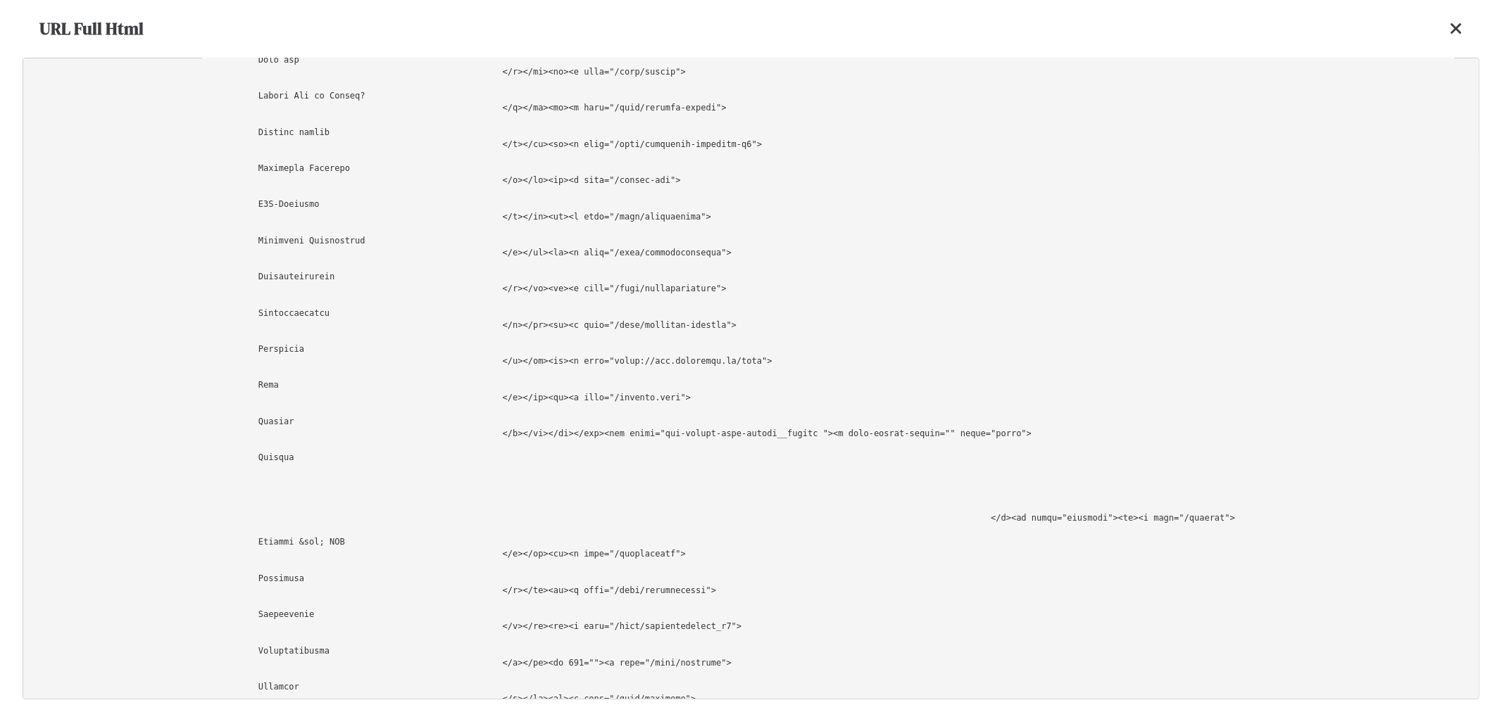
click at [1351, 26] on icon at bounding box center [1455, 28] width 13 height 17
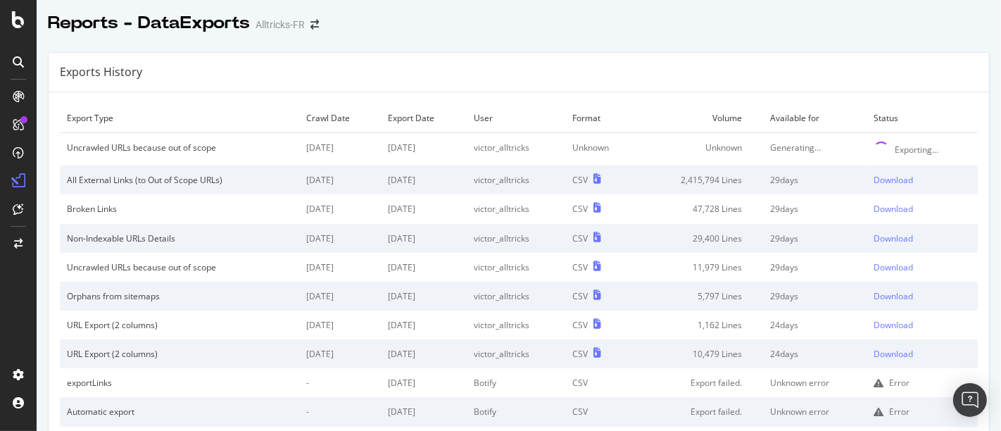
drag, startPoint x: 555, startPoint y: 259, endPoint x: 430, endPoint y: 320, distance: 139.2
click at [430, 320] on tbody "Uncrawled URLs because out of scope 2025 Oct. 7th 2025 Oct. 13th victor_alltric…" at bounding box center [519, 280] width 918 height 294
click at [631, 53] on div "Exports History" at bounding box center [519, 72] width 940 height 39
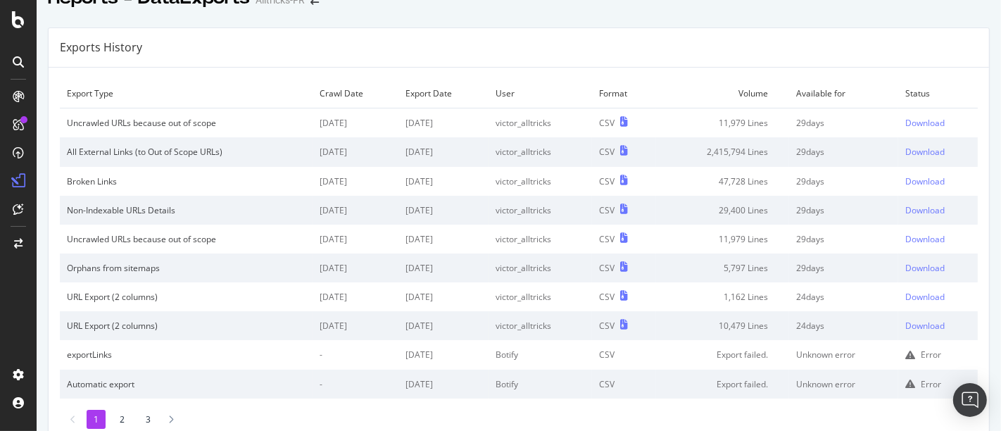
scroll to position [54, 0]
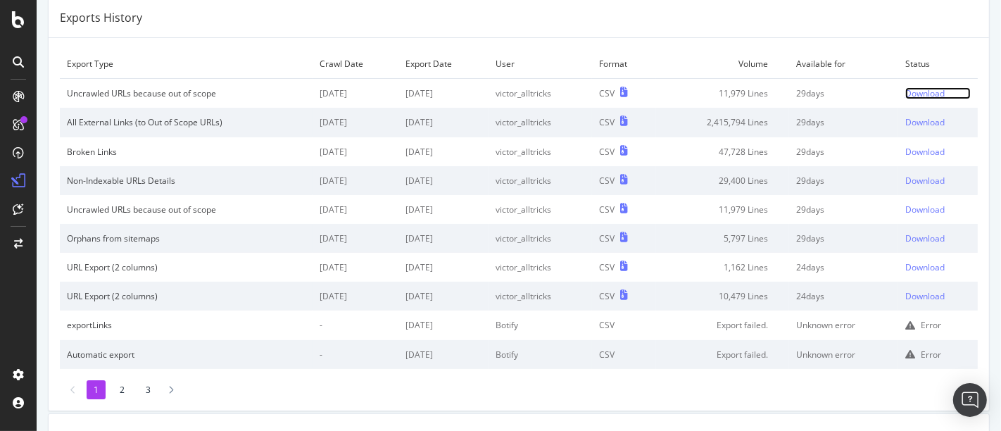
click at [905, 93] on div "Download" at bounding box center [924, 93] width 39 height 12
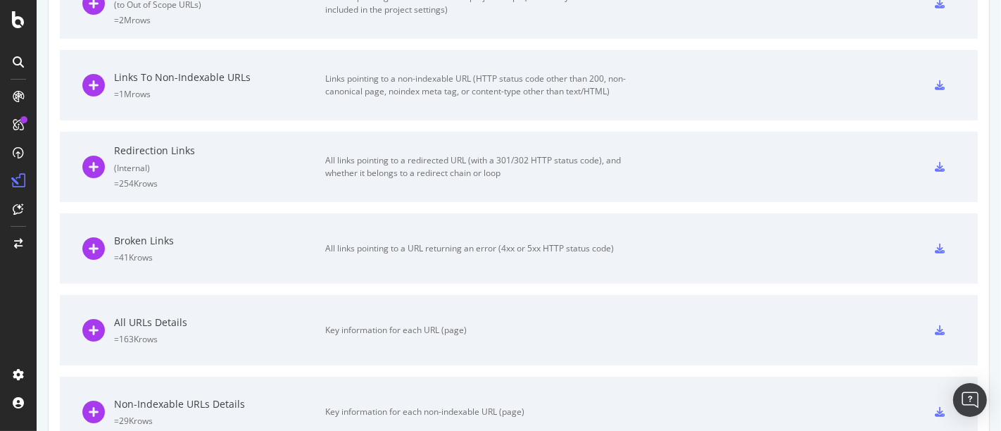
scroll to position [638, 0]
